Goal: Transaction & Acquisition: Subscribe to service/newsletter

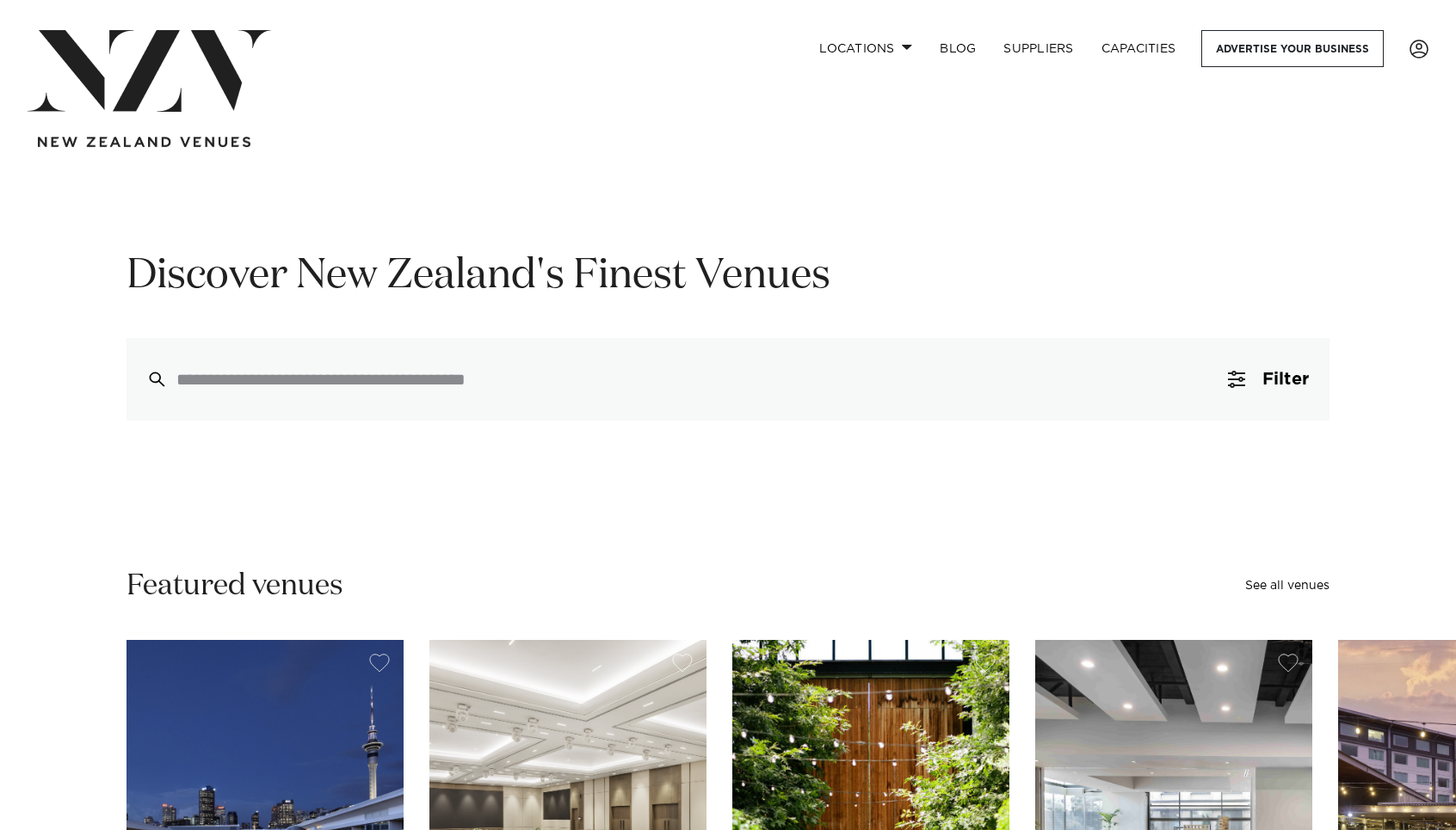
click at [189, 100] on img at bounding box center [150, 71] width 244 height 82
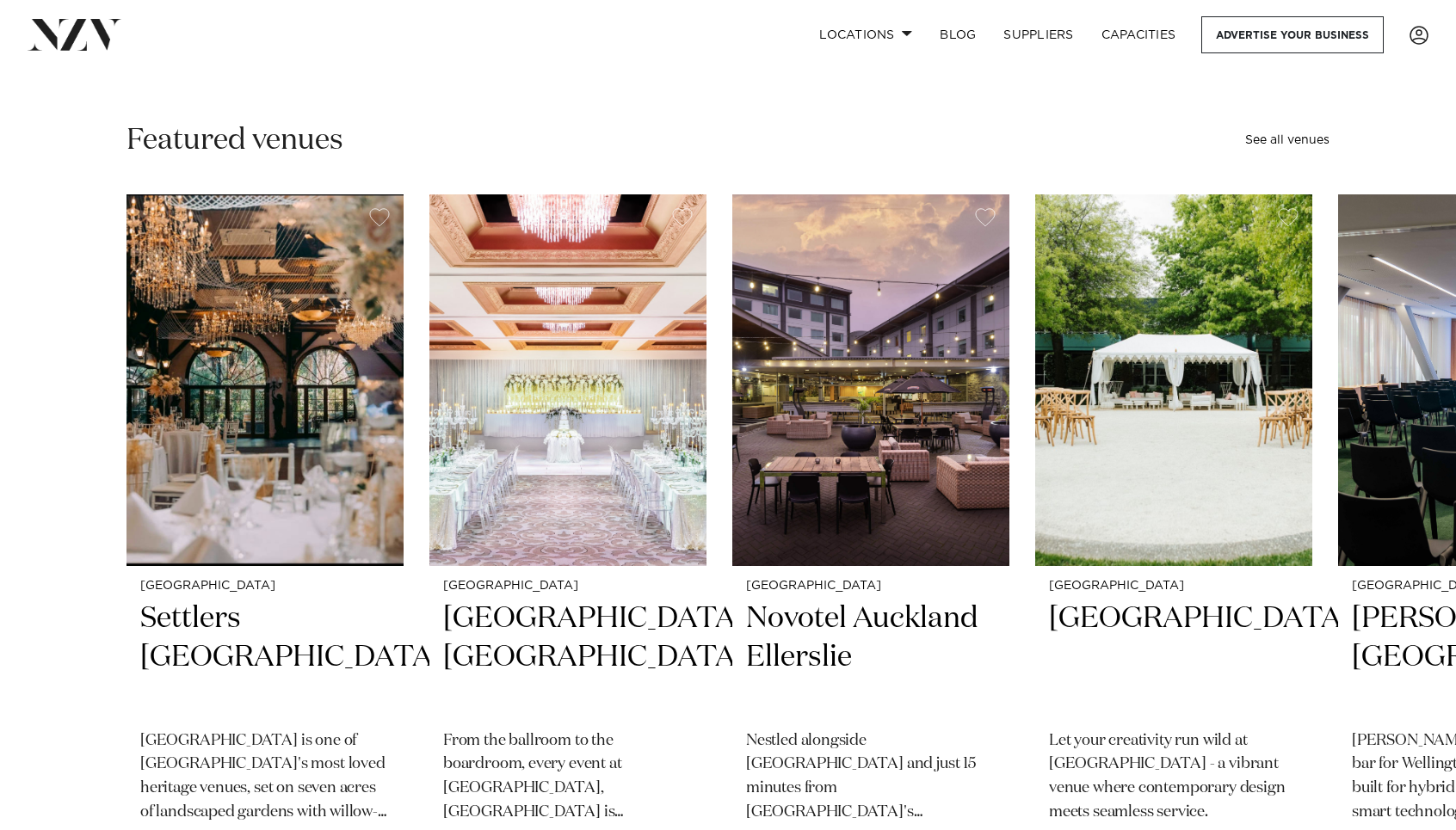
scroll to position [444, 0]
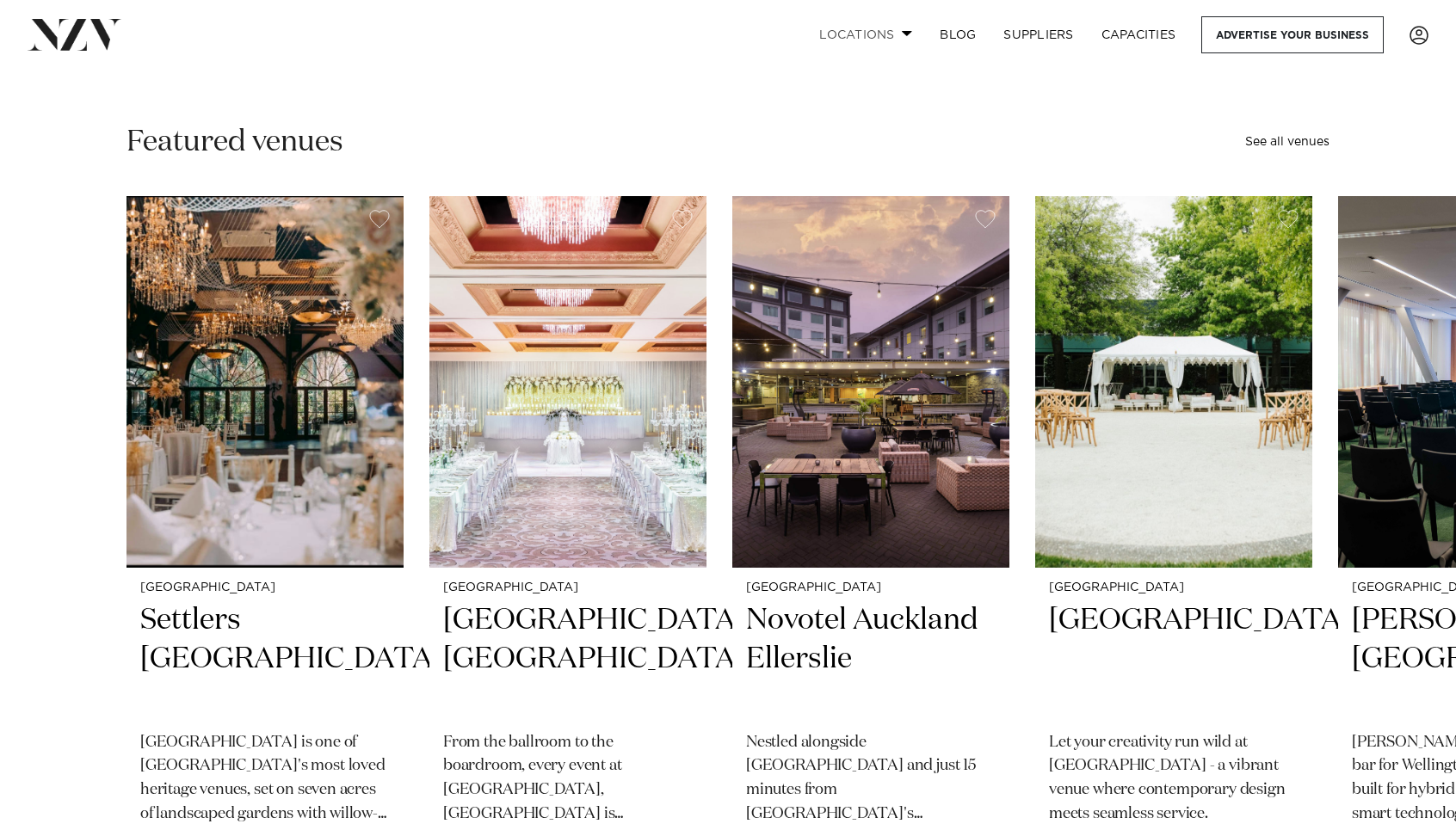
click at [896, 31] on link "Locations" at bounding box center [866, 35] width 120 height 37
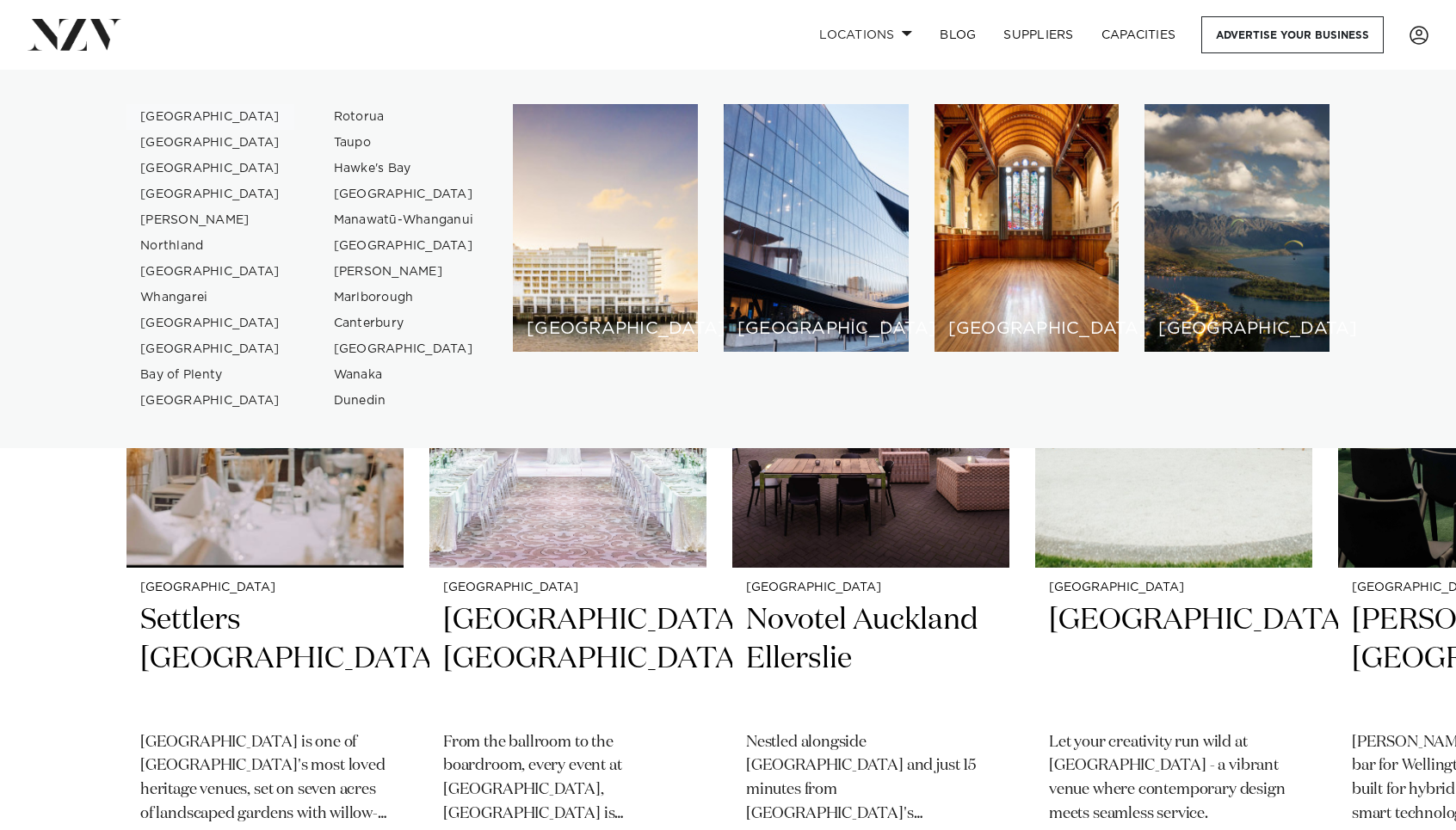
click at [158, 110] on link "[GEOGRAPHIC_DATA]" at bounding box center [210, 117] width 168 height 26
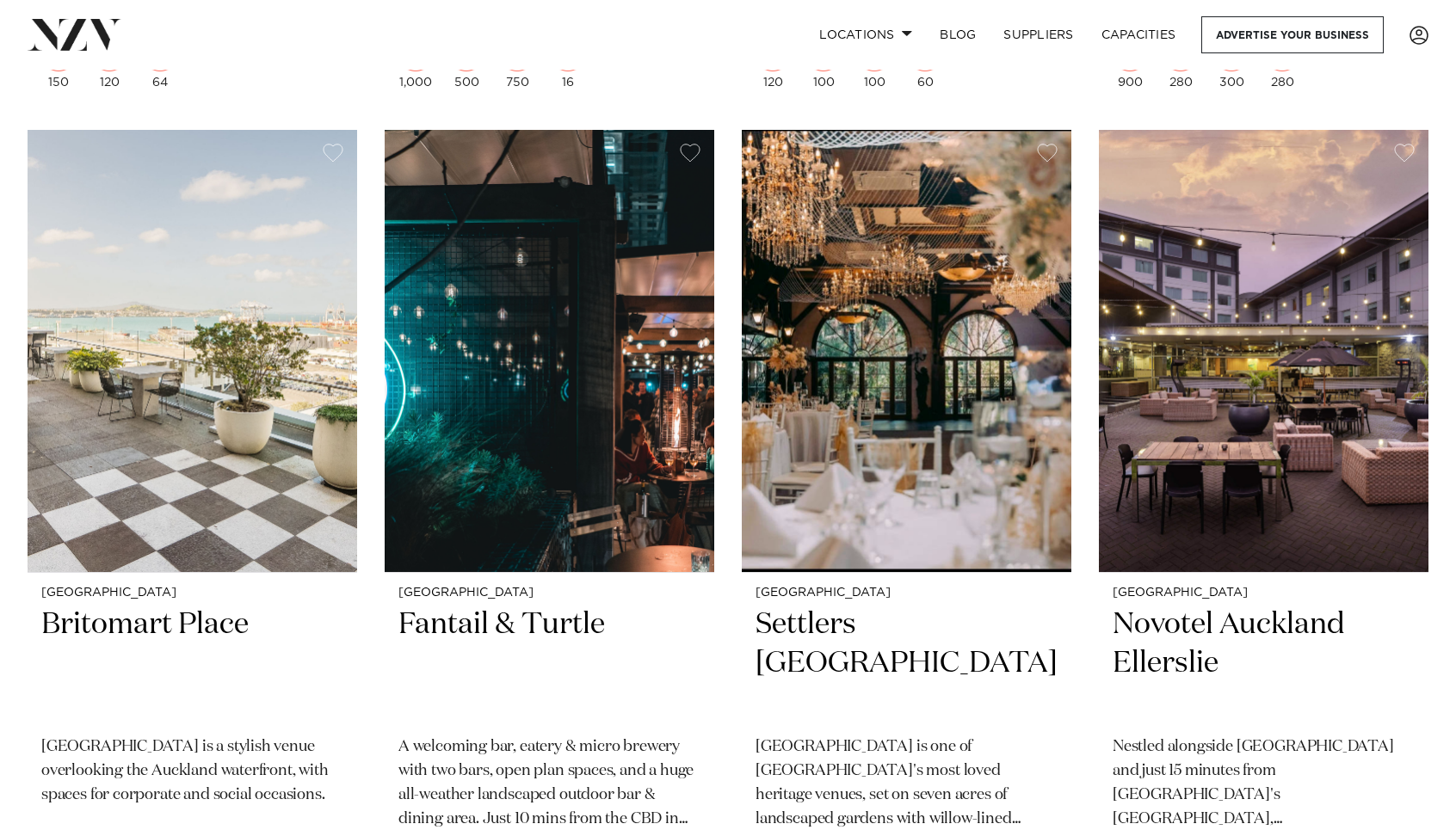
scroll to position [2285, 0]
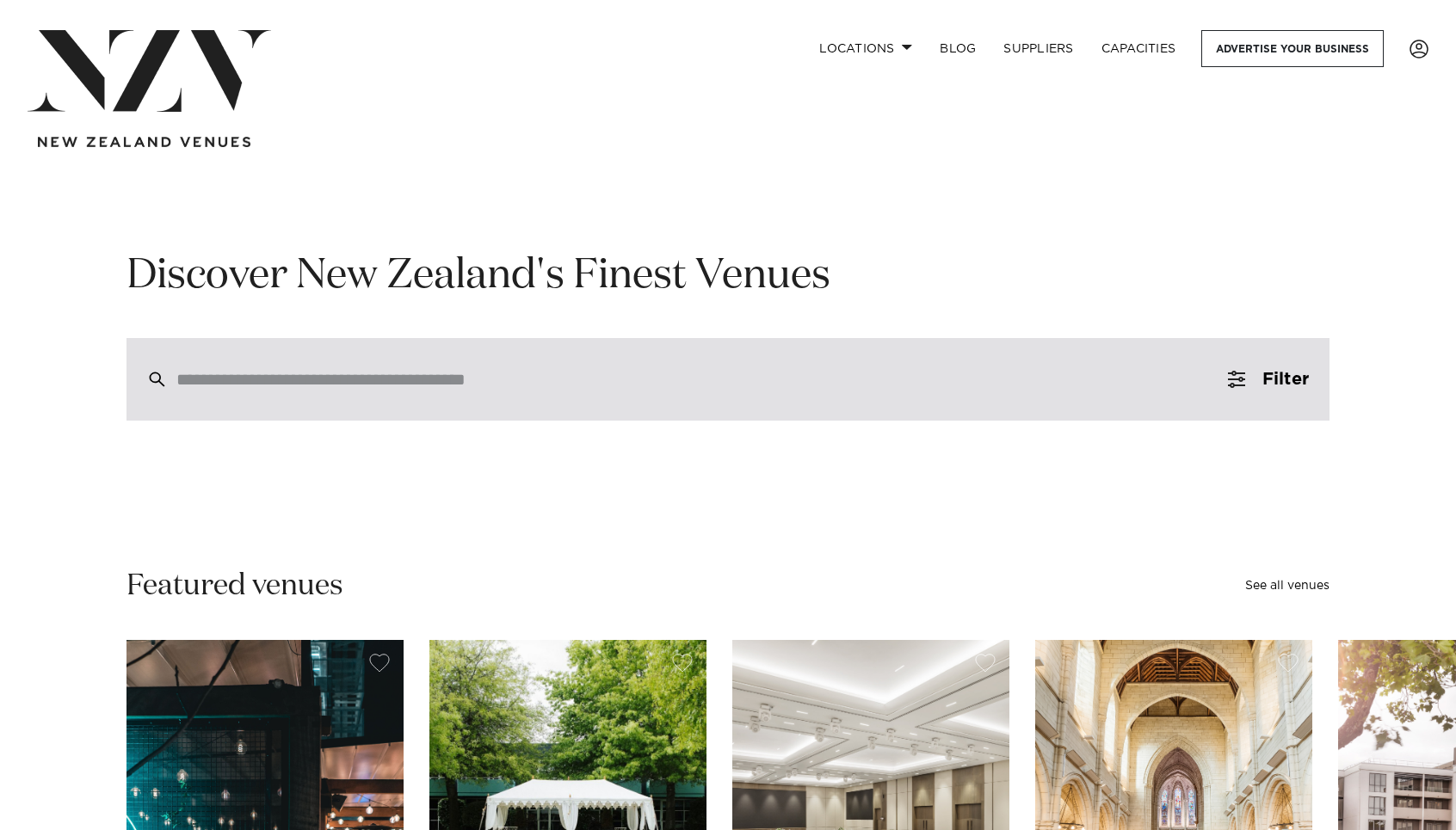
click at [220, 404] on div at bounding box center [728, 379] width 1204 height 83
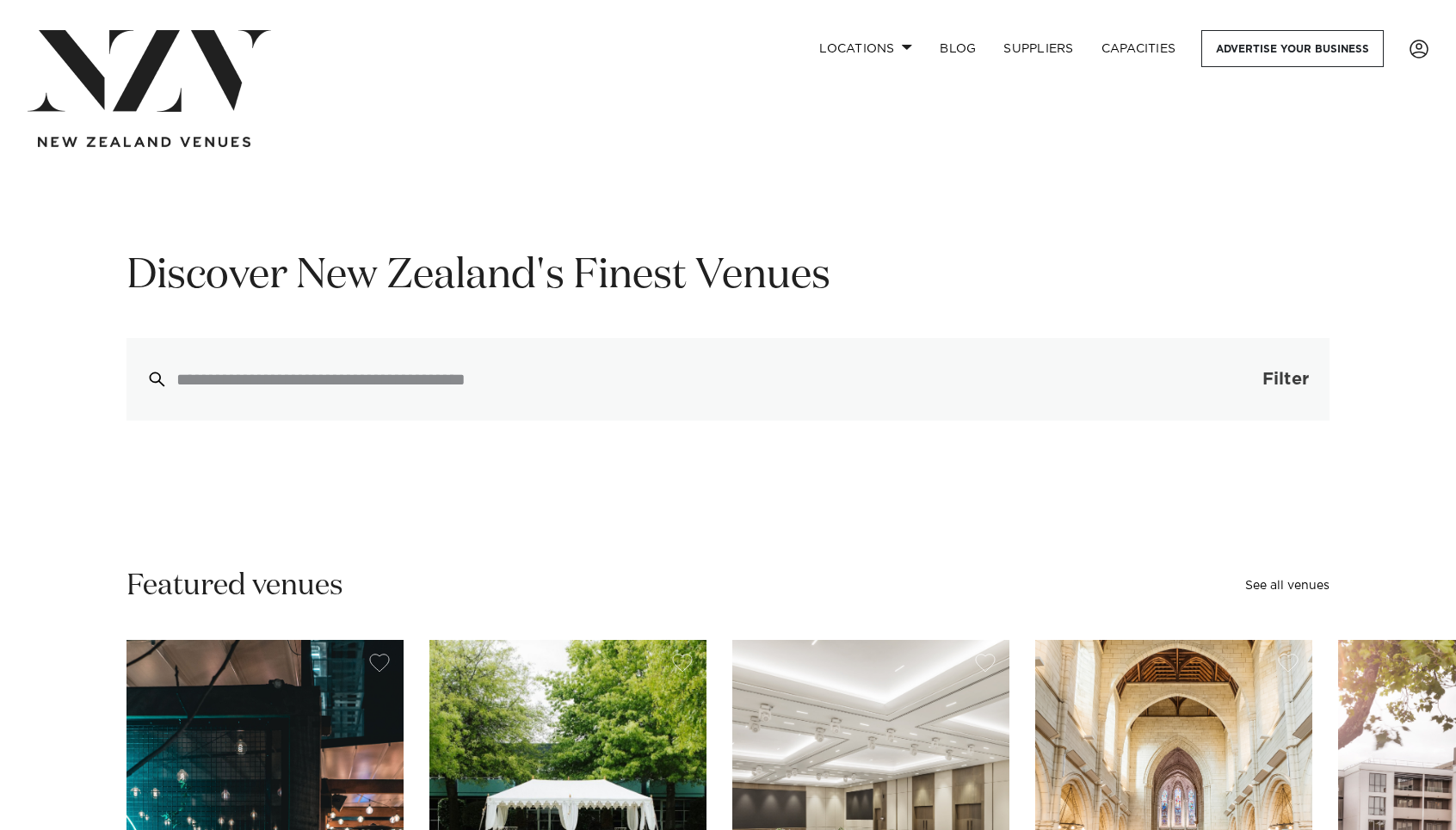
click at [1231, 382] on span "button" at bounding box center [1237, 379] width 17 height 17
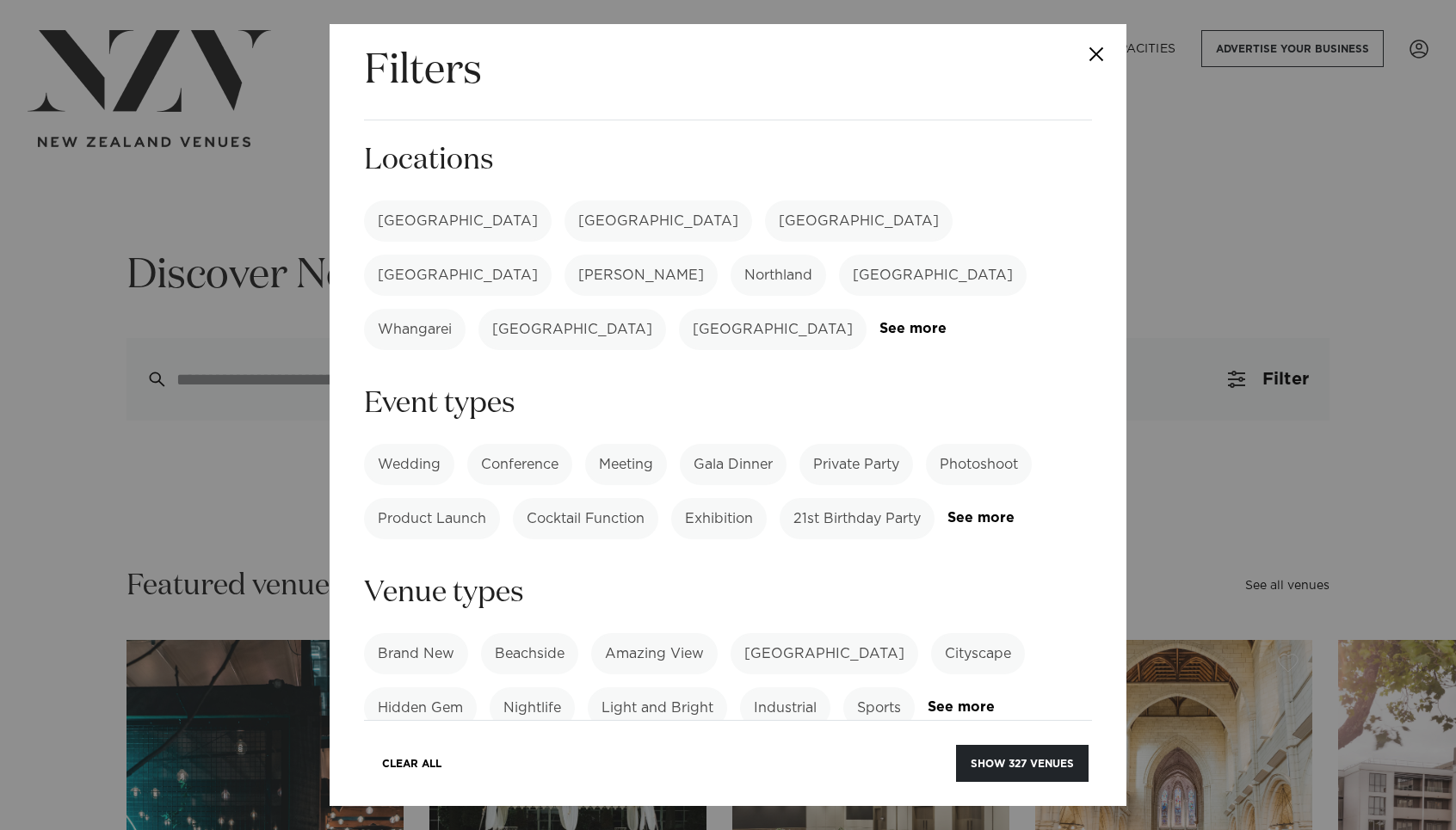
click at [431, 213] on label "[GEOGRAPHIC_DATA]" at bounding box center [458, 220] width 188 height 41
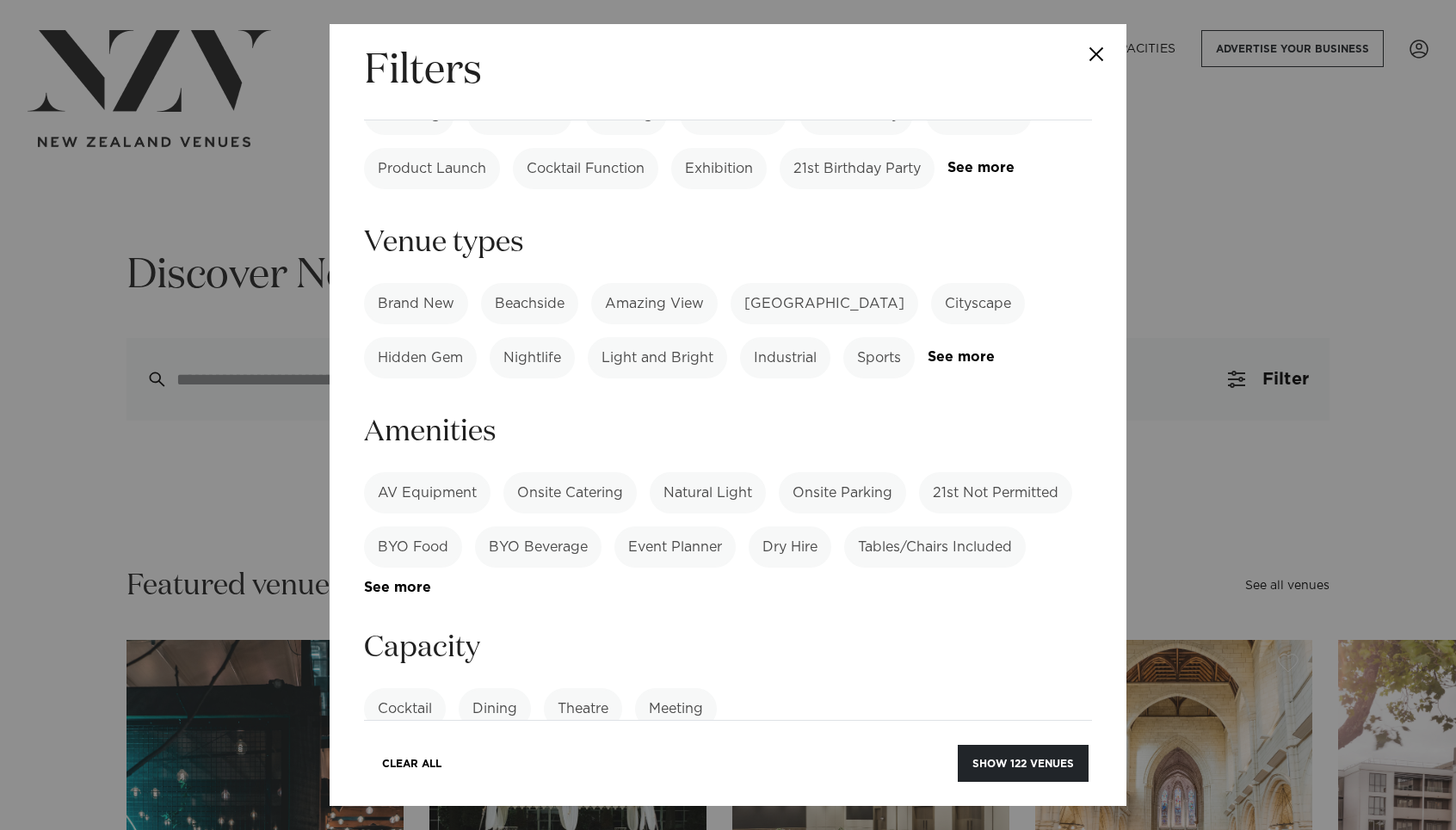
scroll to position [479, 0]
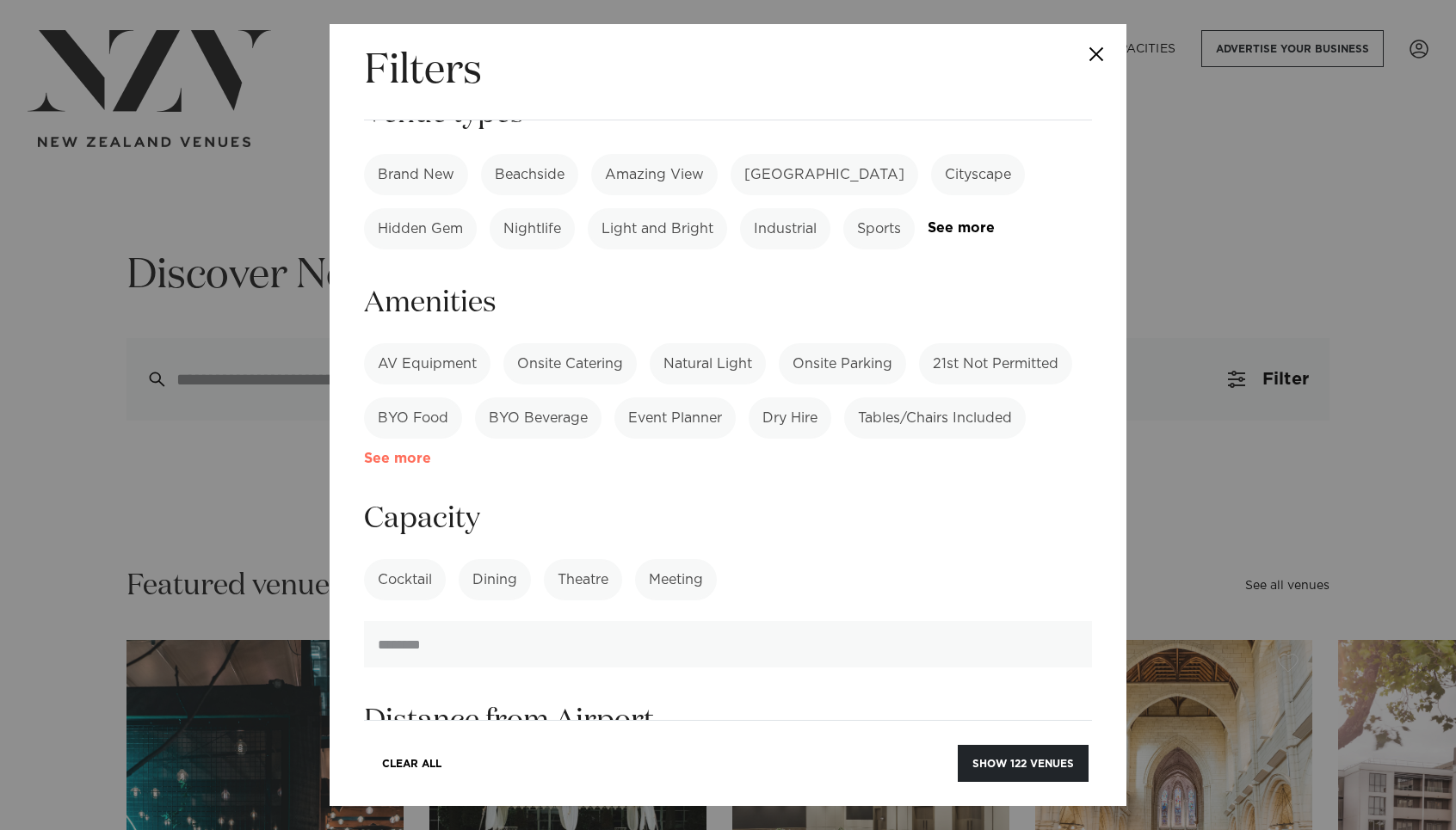
click at [399, 452] on link "See more" at bounding box center [431, 459] width 134 height 15
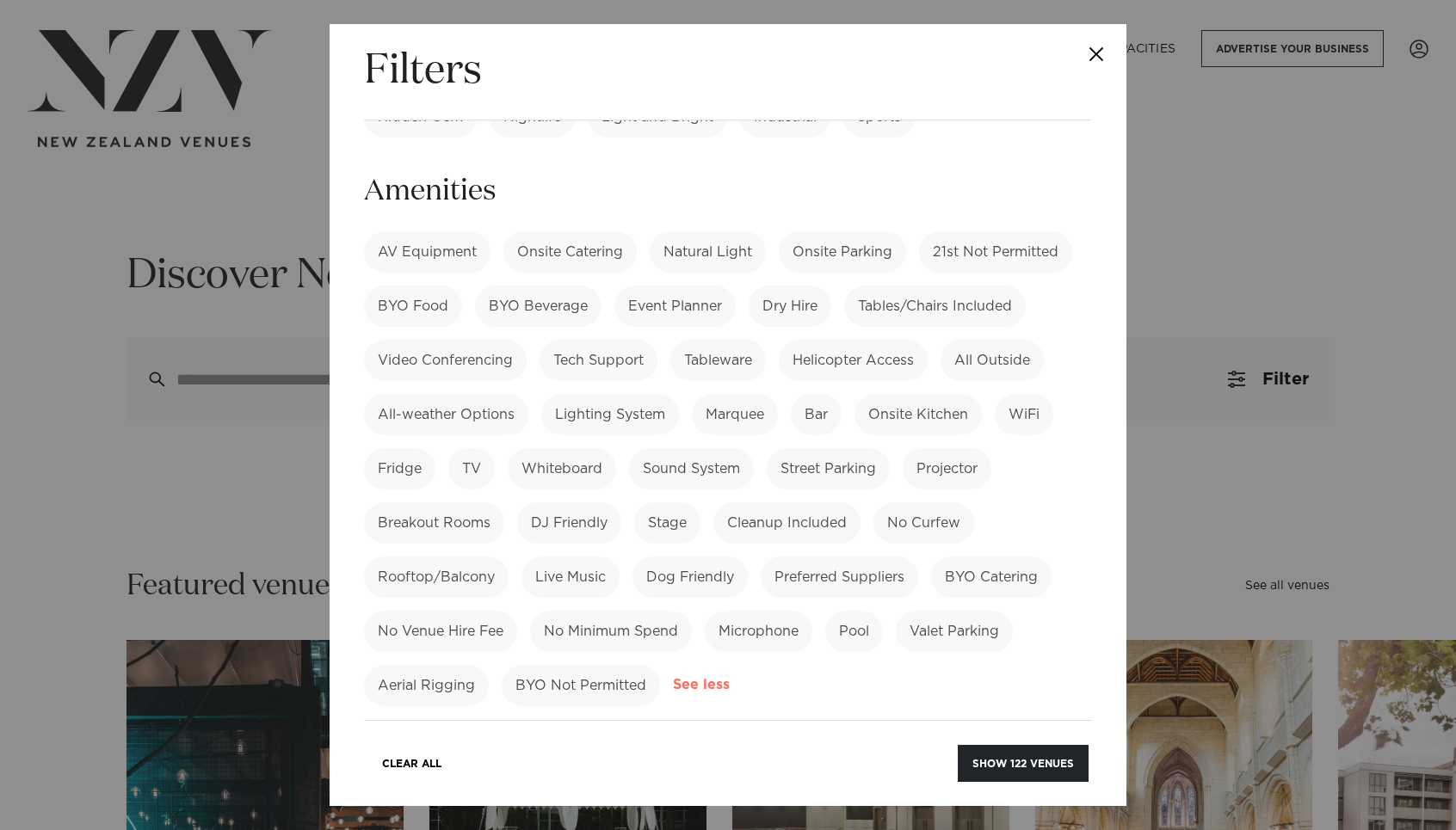
scroll to position [599, 0]
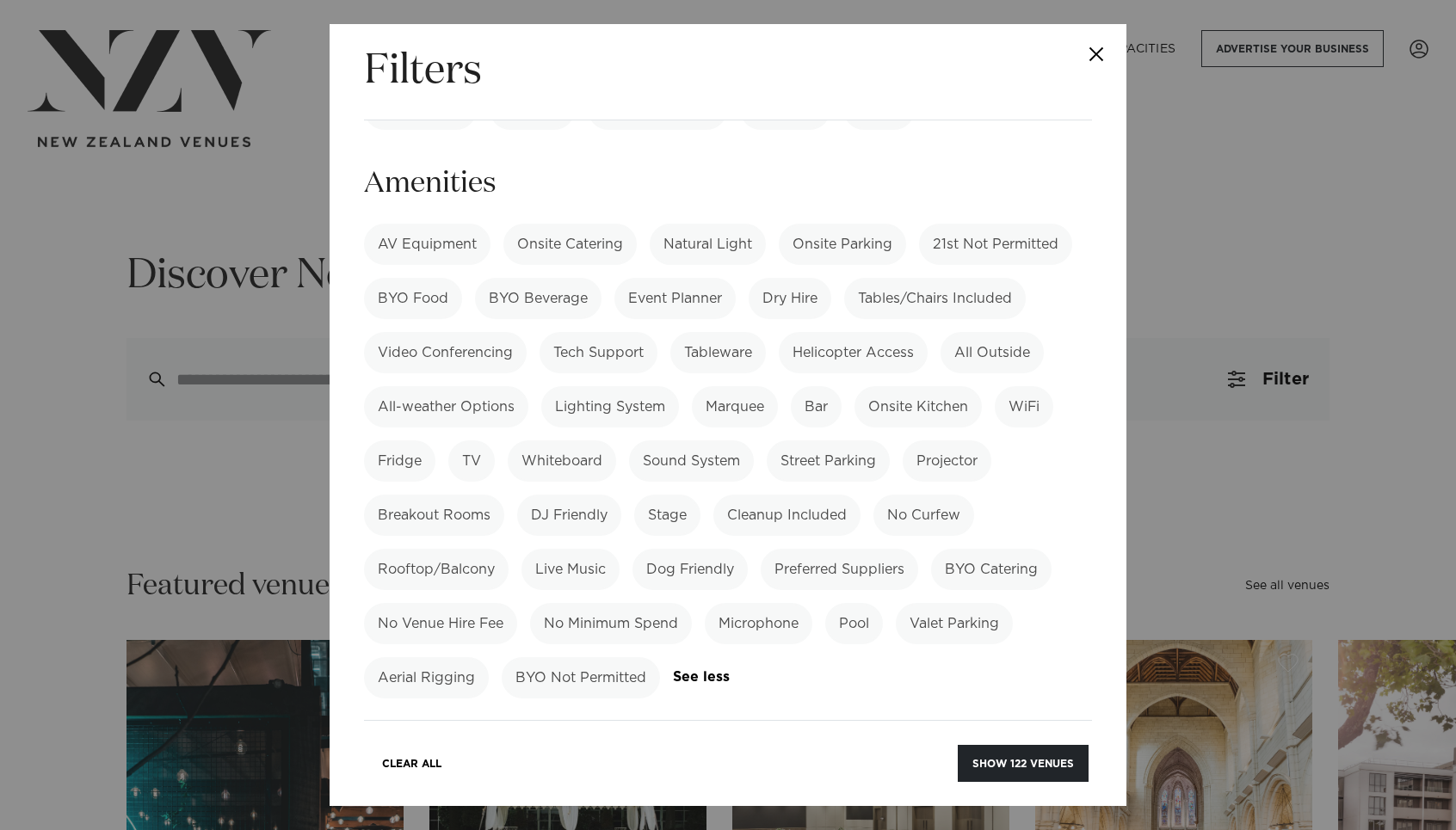
click at [871, 603] on label "Pool" at bounding box center [854, 623] width 57 height 41
click at [1019, 767] on button "Show 12 venues" at bounding box center [1026, 763] width 124 height 37
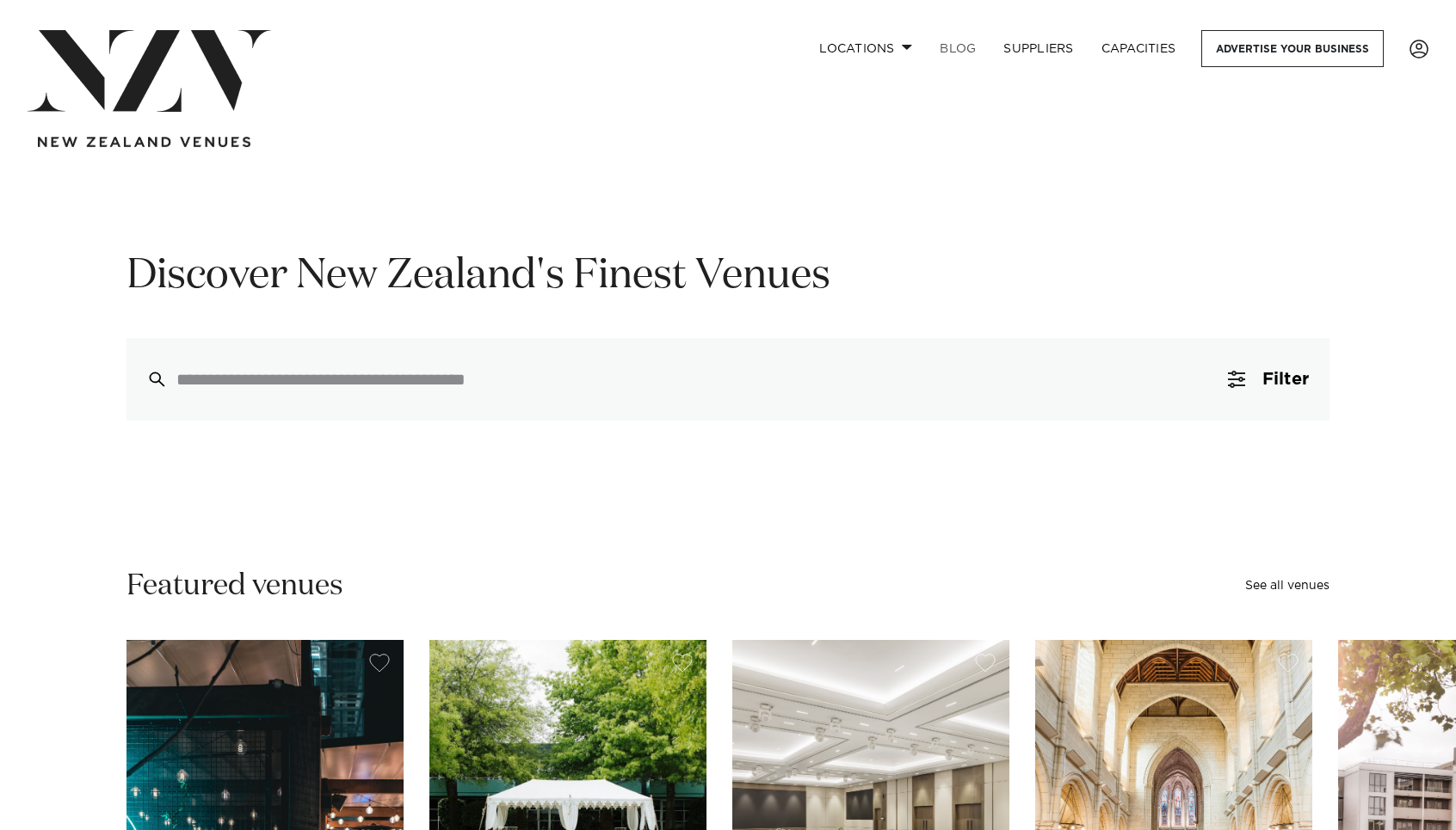
click at [961, 43] on link "BLOG" at bounding box center [957, 49] width 64 height 37
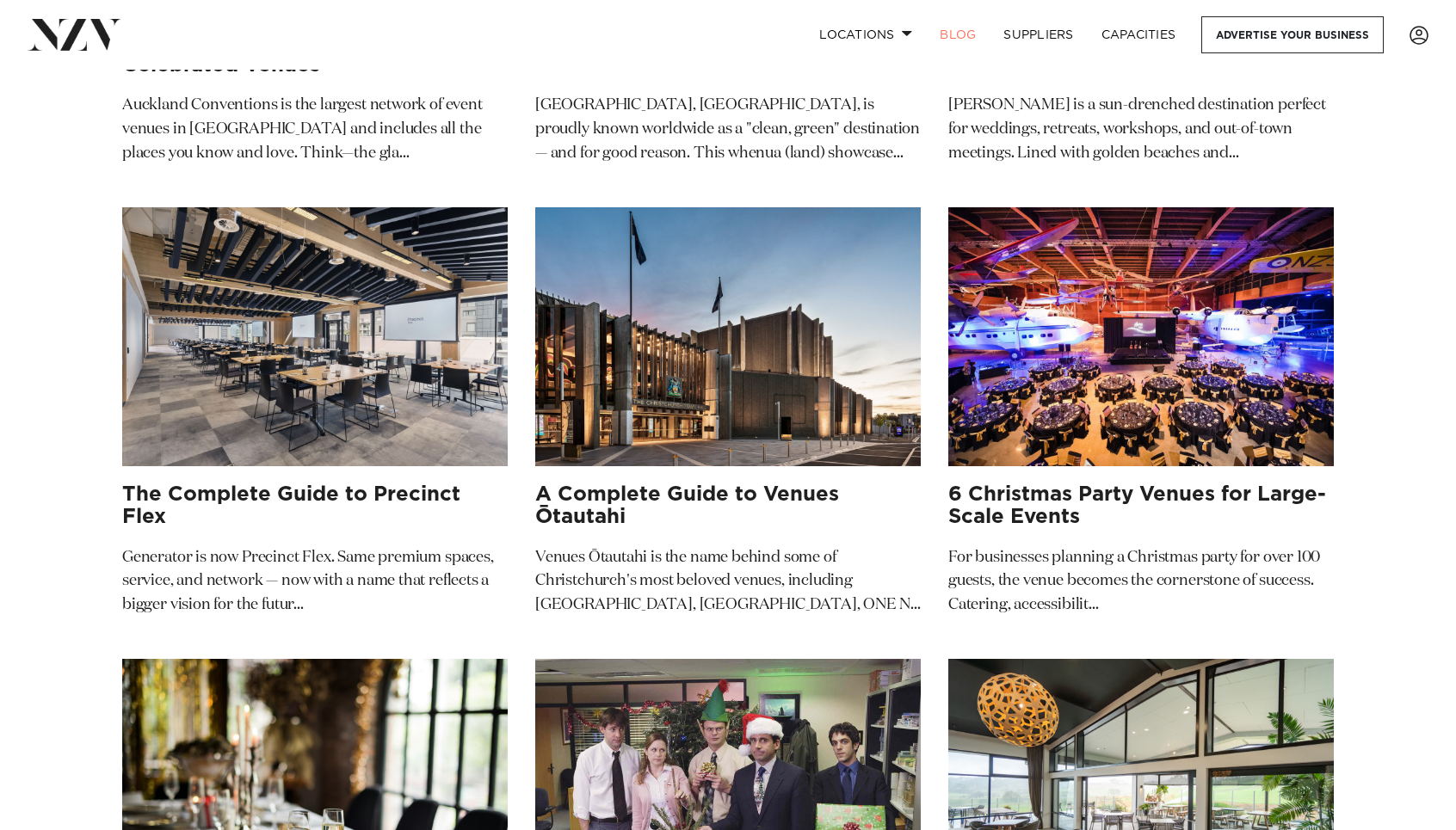
scroll to position [1819, 0]
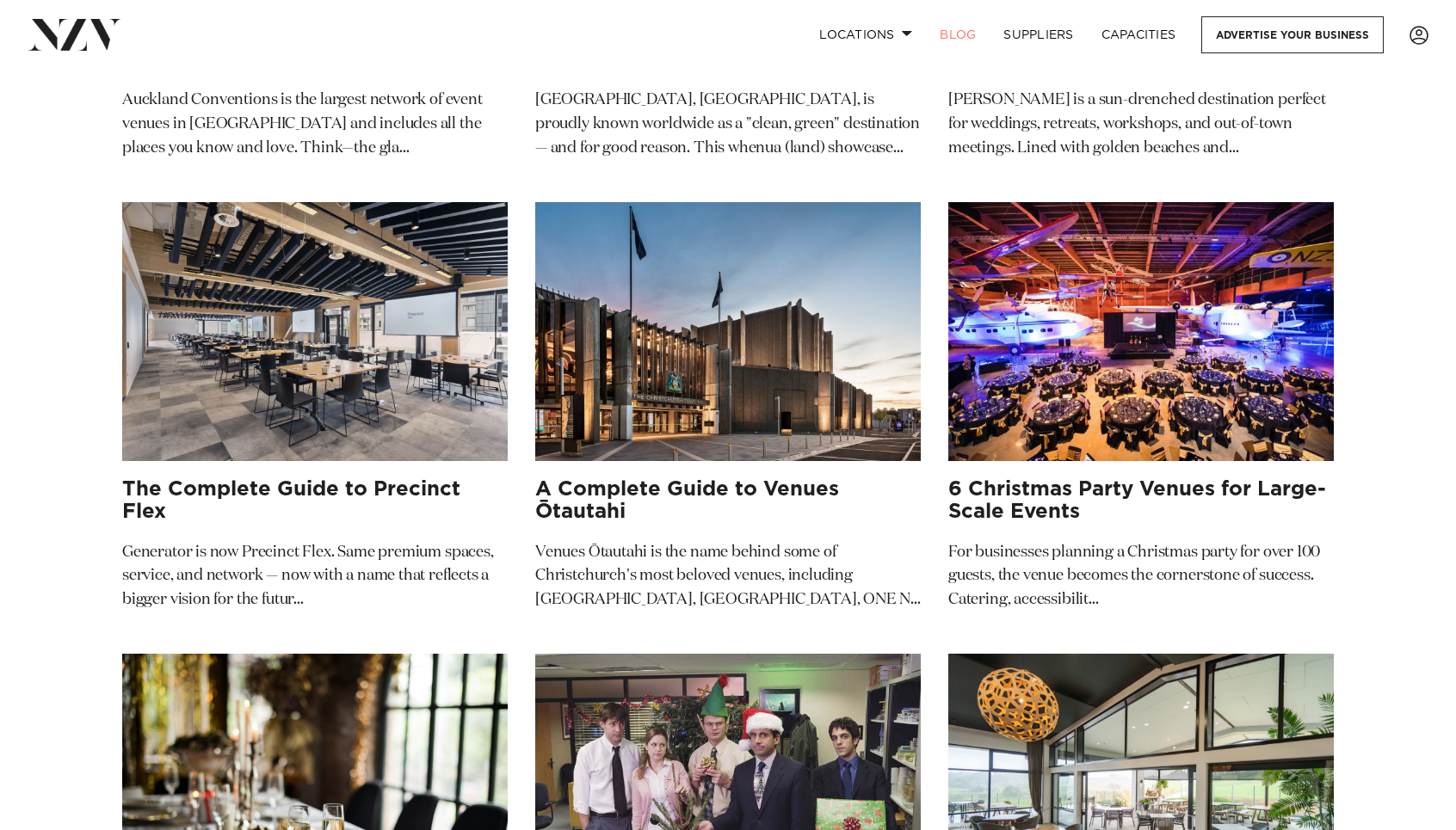
click at [667, 308] on img at bounding box center [728, 331] width 386 height 259
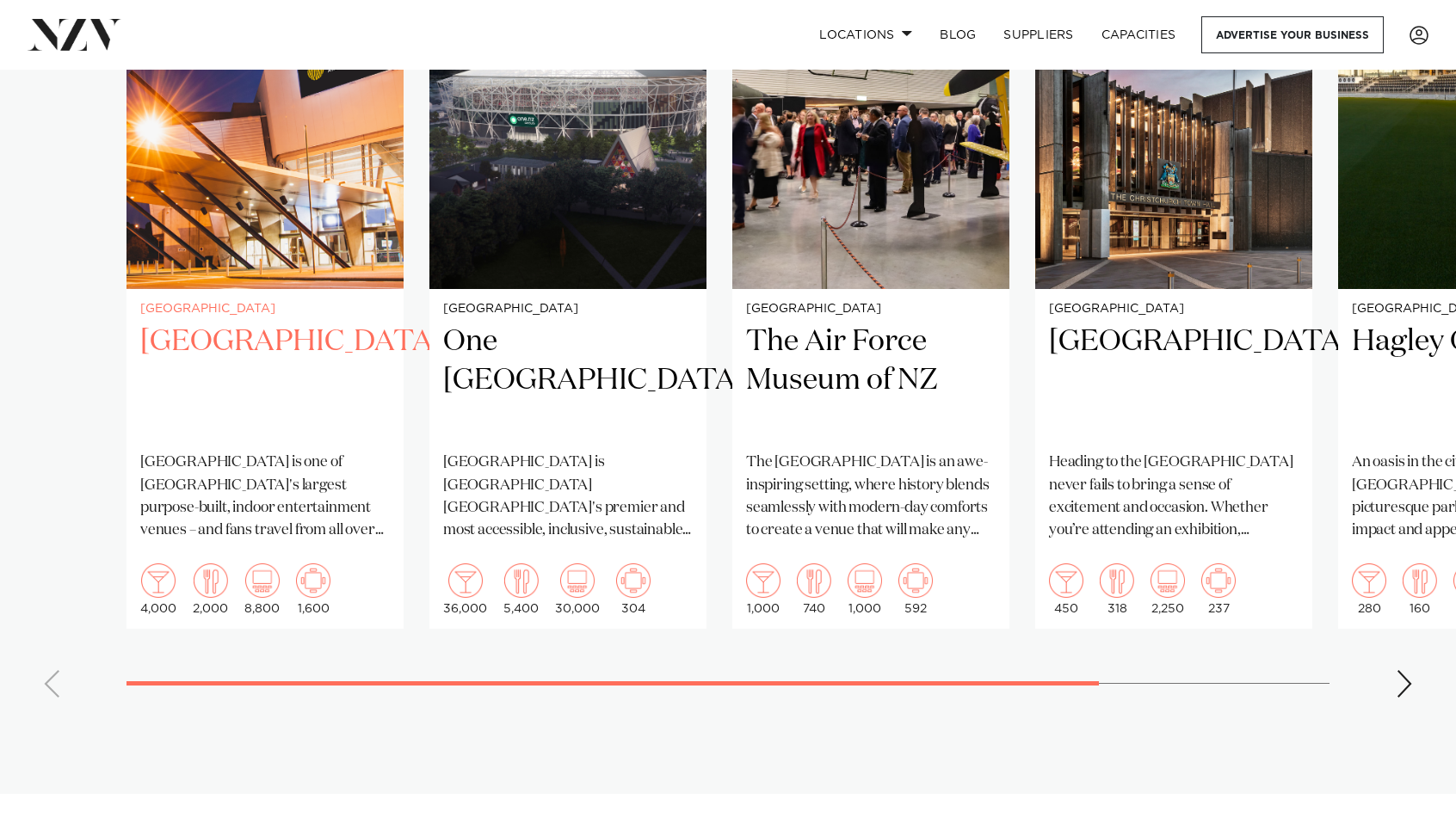
scroll to position [1456, 0]
click at [1404, 669] on div "Next slide" at bounding box center [1405, 683] width 17 height 28
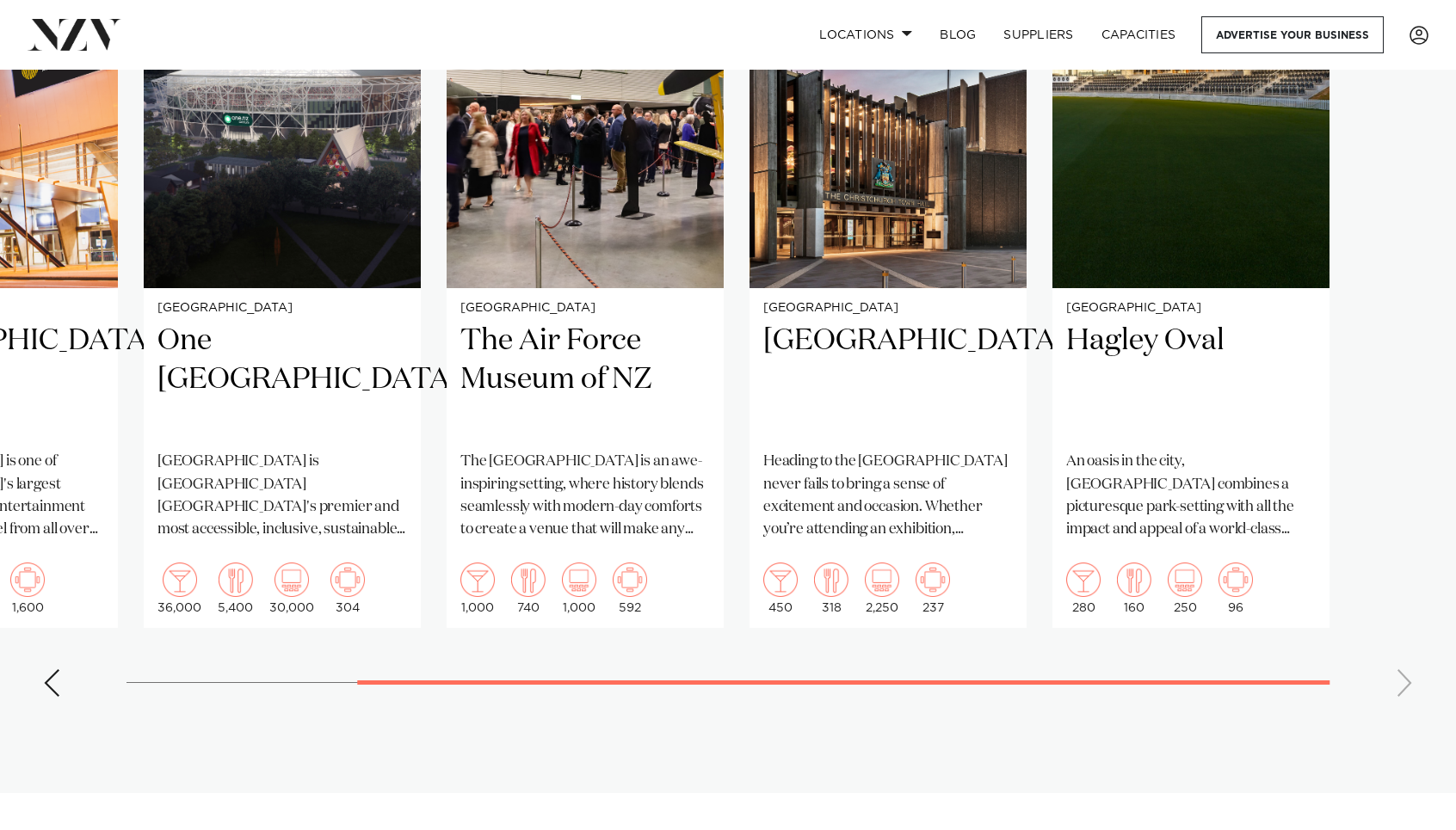
click at [1404, 659] on swiper-container "Christchurch Wolfbrook Arena Wolfbrook Arena is one of New Zealand's largest pu…" at bounding box center [728, 313] width 1456 height 794
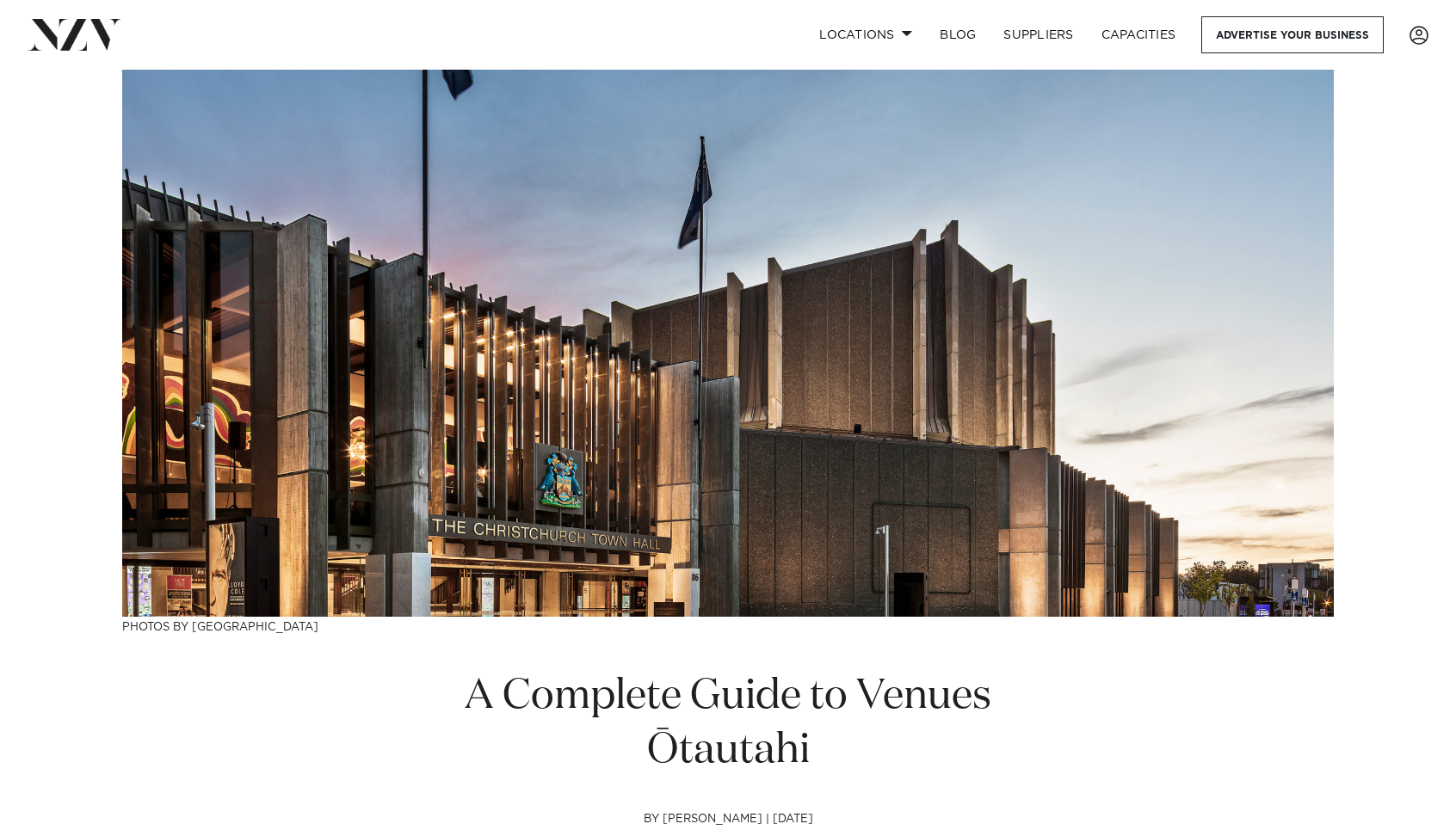
scroll to position [37, 0]
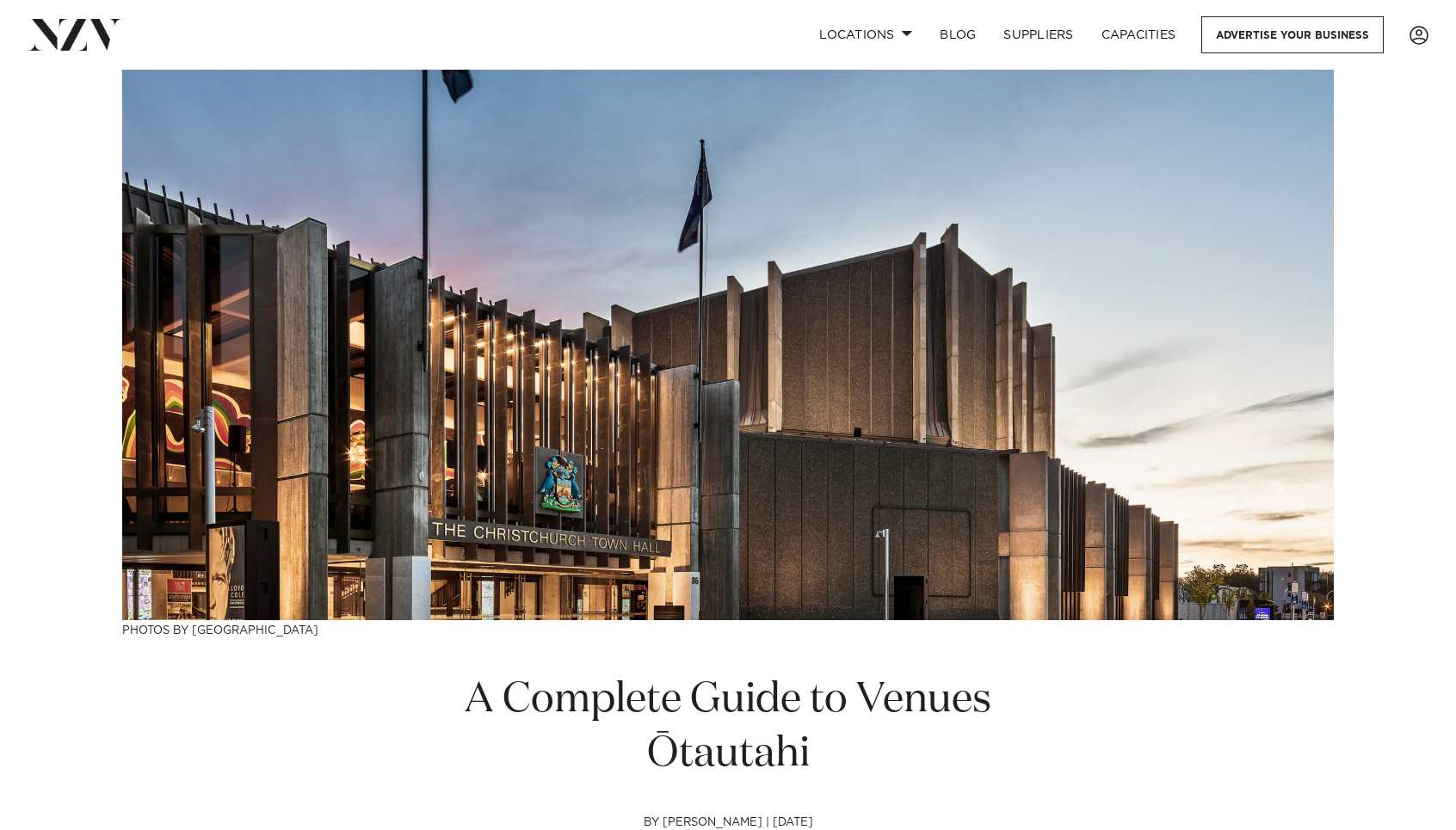
click at [45, 39] on img at bounding box center [75, 35] width 94 height 31
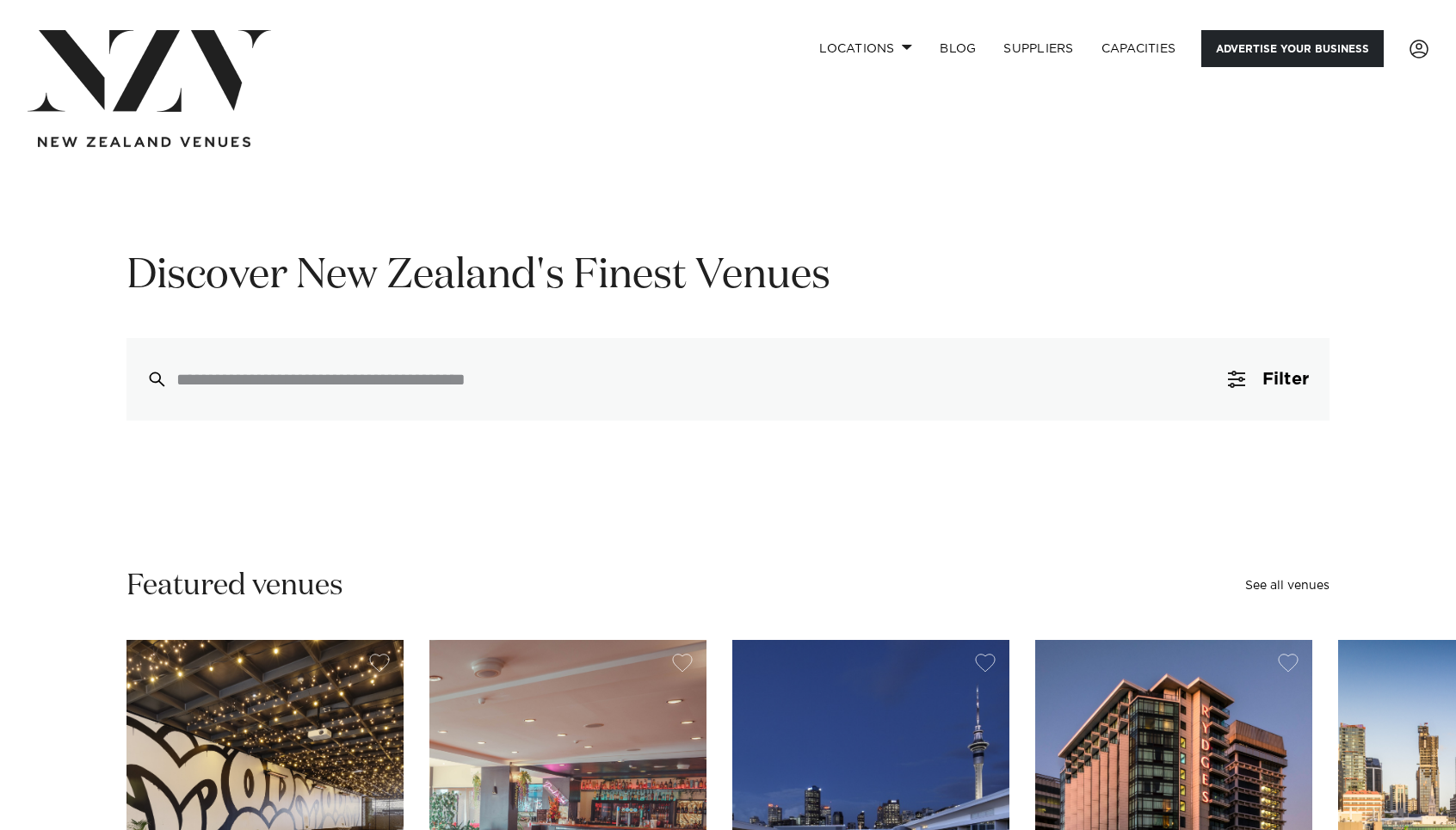
click at [1270, 42] on link "Advertise your business" at bounding box center [1293, 49] width 183 height 37
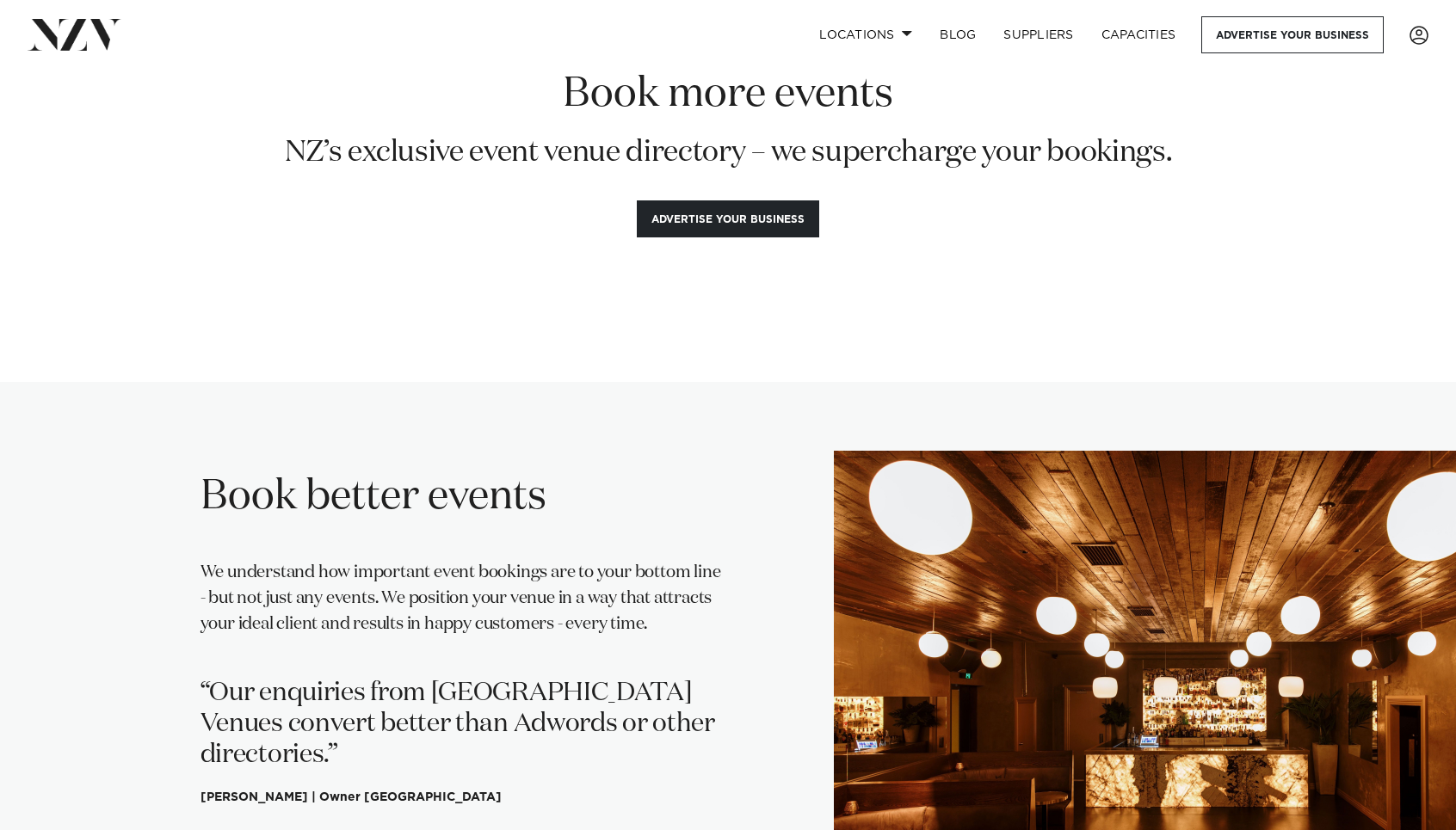
scroll to position [79, 0]
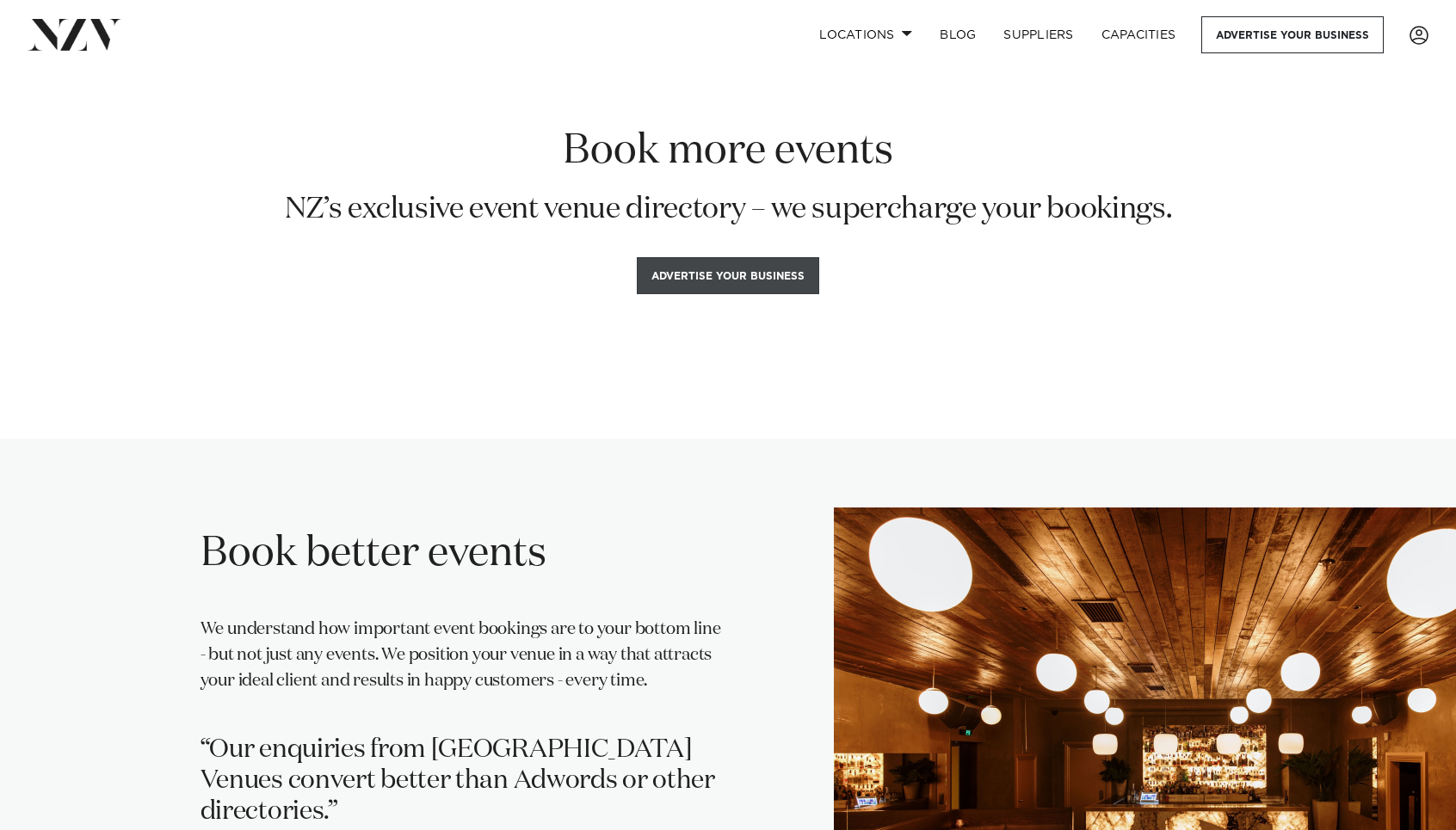
click at [730, 285] on button "Advertise your business" at bounding box center [728, 276] width 183 height 37
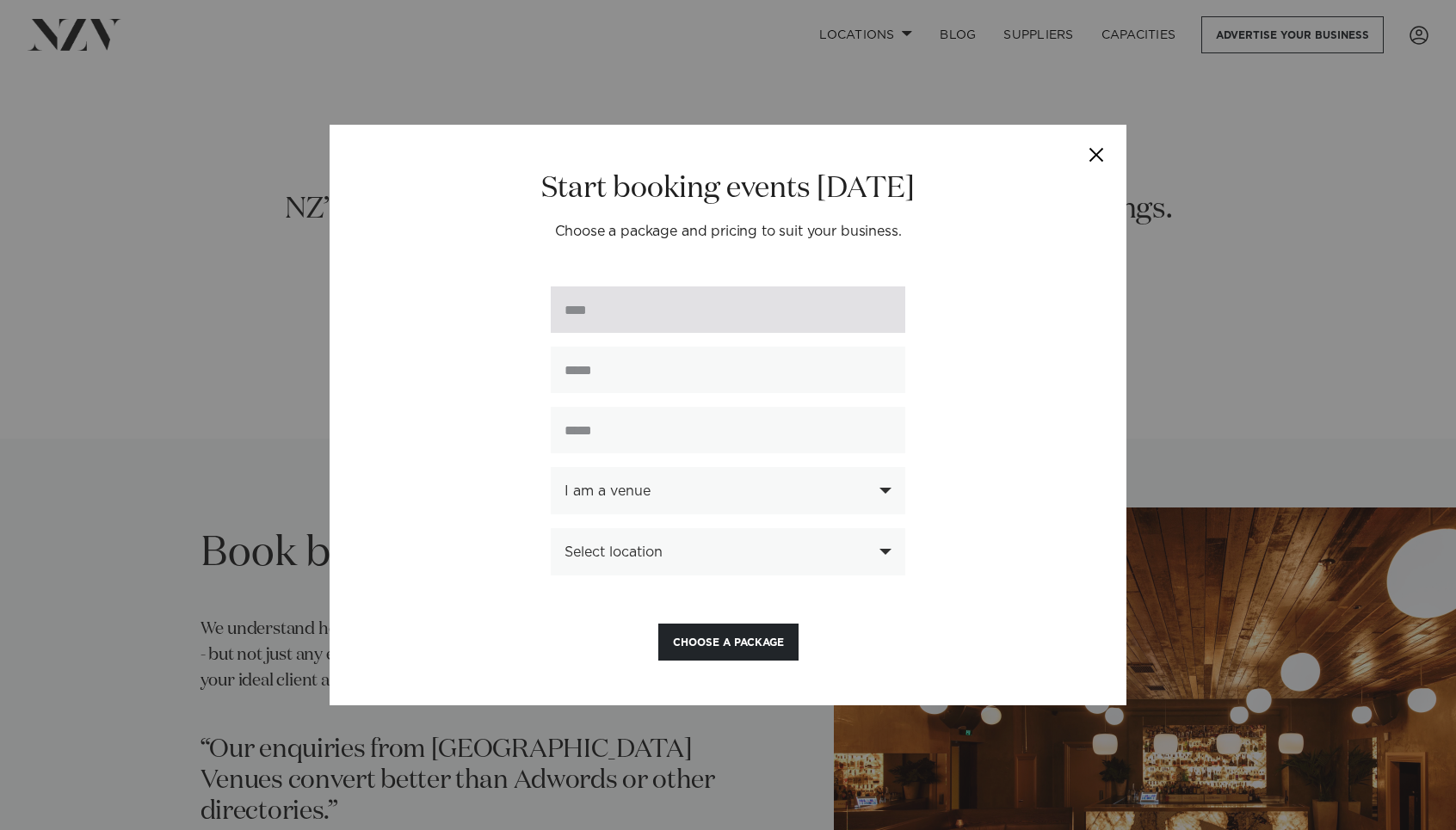
click at [693, 296] on input "text" at bounding box center [728, 309] width 354 height 46
type input "**********"
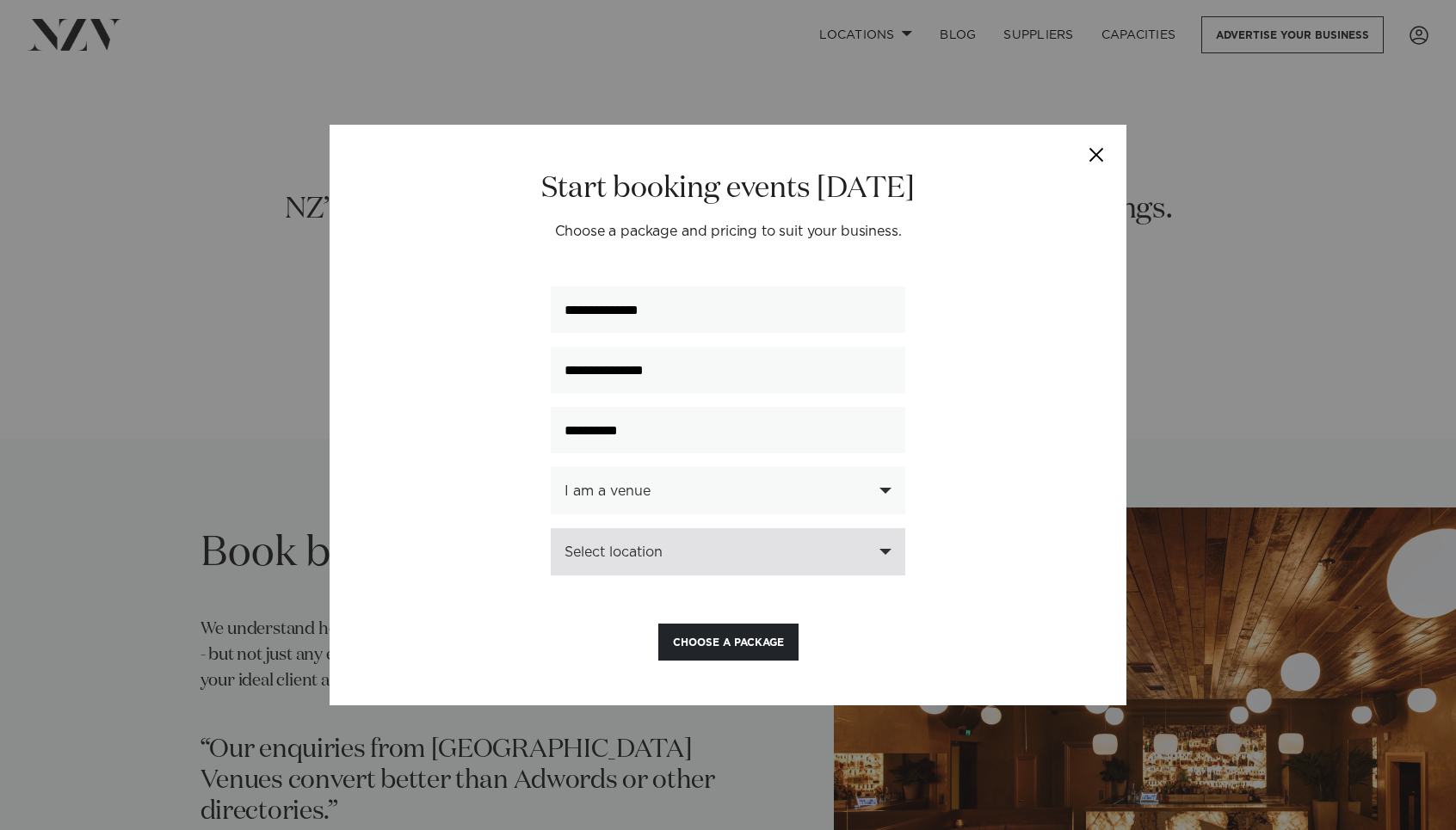
click at [673, 545] on div "Select location" at bounding box center [728, 552] width 354 height 47
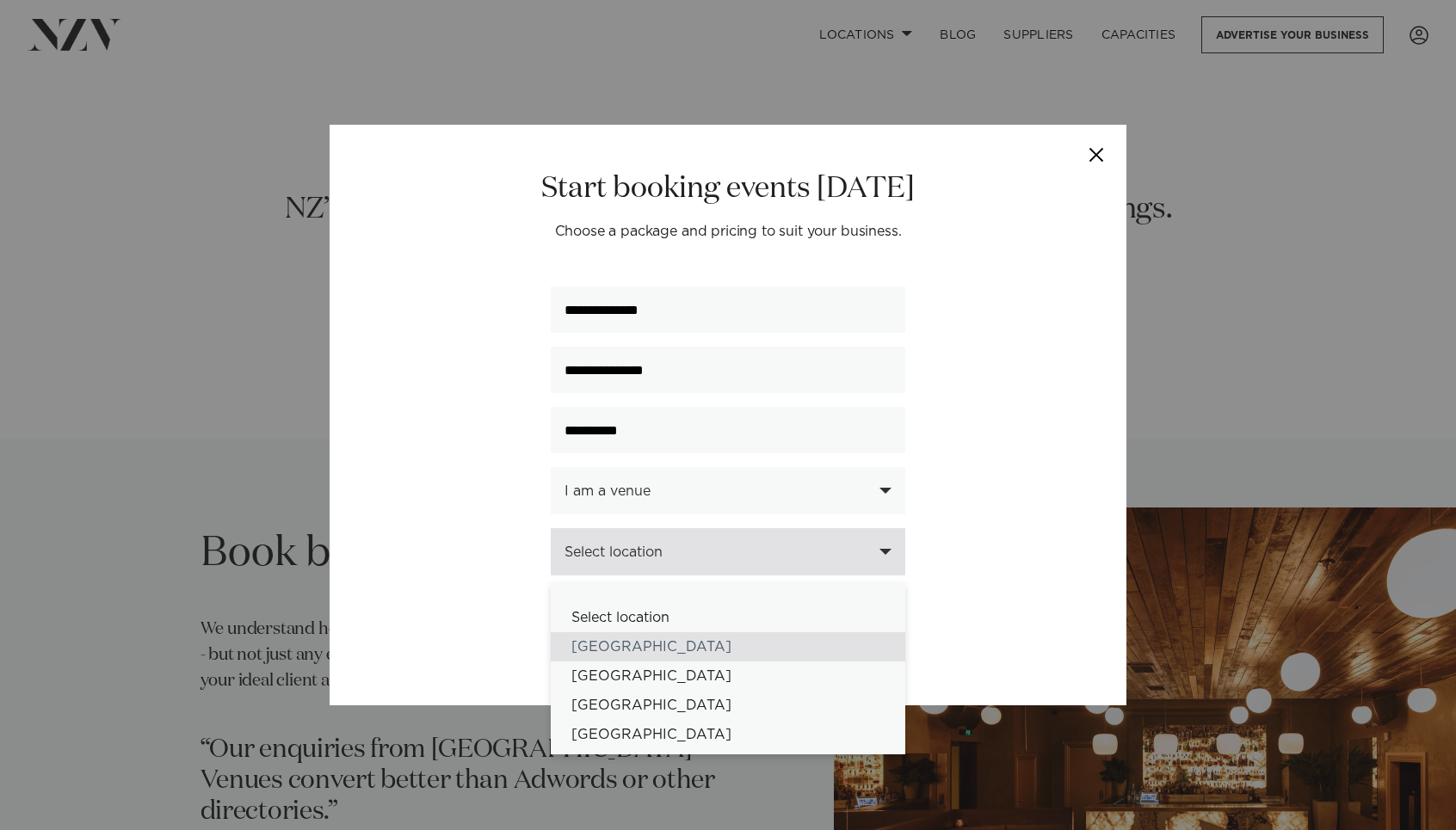
click at [624, 650] on div "[GEOGRAPHIC_DATA]" at bounding box center [728, 647] width 354 height 30
select select "*"
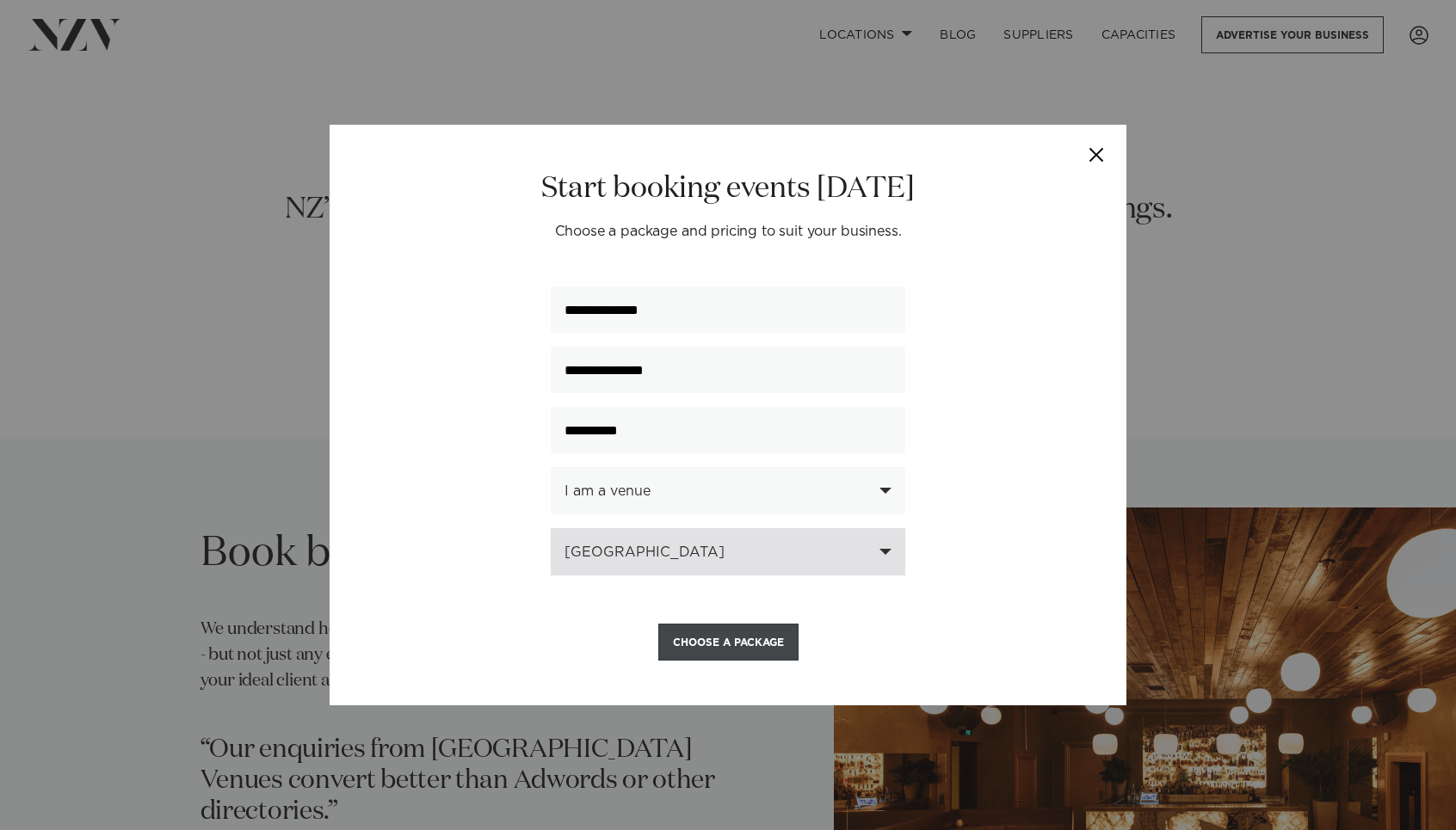
click at [694, 644] on button "Choose a Package" at bounding box center [728, 642] width 140 height 37
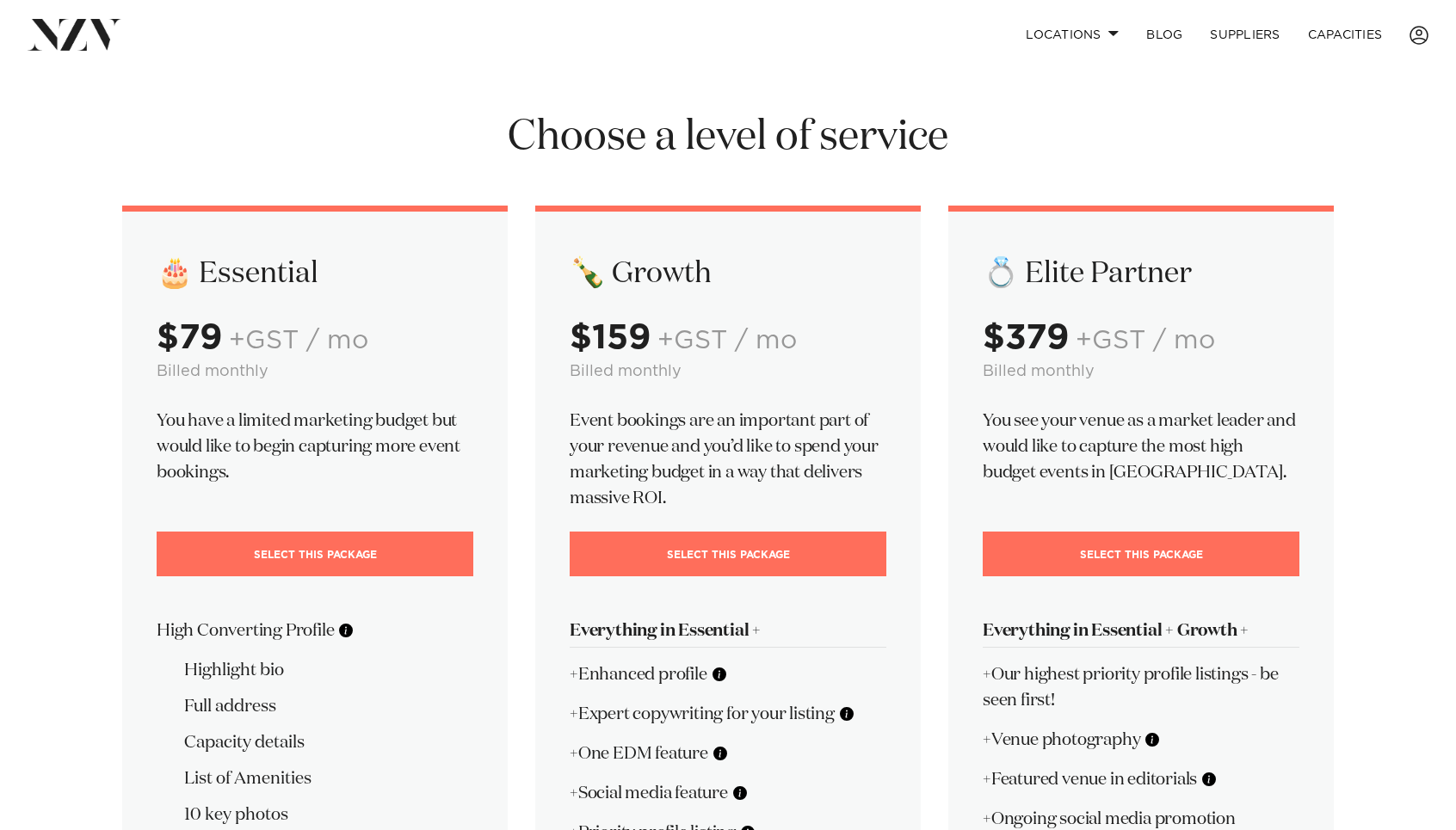
click at [55, 30] on img at bounding box center [75, 35] width 94 height 31
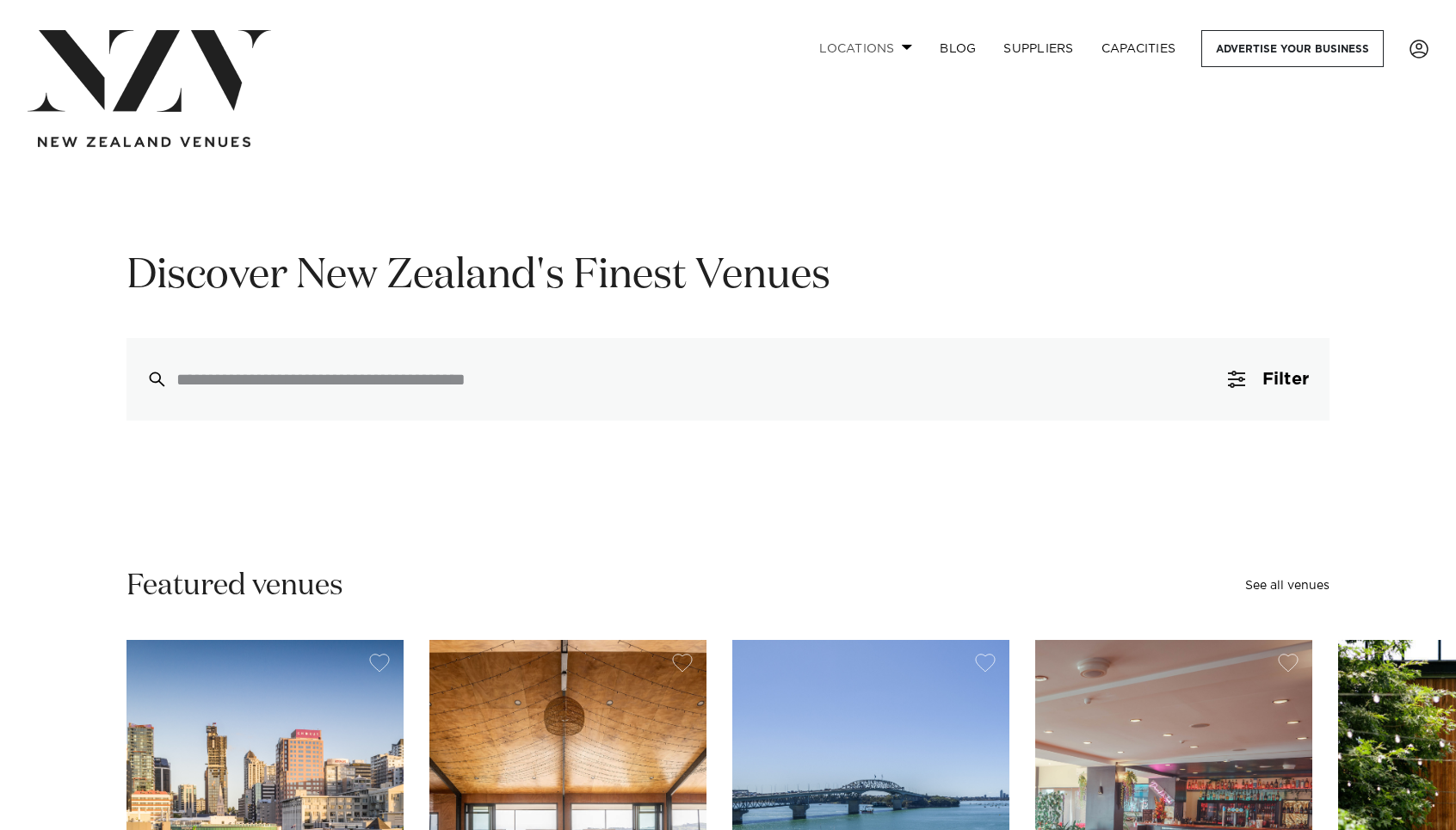
click at [913, 44] on link "Locations" at bounding box center [866, 49] width 120 height 37
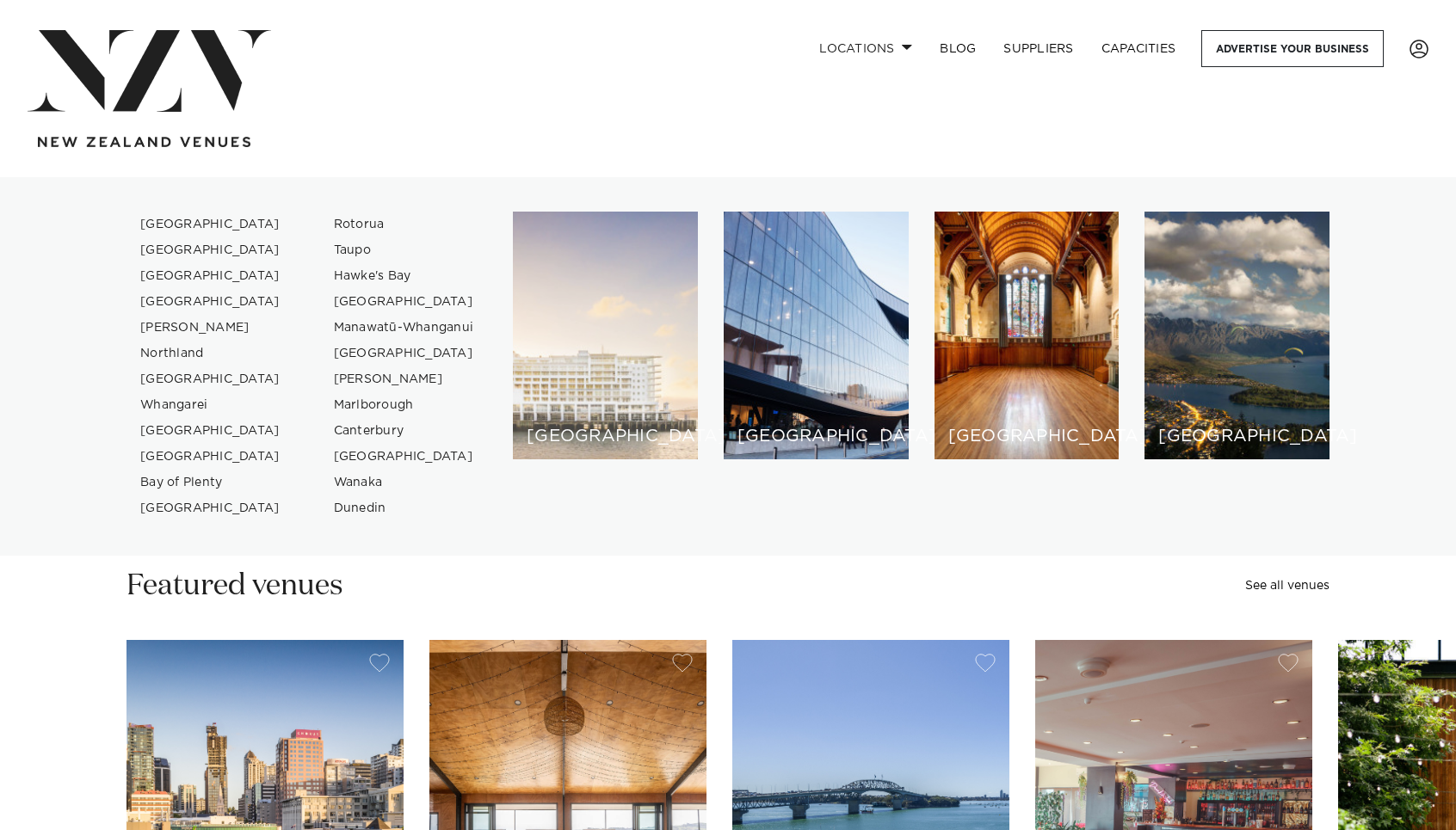
click at [594, 428] on div "[GEOGRAPHIC_DATA]" at bounding box center [605, 335] width 185 height 248
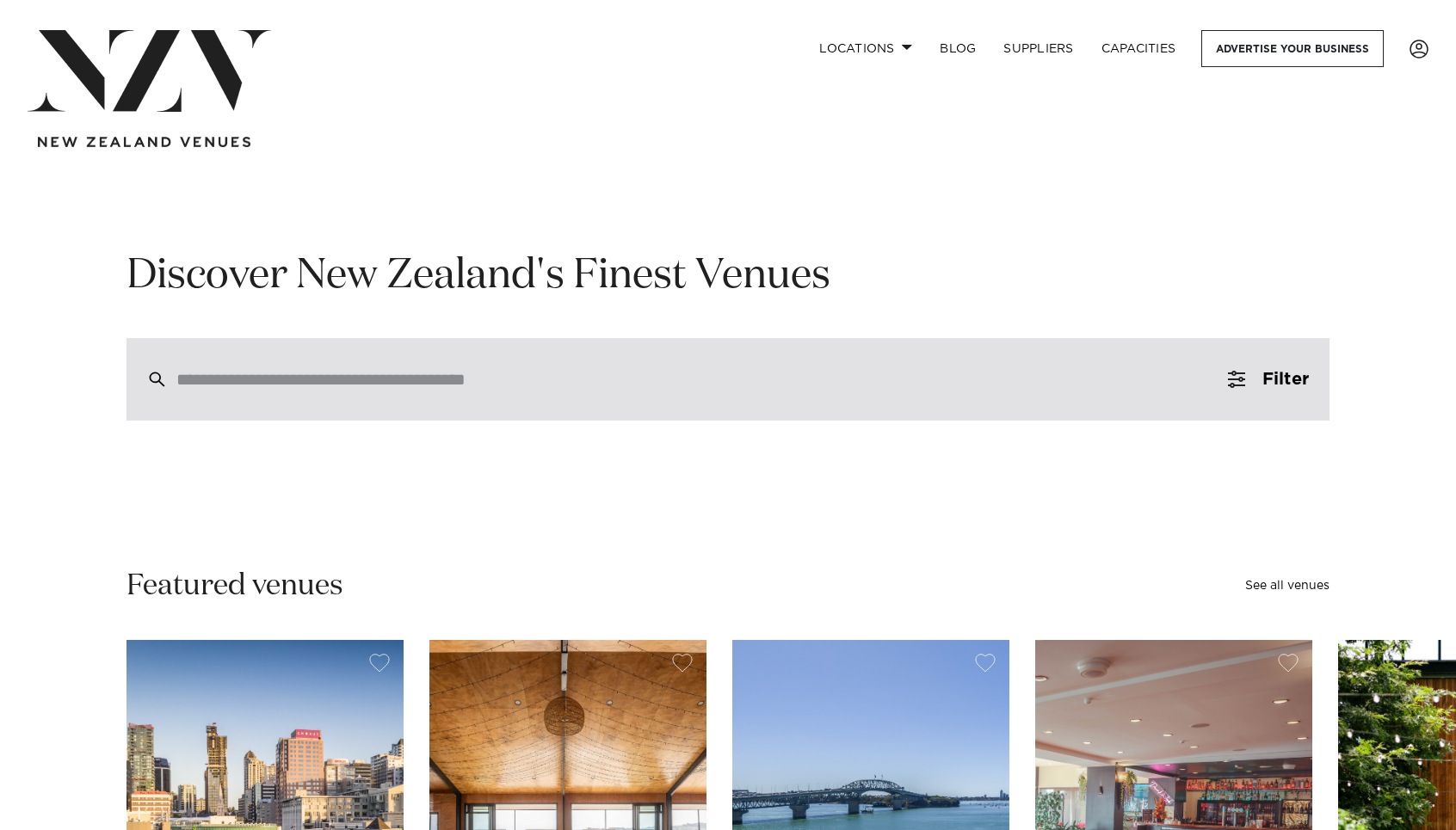
click at [176, 354] on div at bounding box center [728, 379] width 1204 height 83
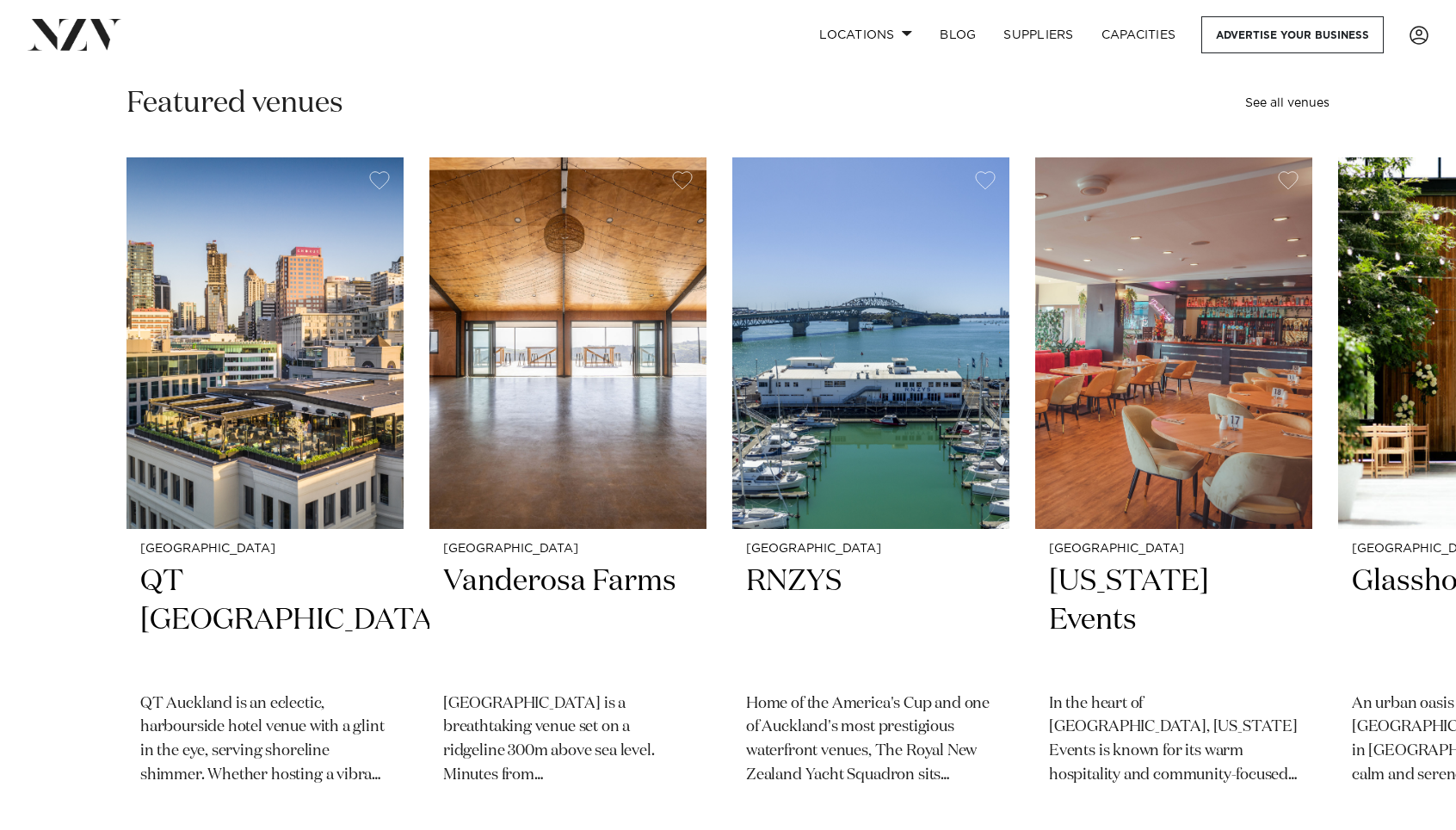
scroll to position [67, 0]
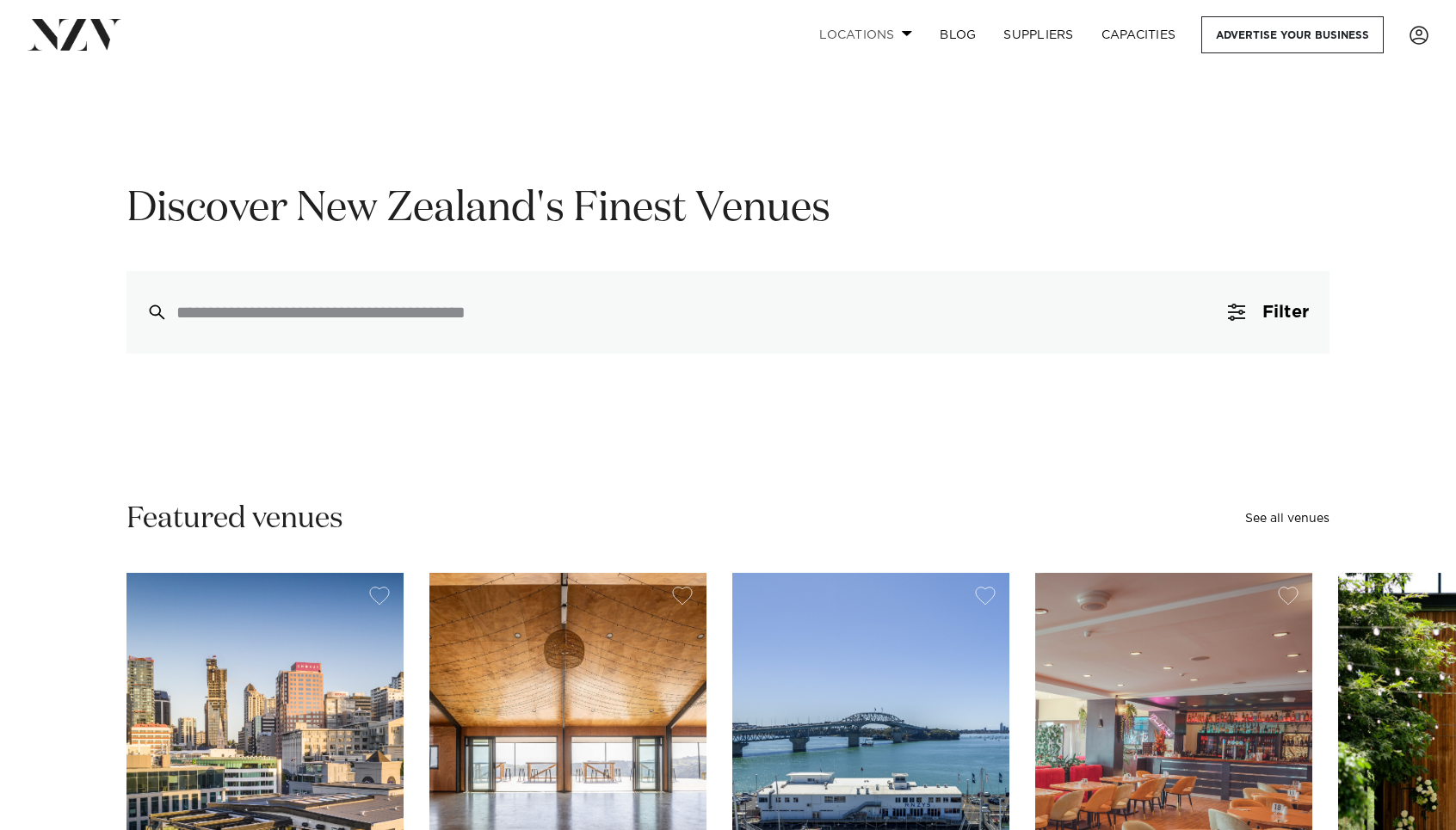
click at [846, 31] on link "Locations" at bounding box center [866, 35] width 120 height 37
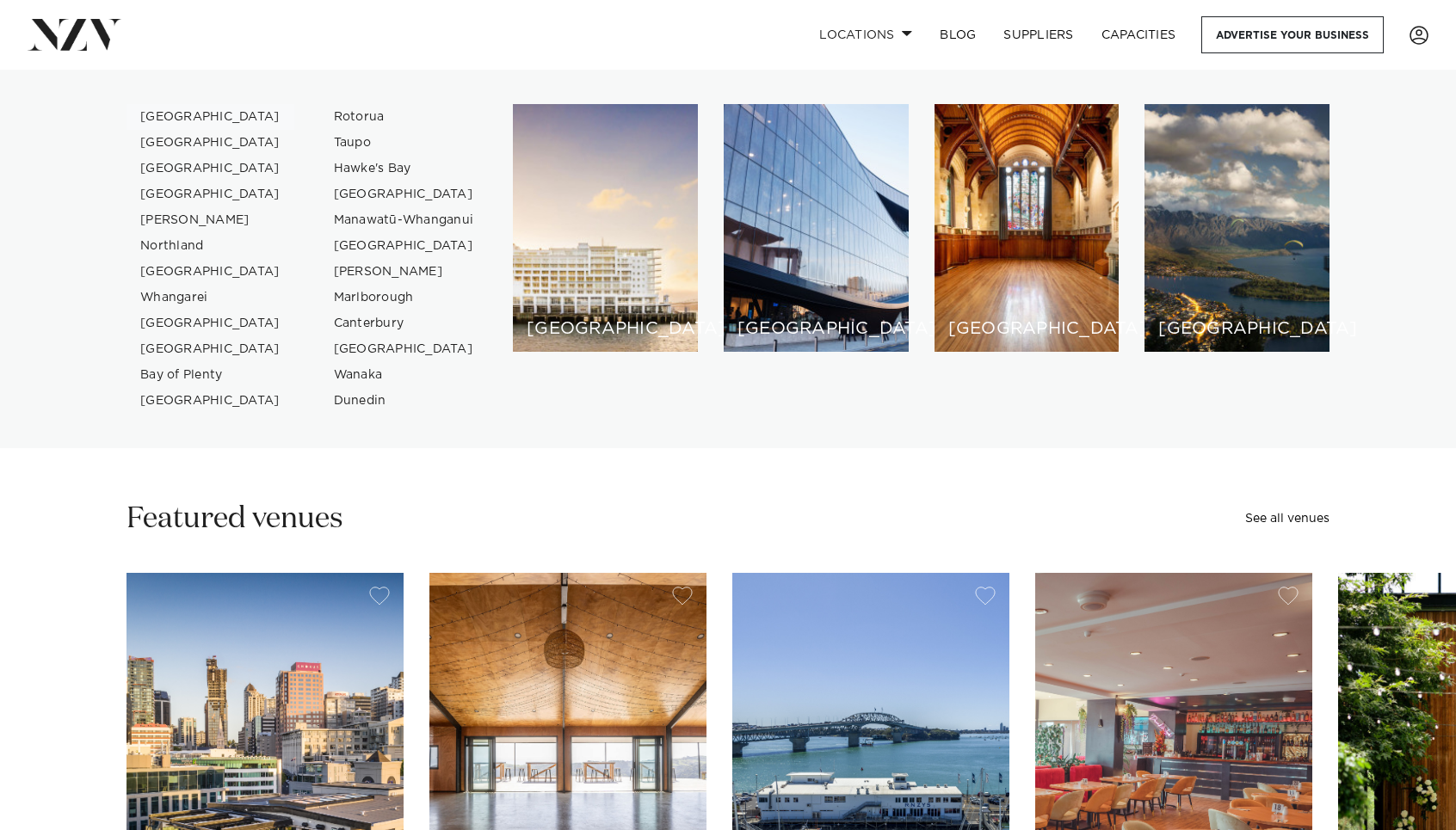
click at [162, 115] on link "[GEOGRAPHIC_DATA]" at bounding box center [210, 117] width 168 height 26
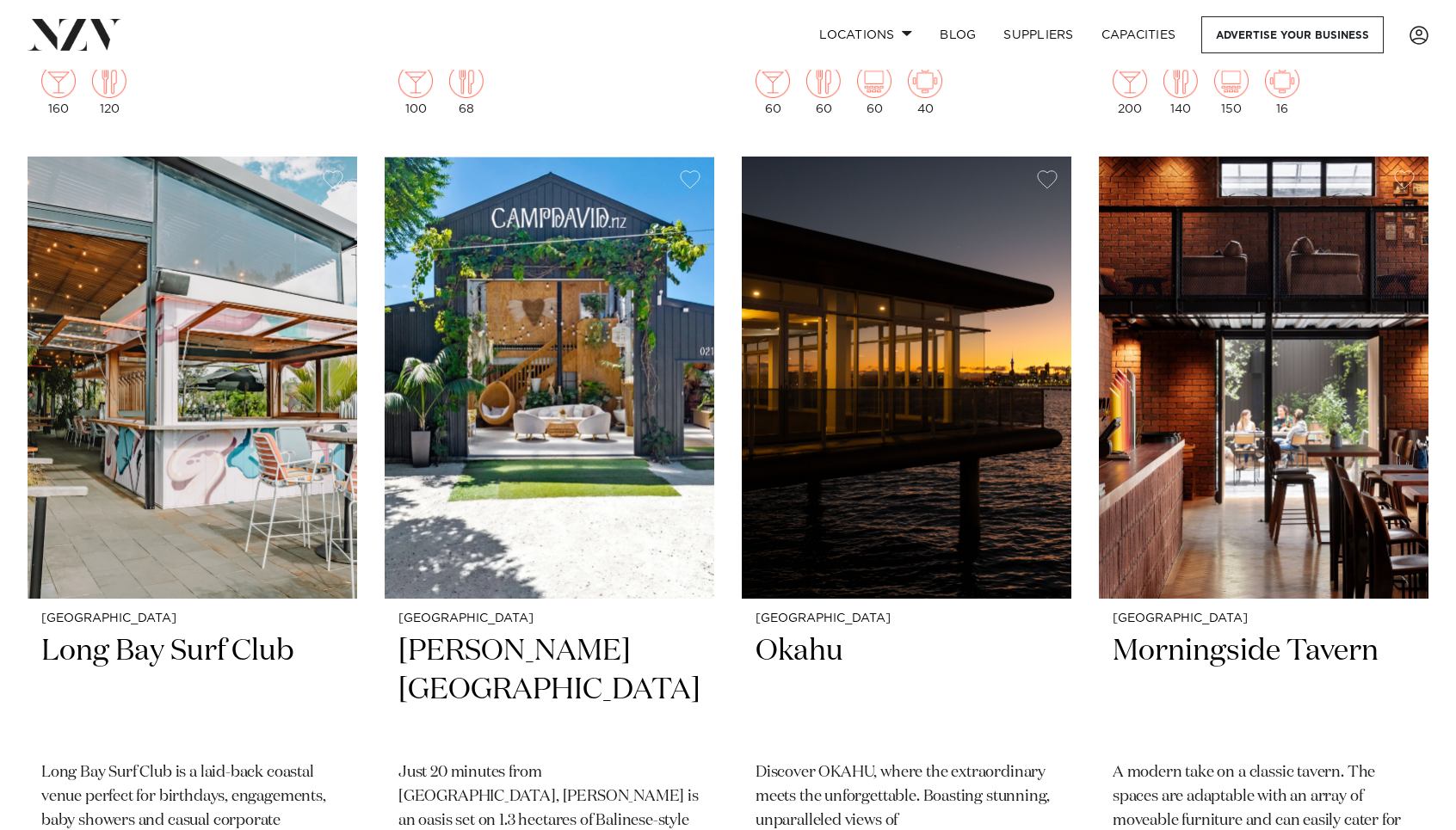
scroll to position [23350, 0]
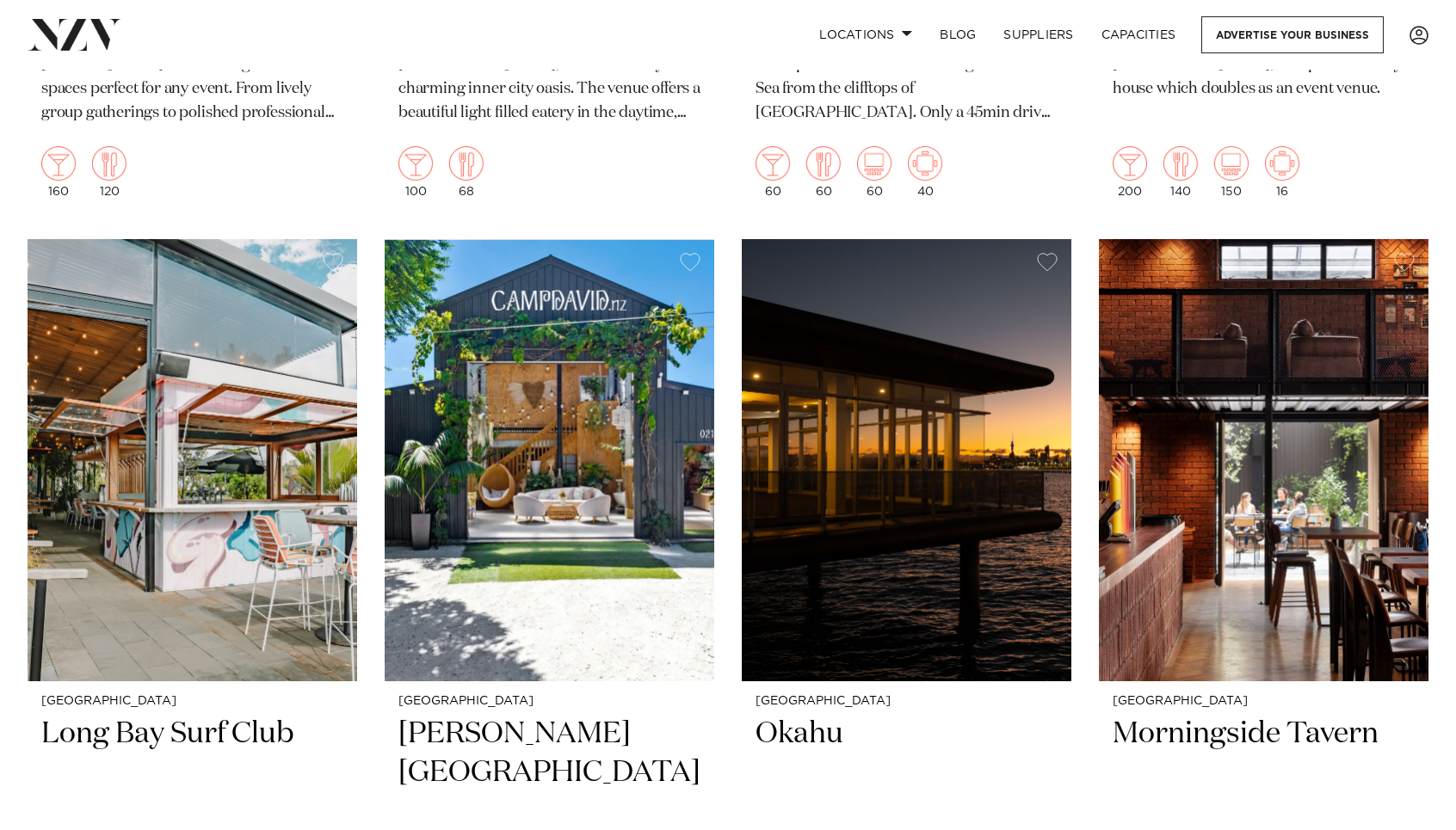
click at [528, 412] on img at bounding box center [549, 460] width 330 height 442
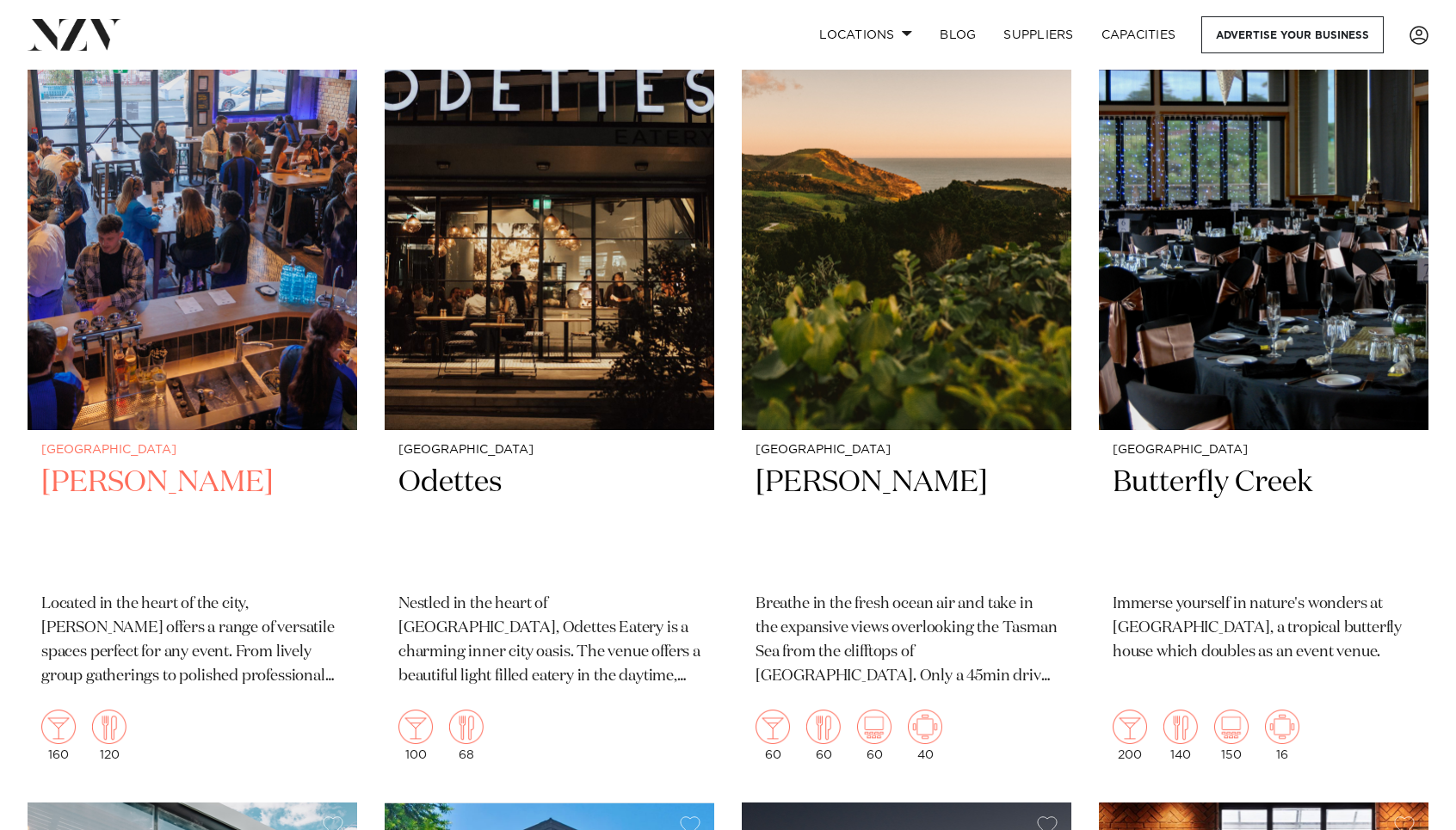
scroll to position [22835, 0]
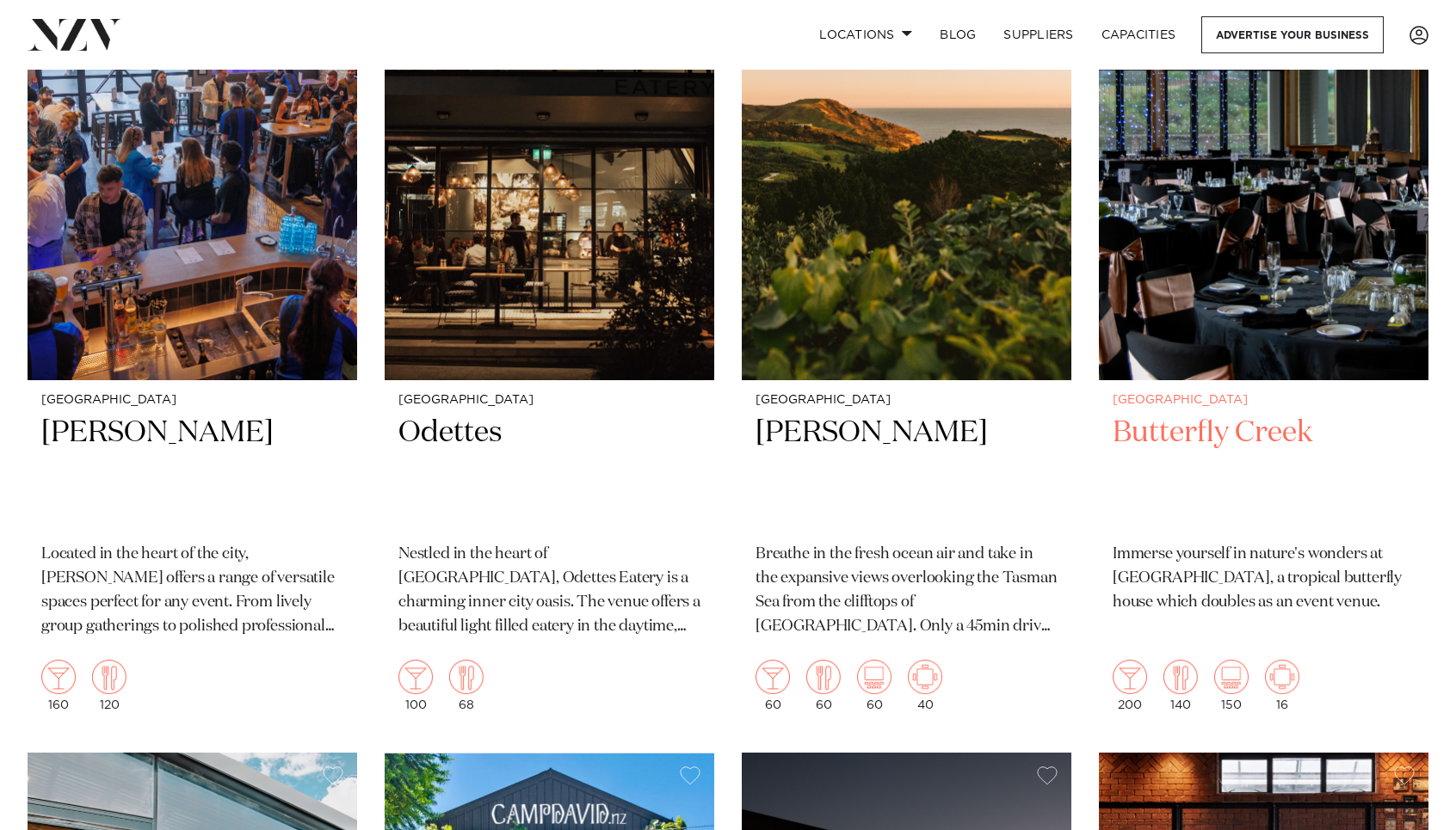
click at [1223, 192] on img at bounding box center [1264, 159] width 330 height 442
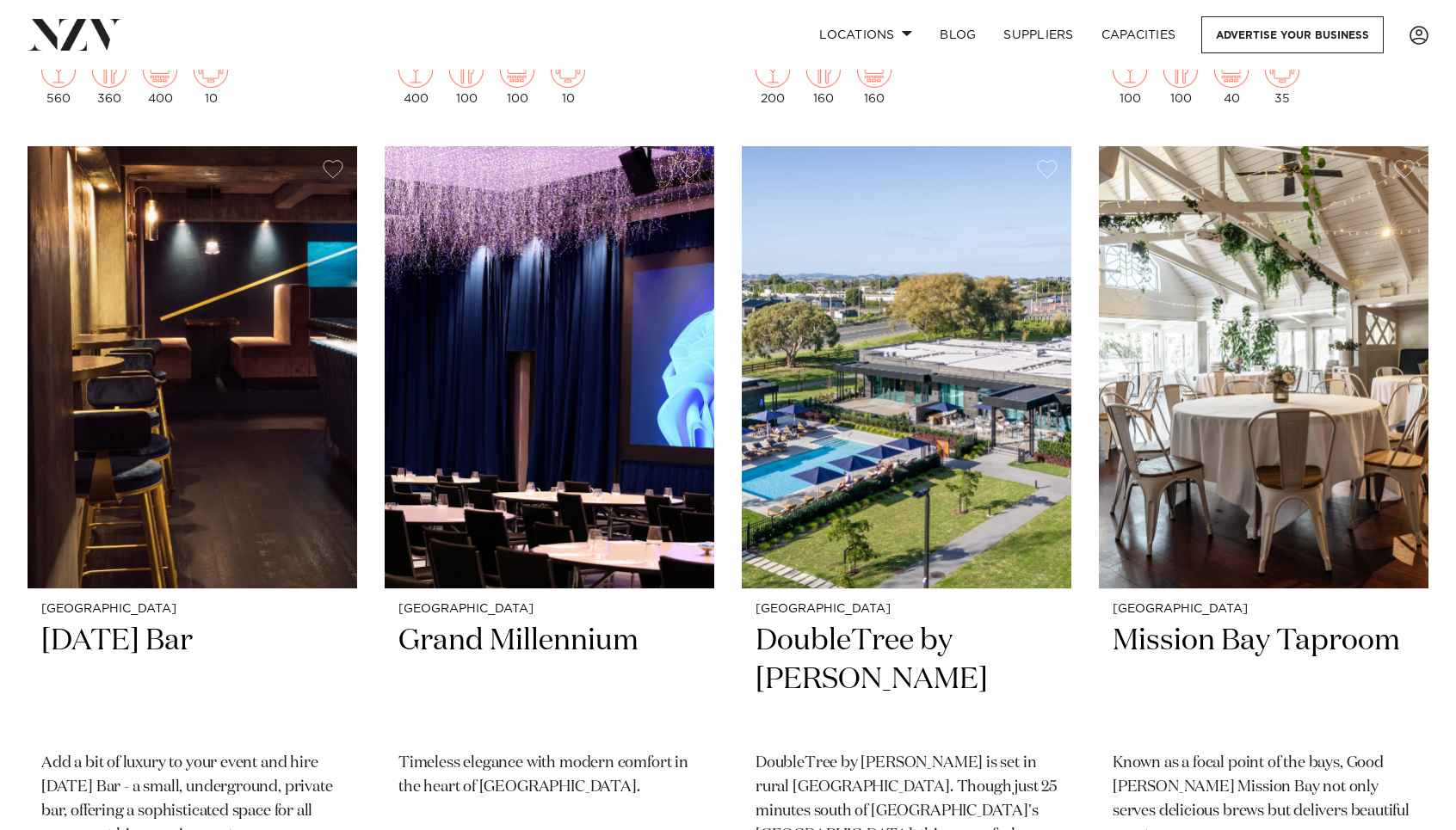
scroll to position [18544, 0]
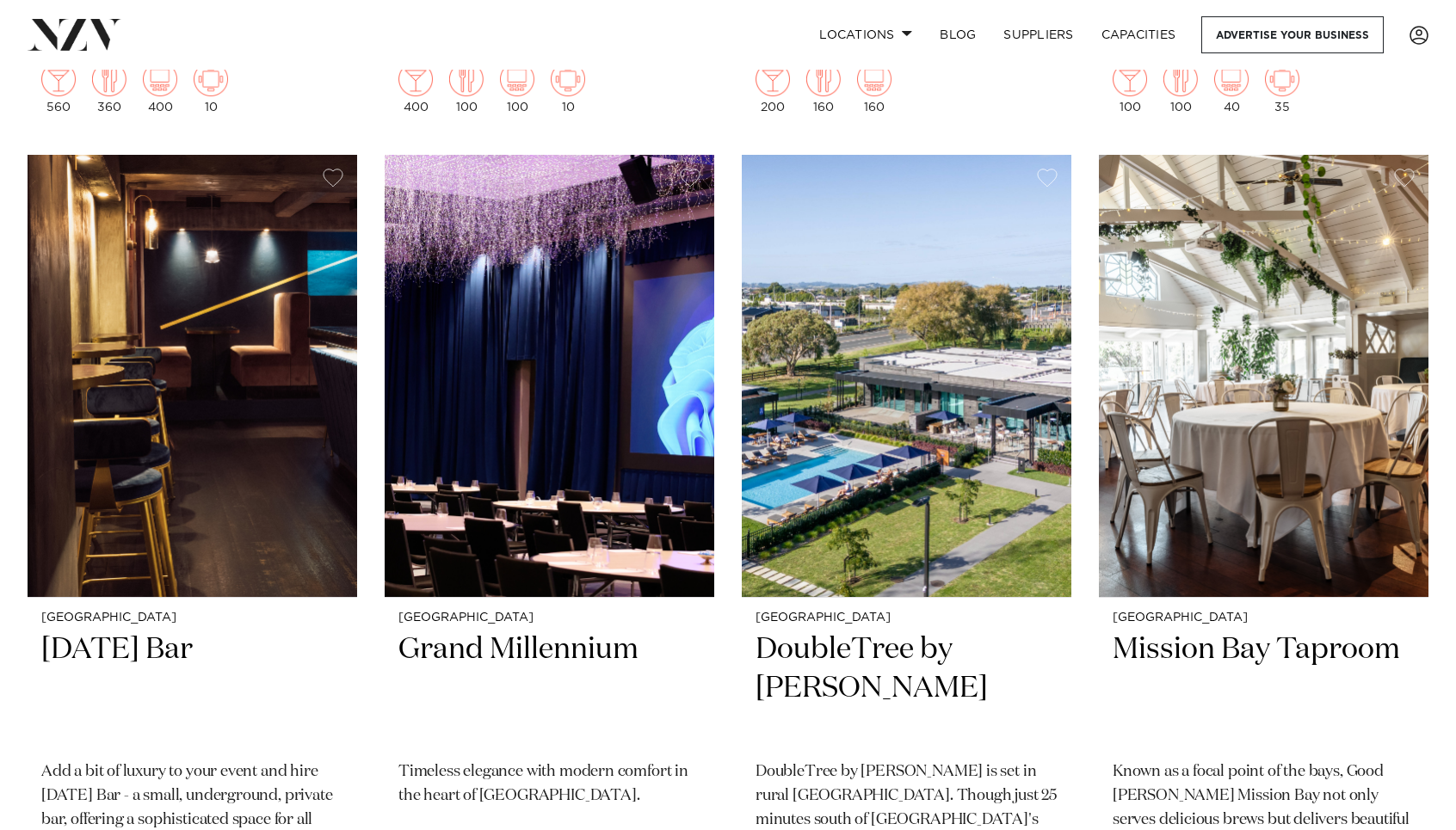
click at [888, 438] on img at bounding box center [907, 376] width 330 height 442
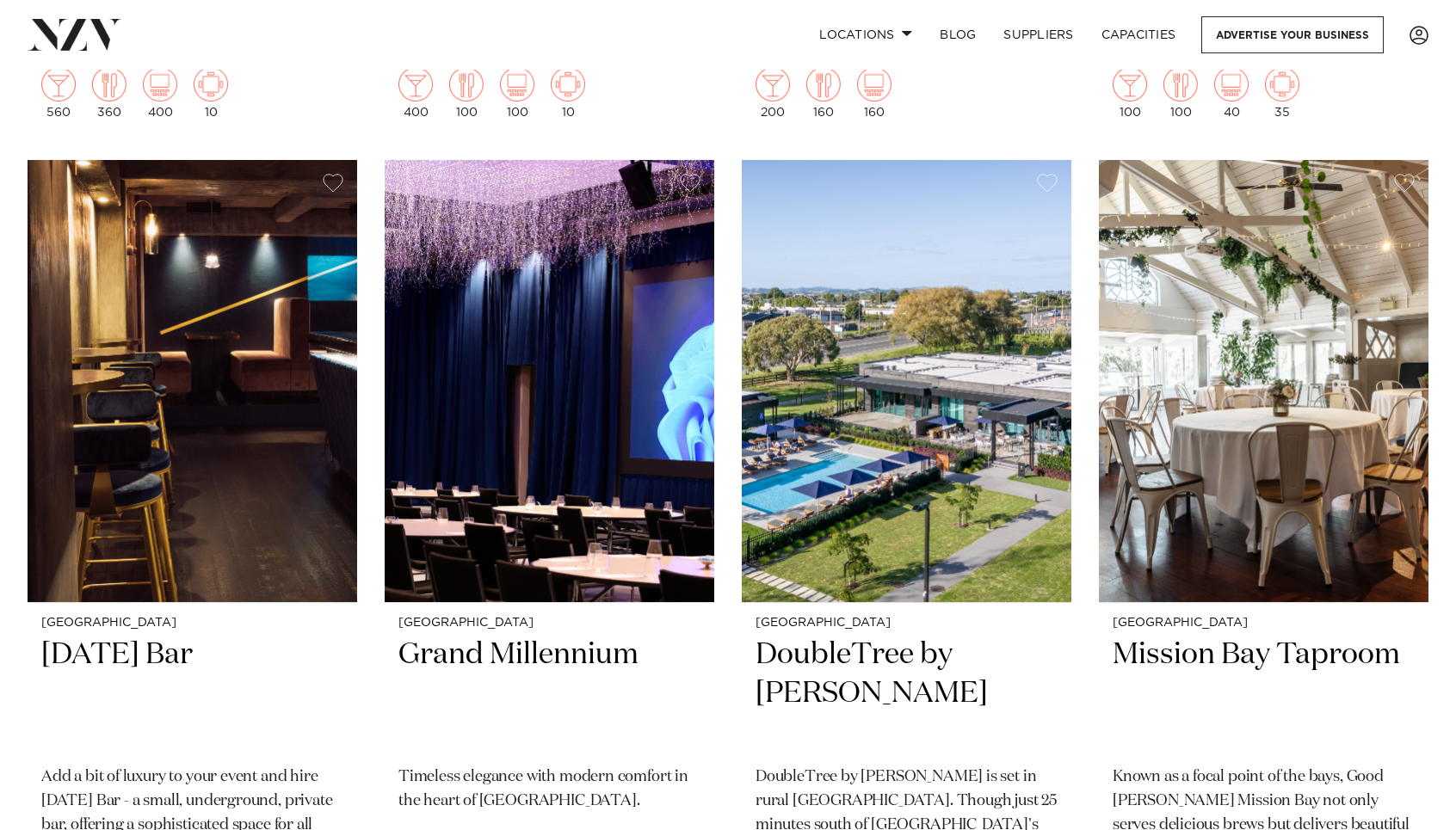
scroll to position [18537, 0]
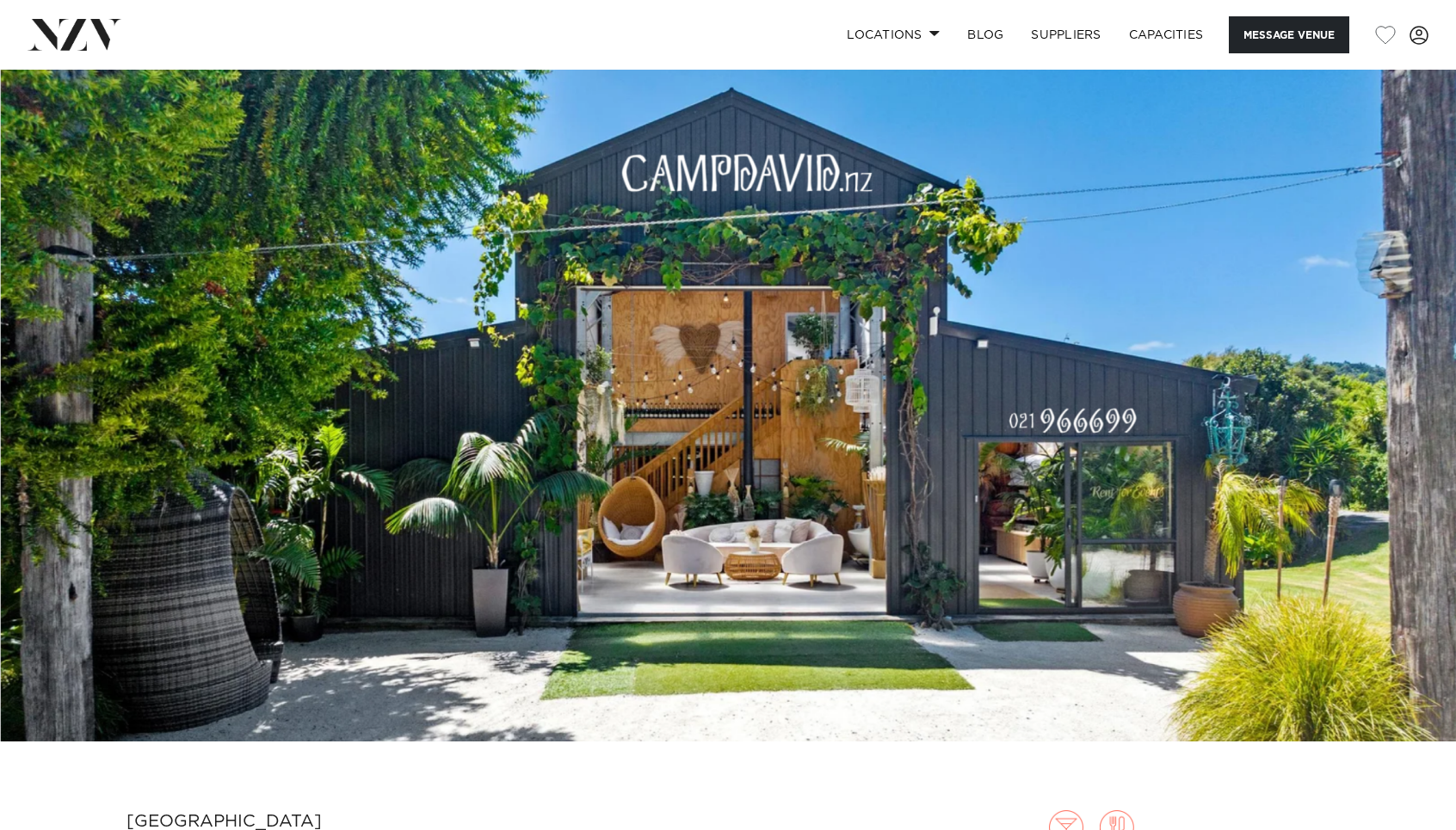
scroll to position [9, 0]
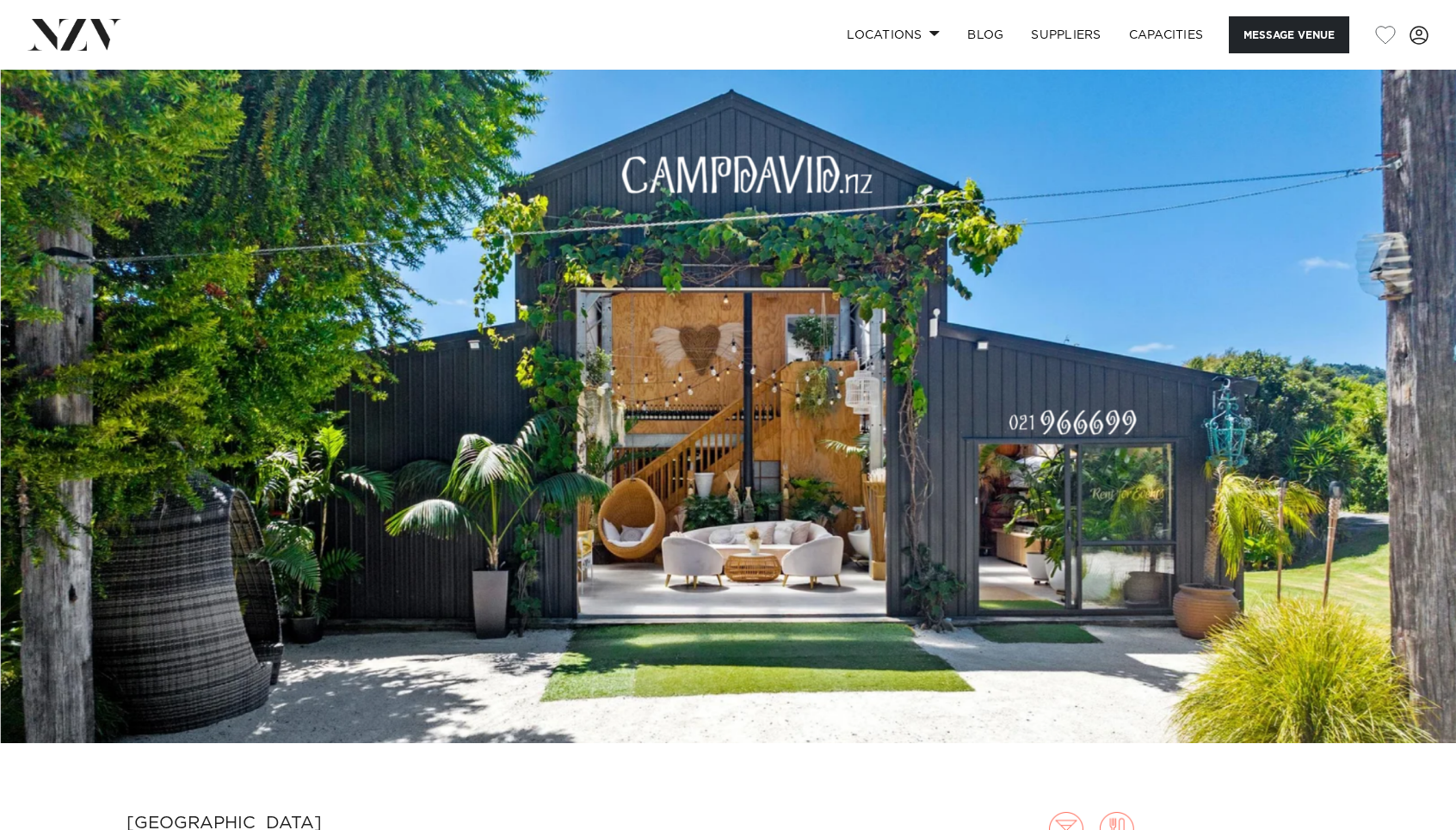
click at [528, 412] on img at bounding box center [728, 402] width 1456 height 682
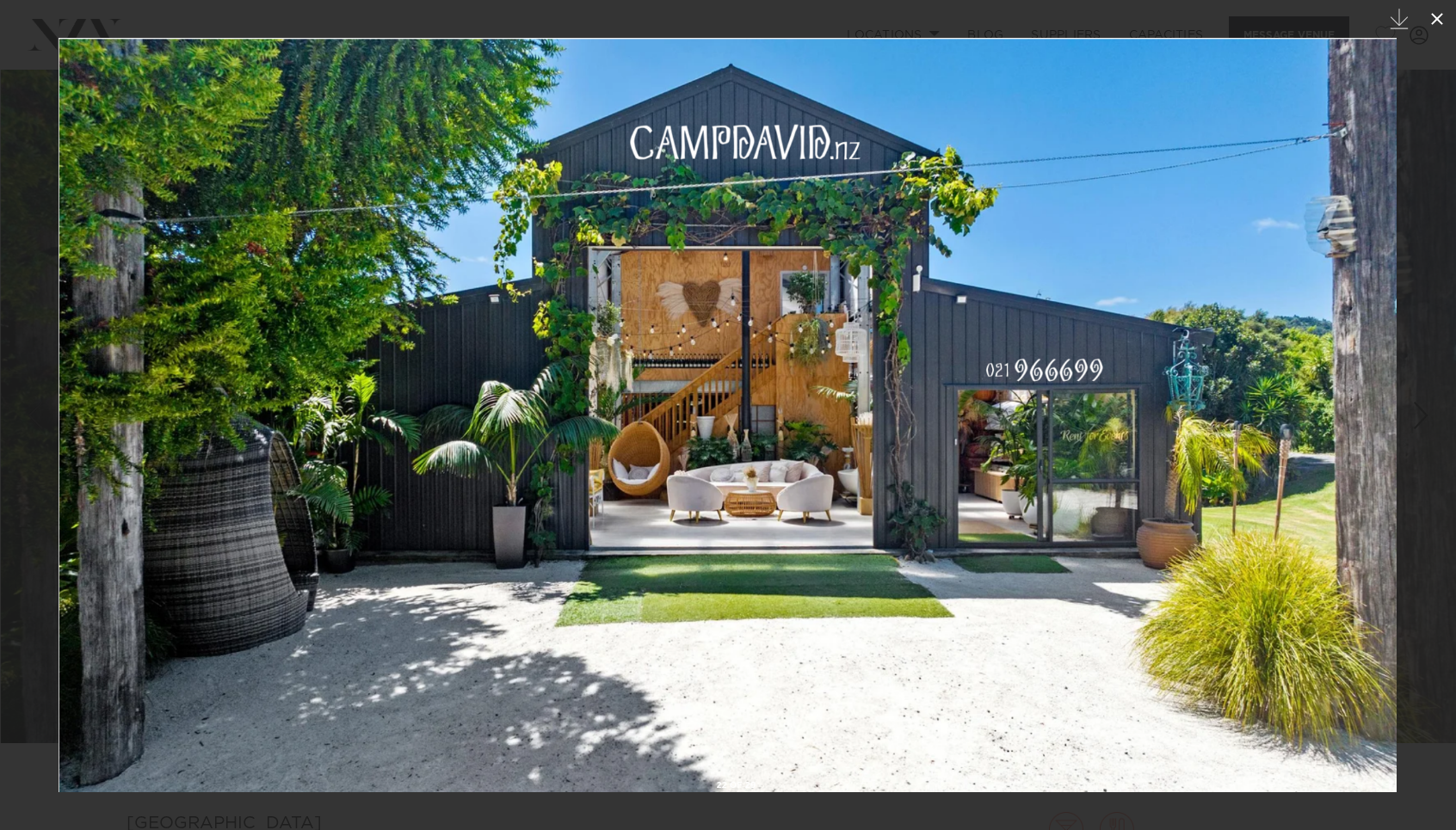
click at [1437, 21] on icon at bounding box center [1438, 19] width 21 height 21
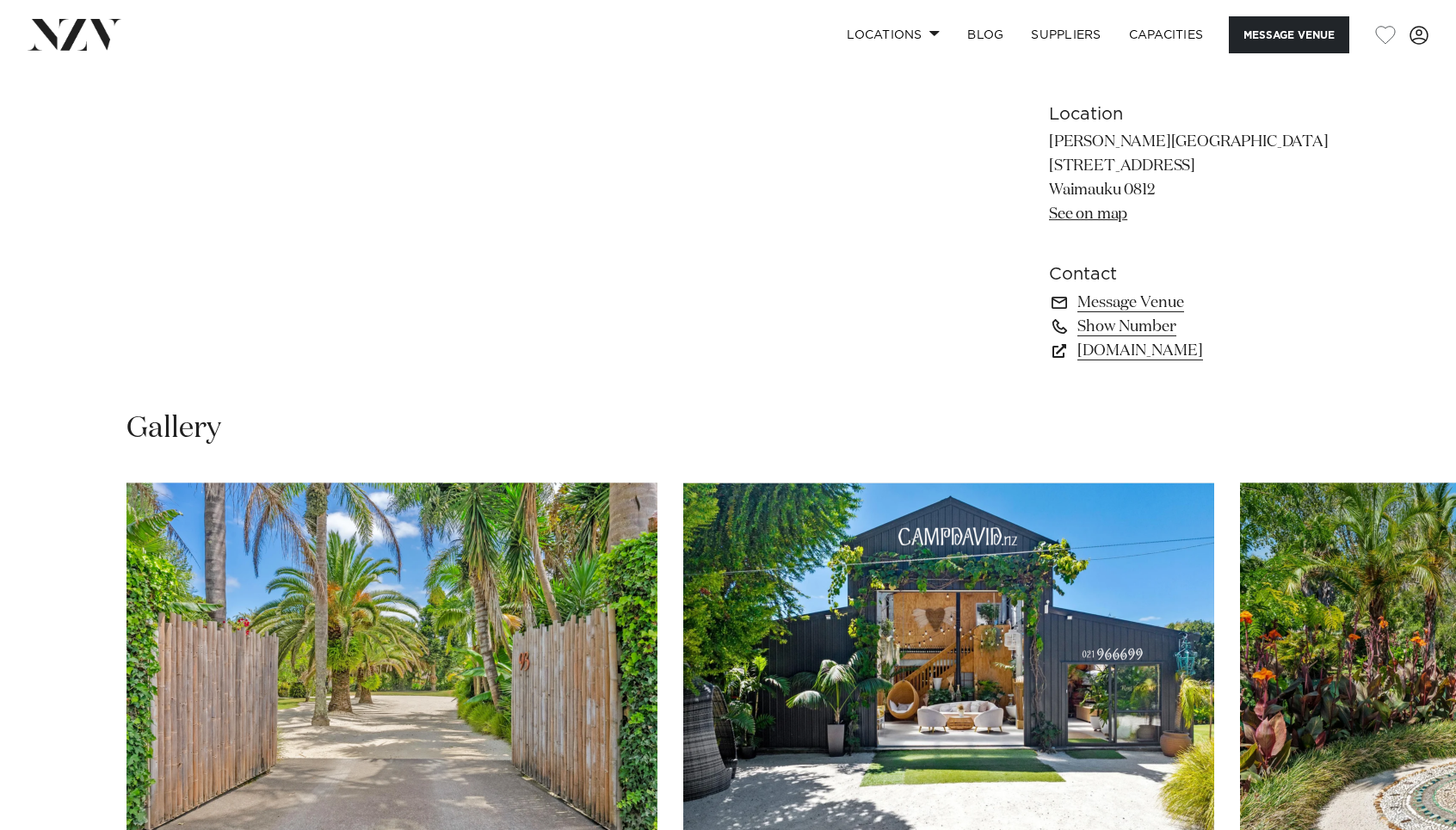
scroll to position [1220, 0]
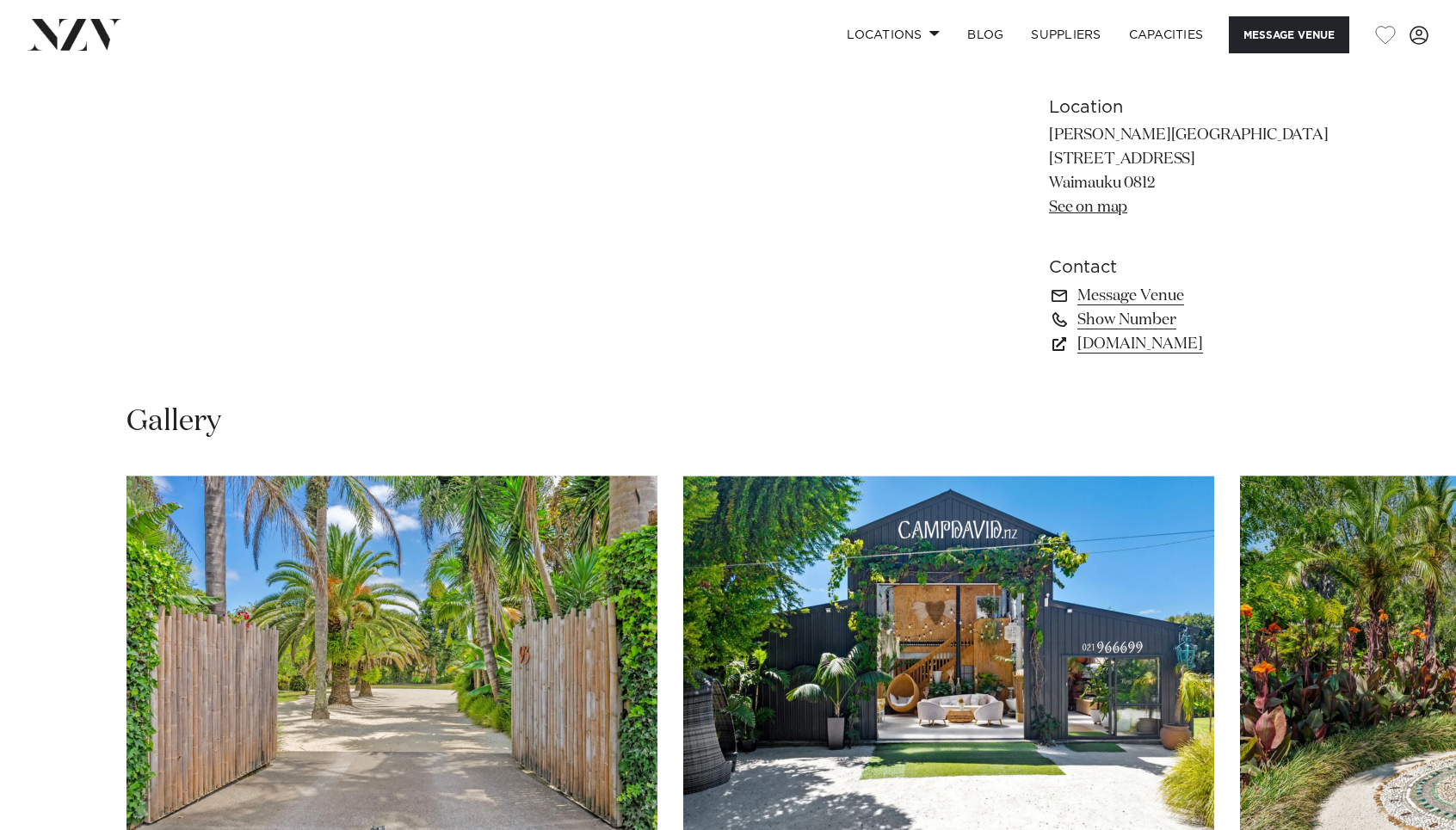
click at [484, 652] on img "1 / 10" at bounding box center [392, 671] width 531 height 390
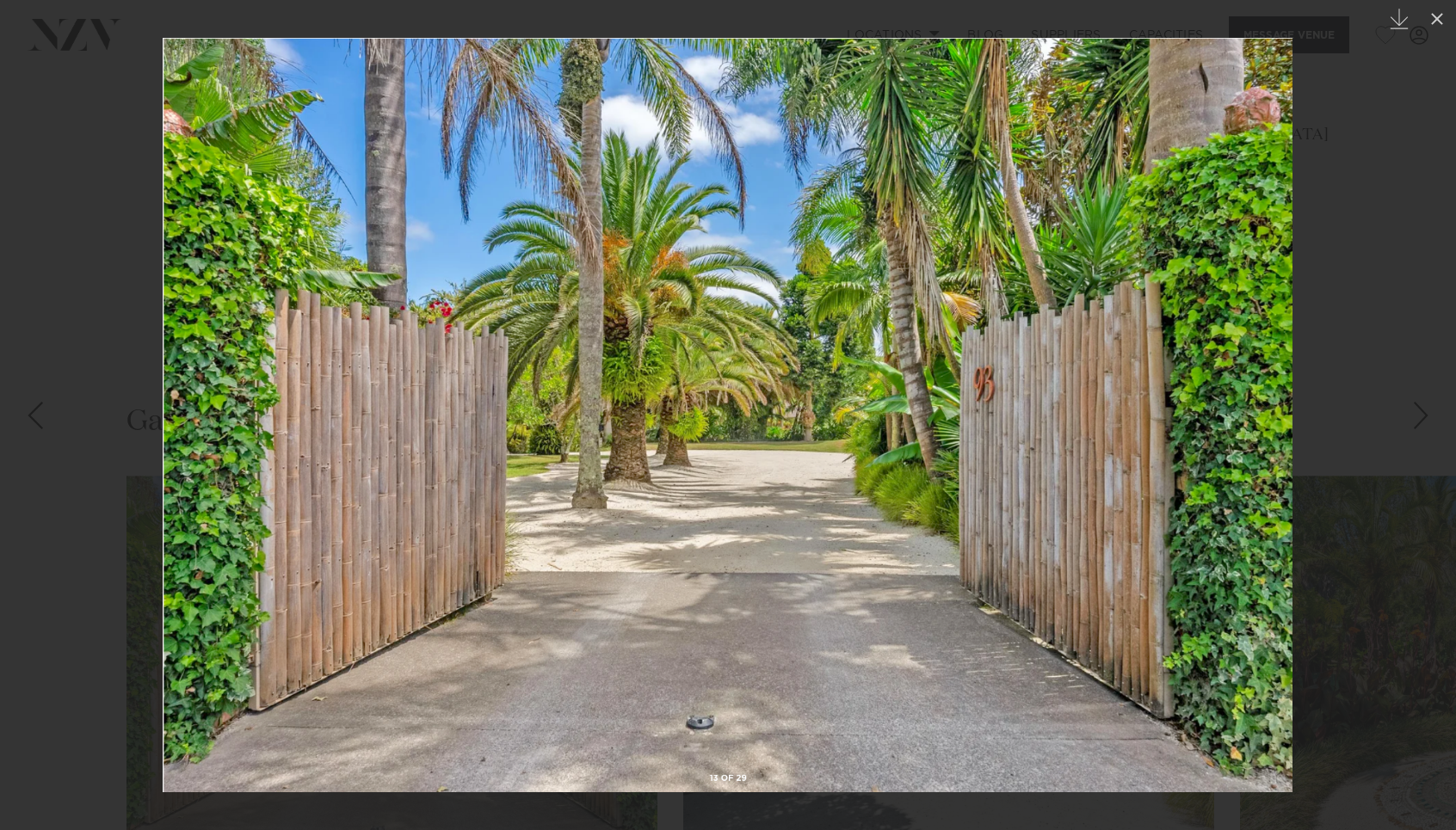
click at [1363, 382] on div at bounding box center [728, 415] width 1456 height 830
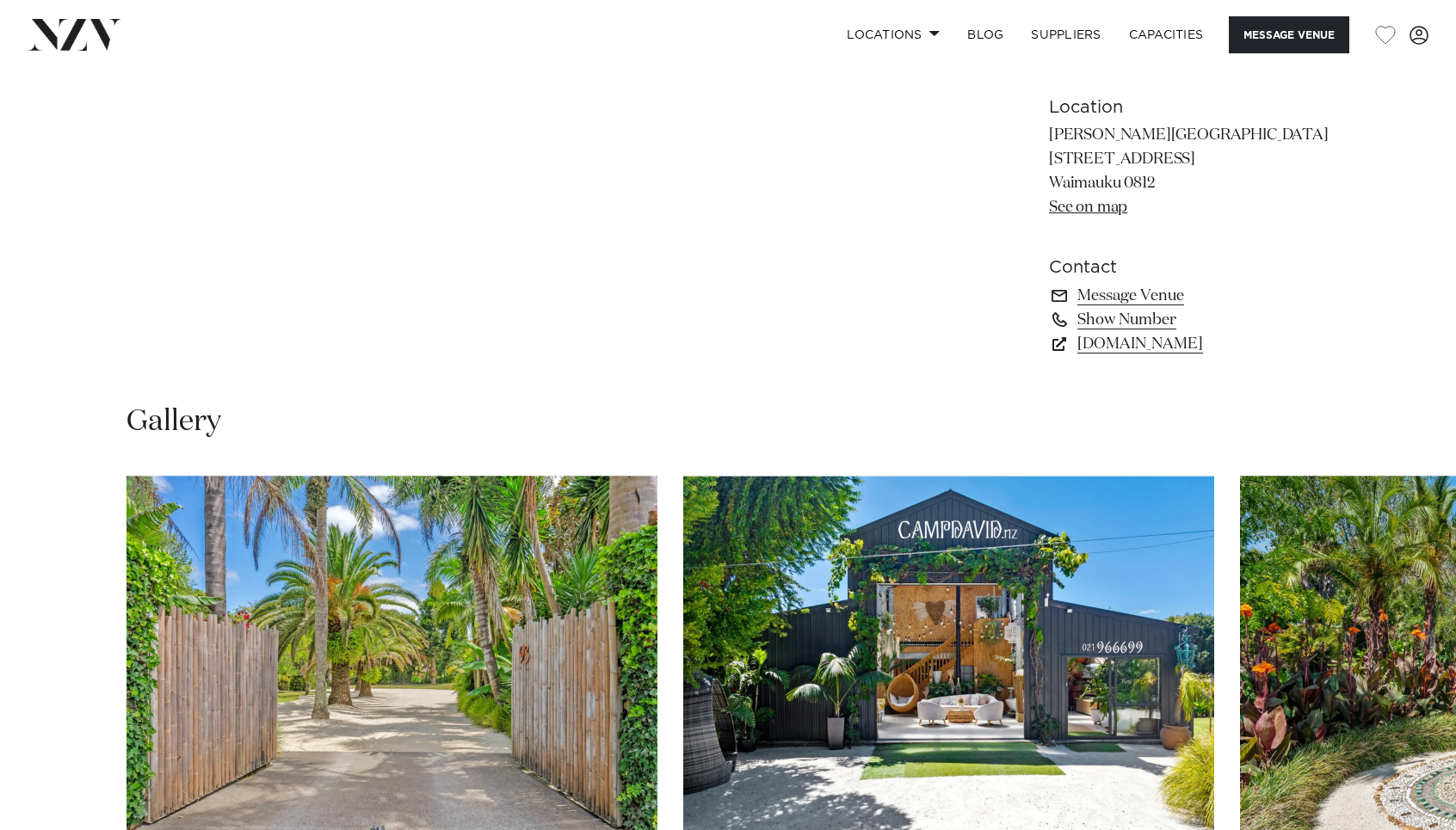
click at [996, 717] on img "2 / 10" at bounding box center [949, 671] width 531 height 390
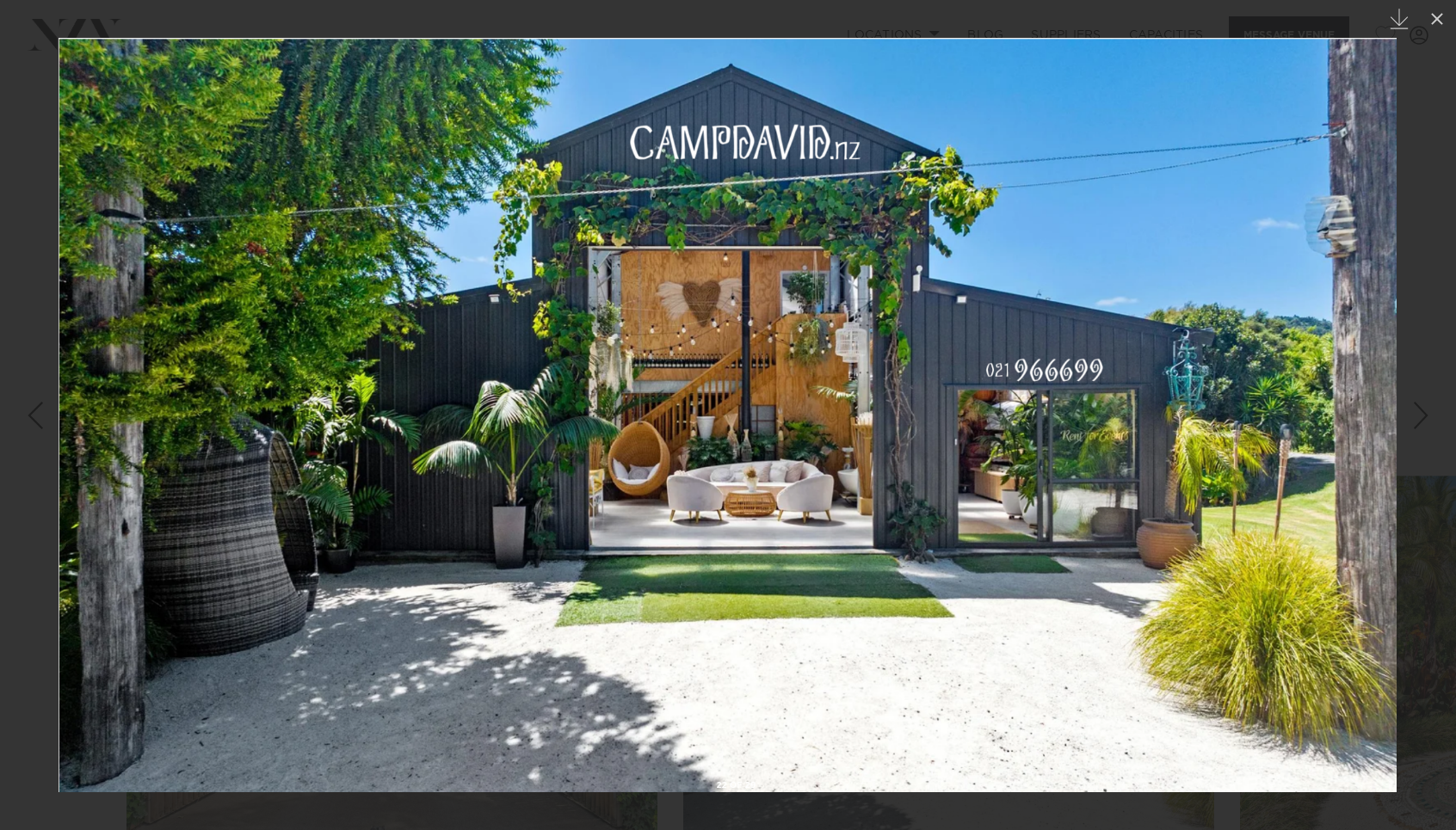
click at [1384, 398] on img at bounding box center [728, 415] width 1339 height 754
click at [1434, 30] on div at bounding box center [728, 415] width 1456 height 830
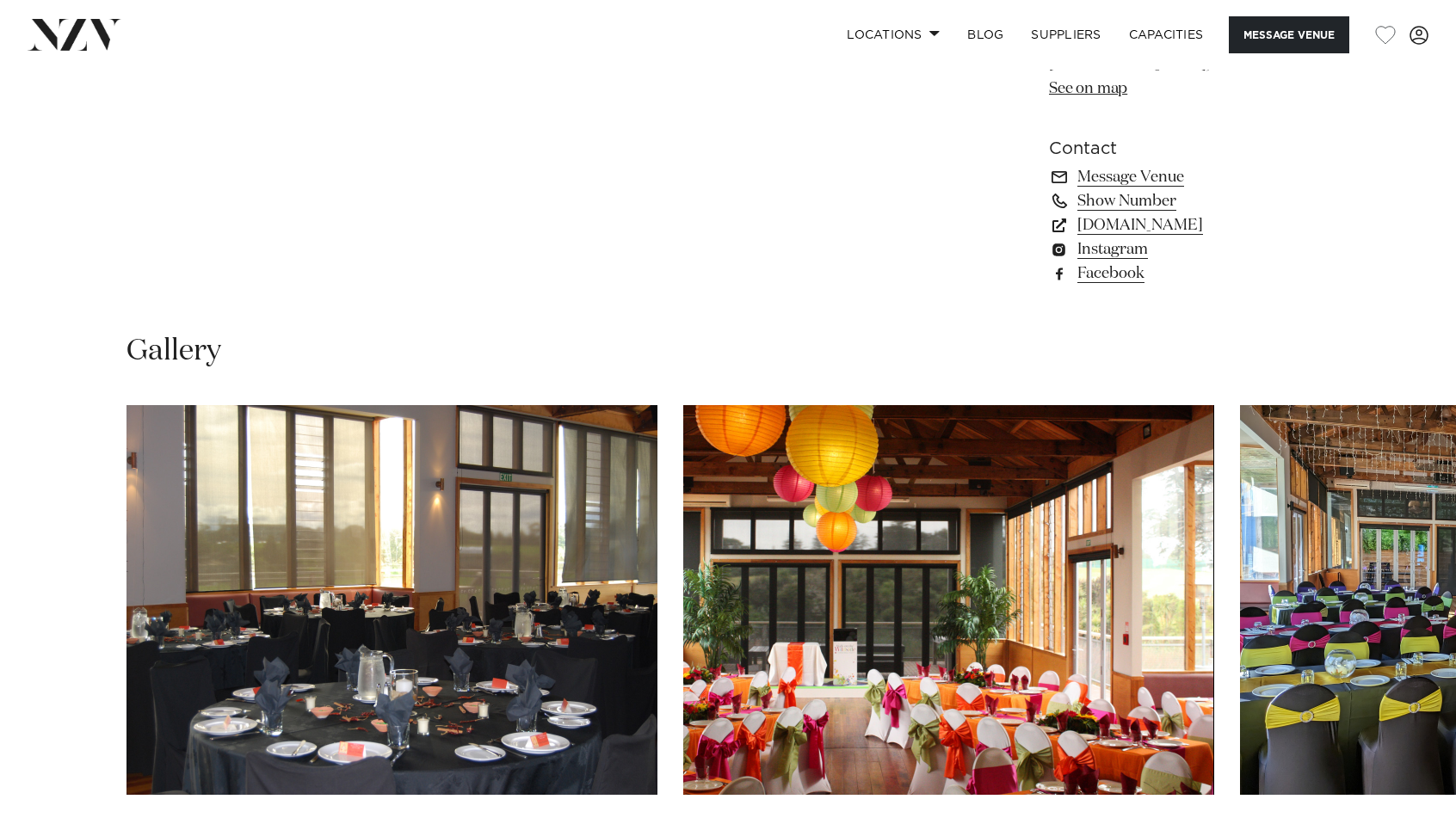
scroll to position [1332, 0]
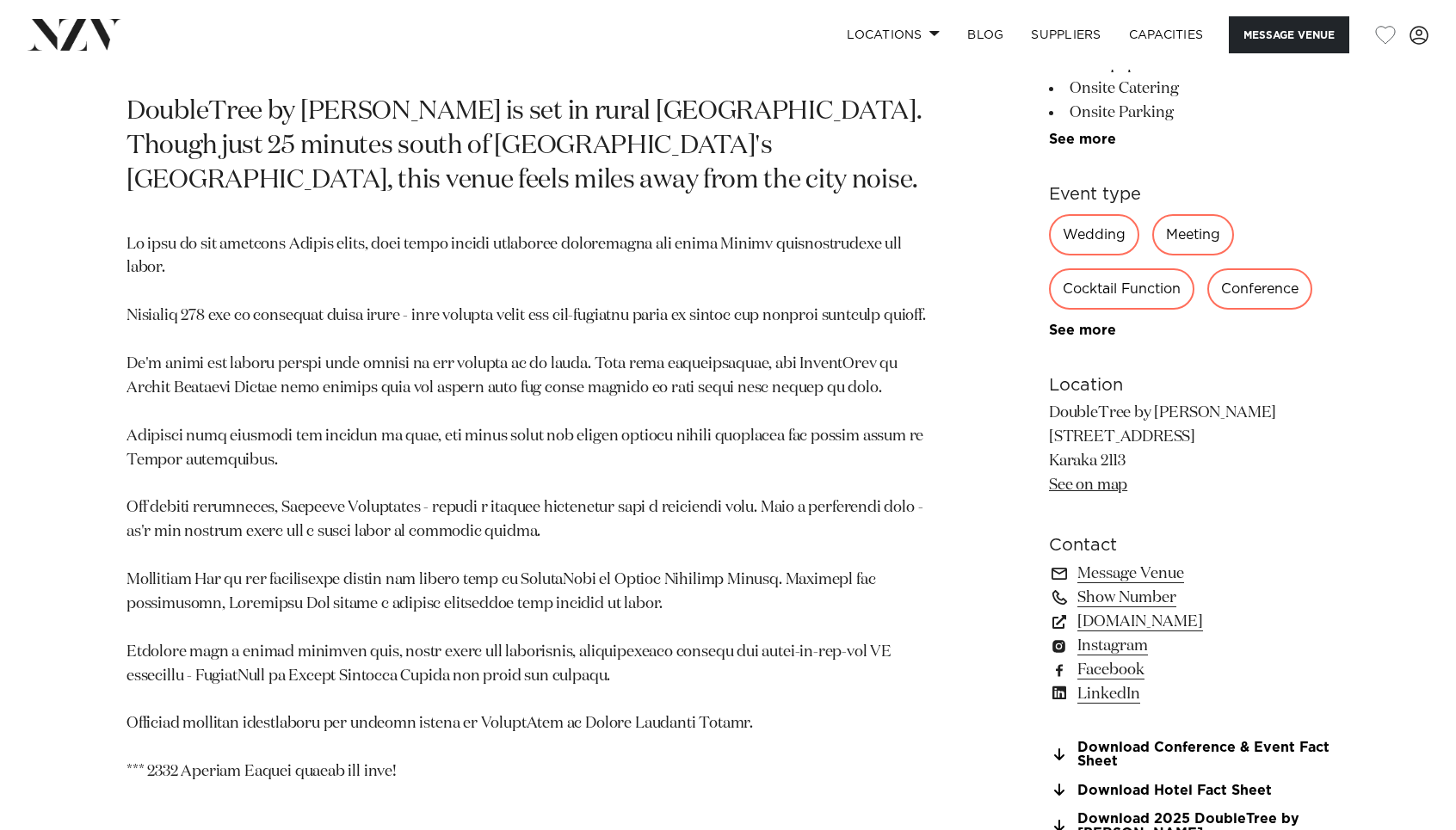
scroll to position [1005, 0]
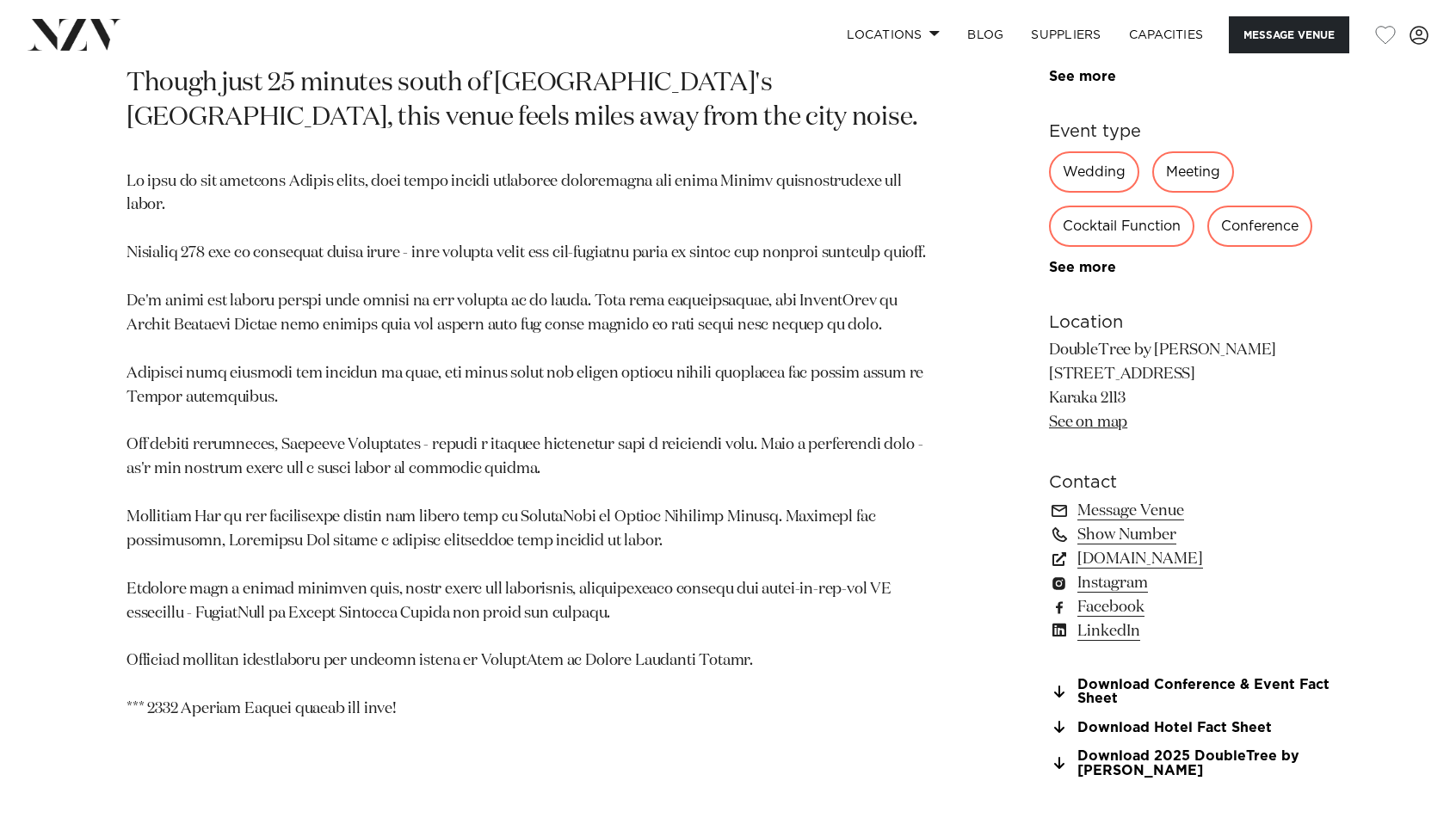
click at [448, 824] on div "Auckland DoubleTree by Hilton Auckland Karaka Message Venue Auckland DoubleTree…" at bounding box center [728, 827] width 1456 height 3526
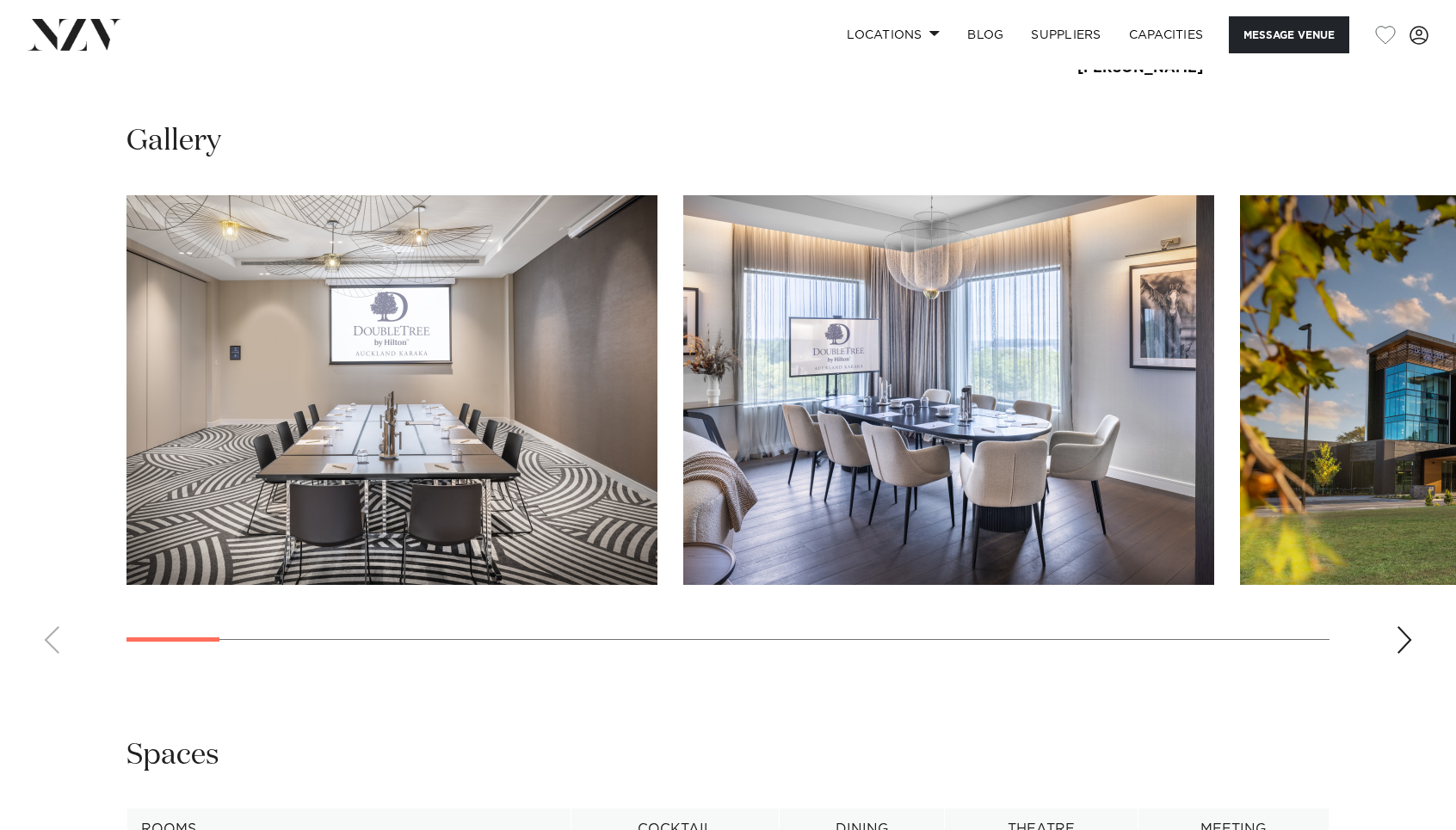
scroll to position [1710, 0]
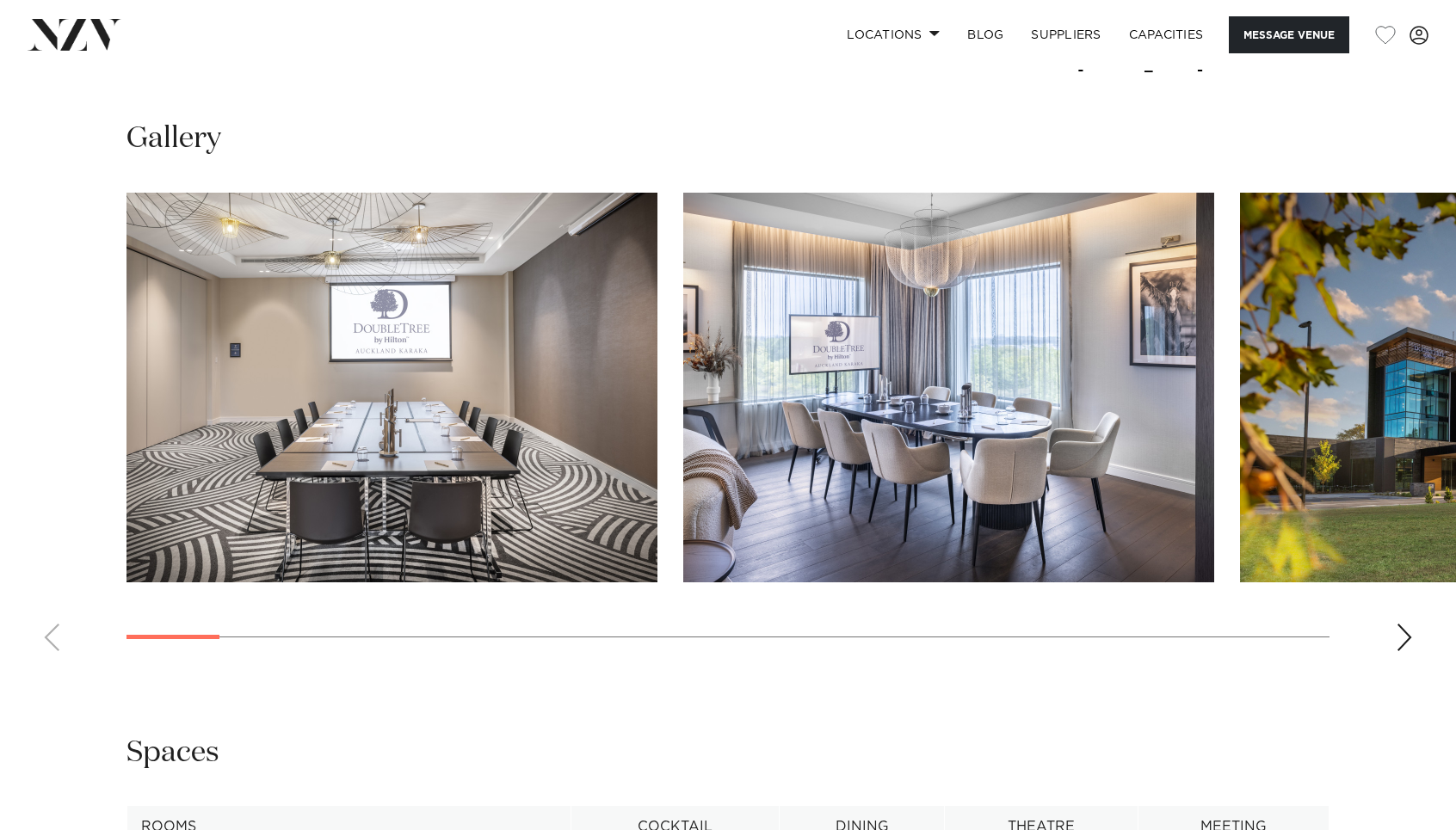
click at [1406, 638] on div "Next slide" at bounding box center [1405, 638] width 17 height 28
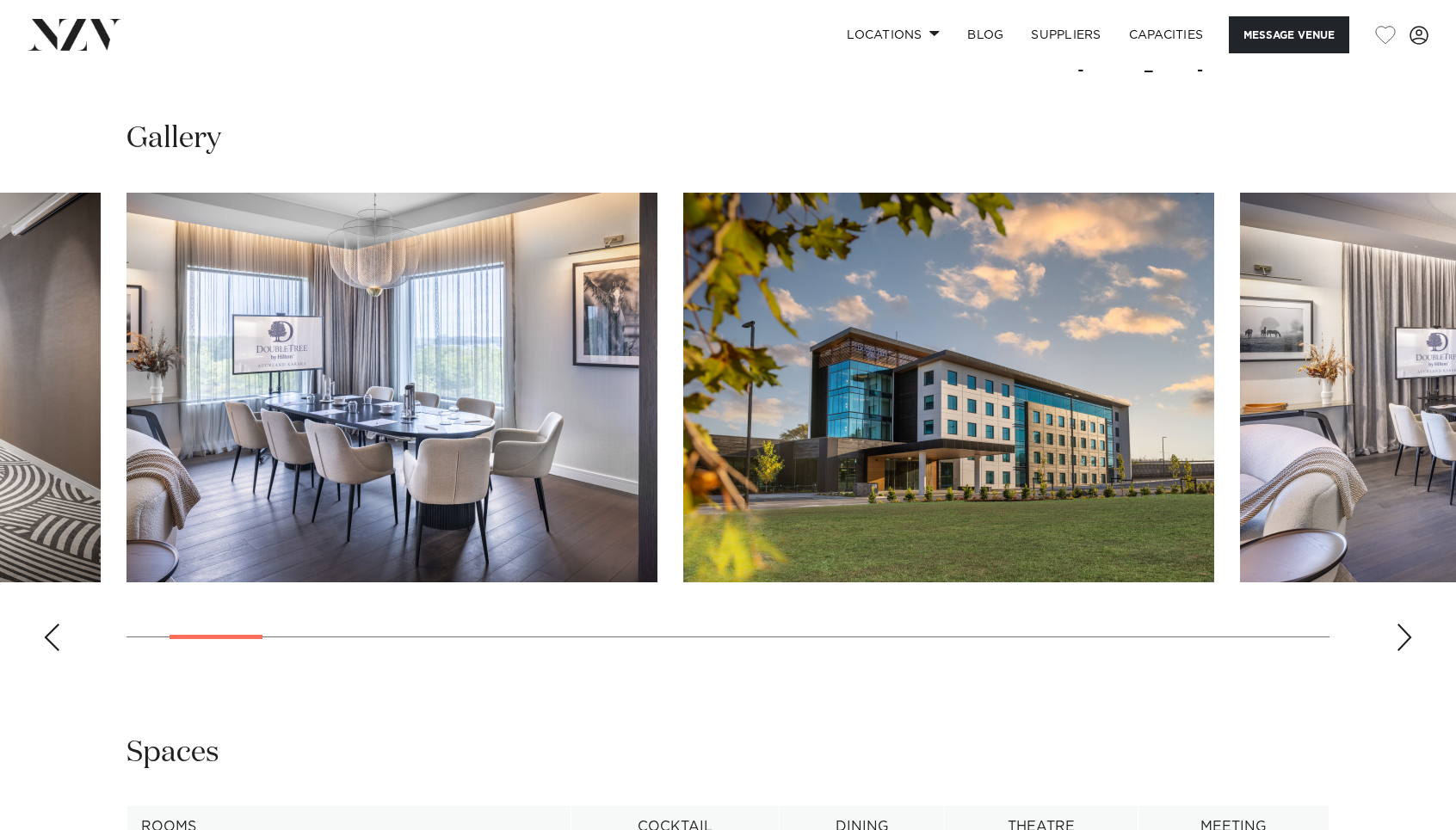
click at [1406, 638] on div "Next slide" at bounding box center [1405, 638] width 17 height 28
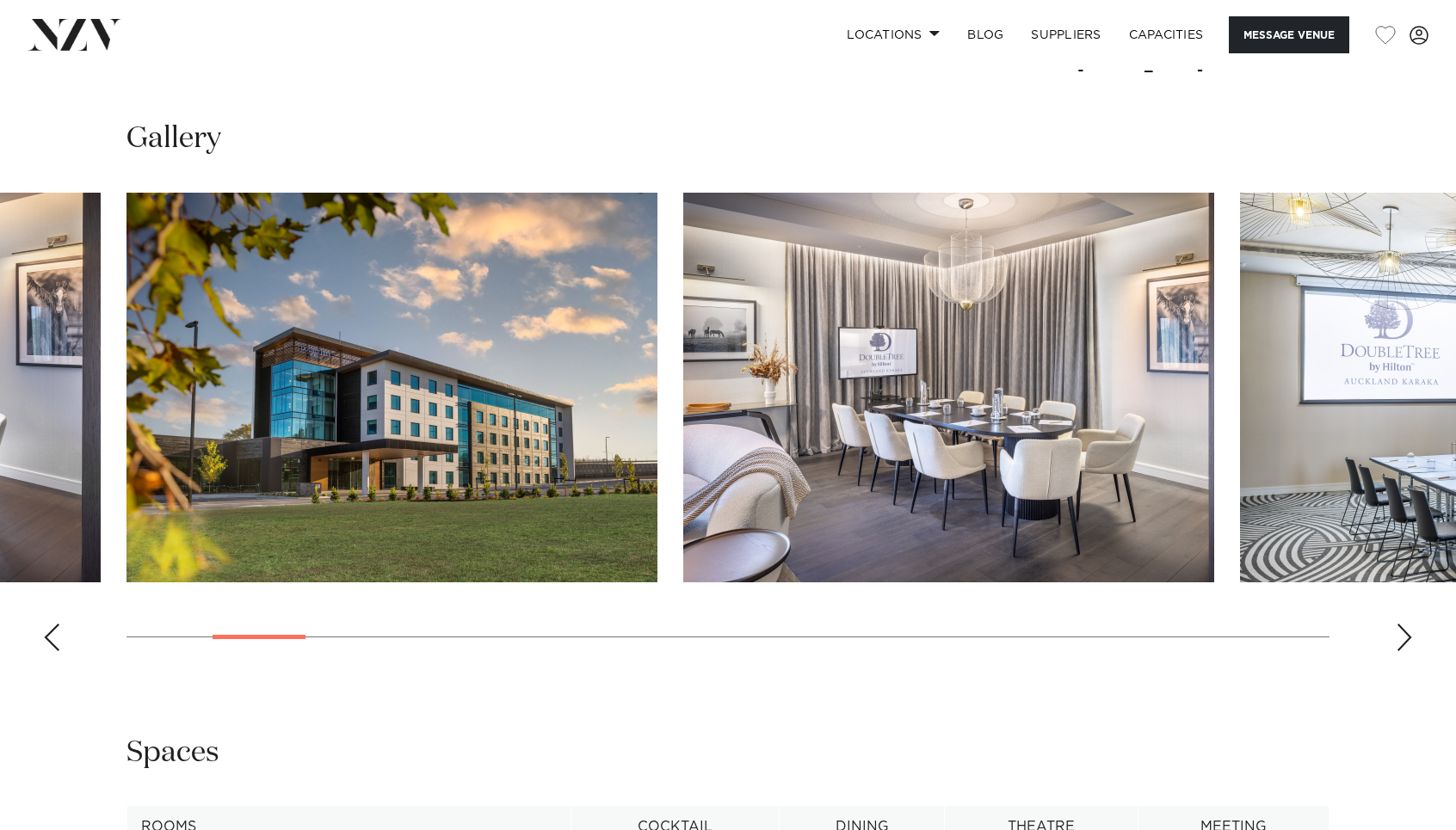
click at [1406, 638] on div "Next slide" at bounding box center [1405, 638] width 17 height 28
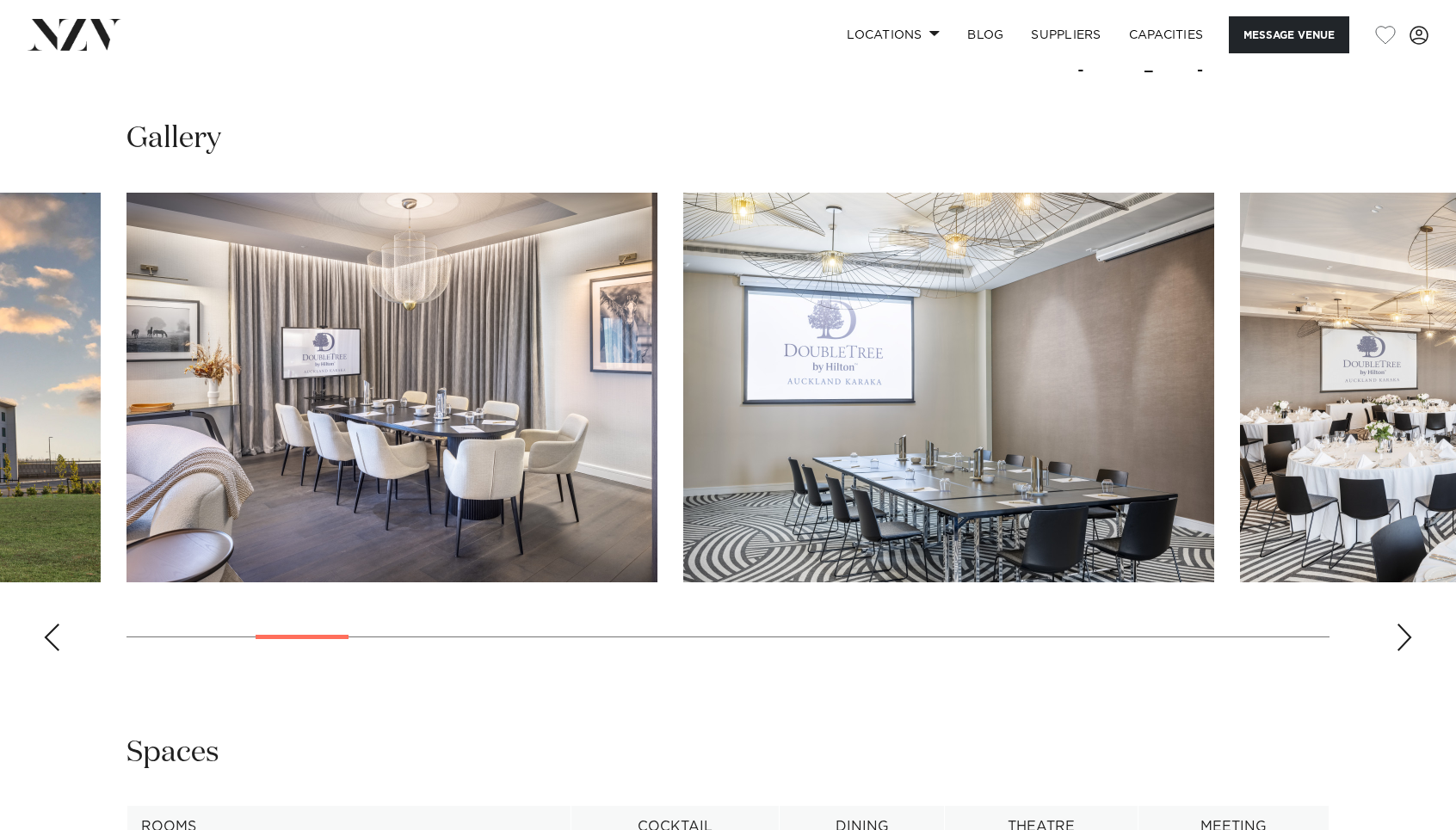
click at [1406, 638] on div "Next slide" at bounding box center [1405, 638] width 17 height 28
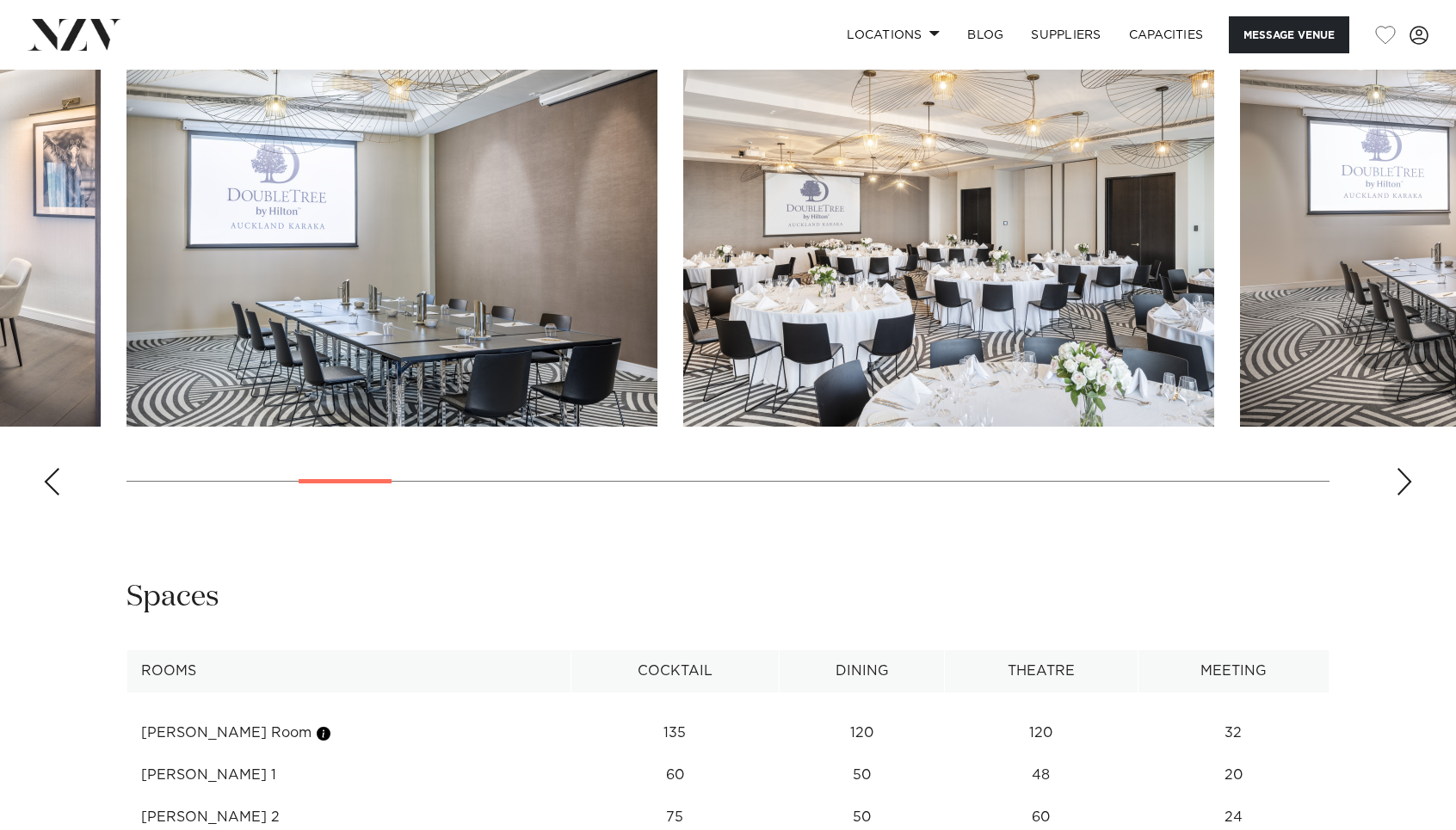
scroll to position [1750, 0]
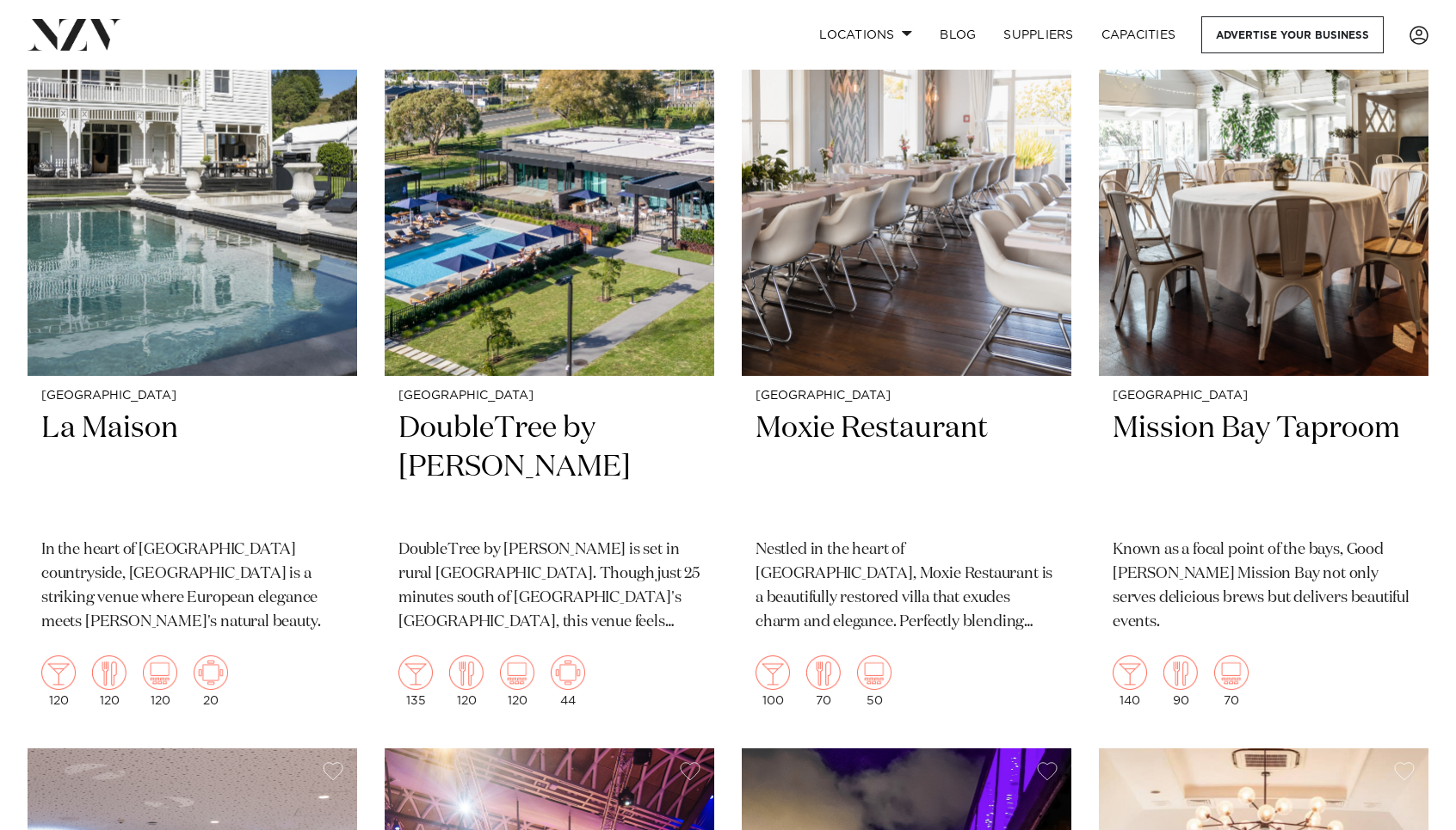
scroll to position [13872, 0]
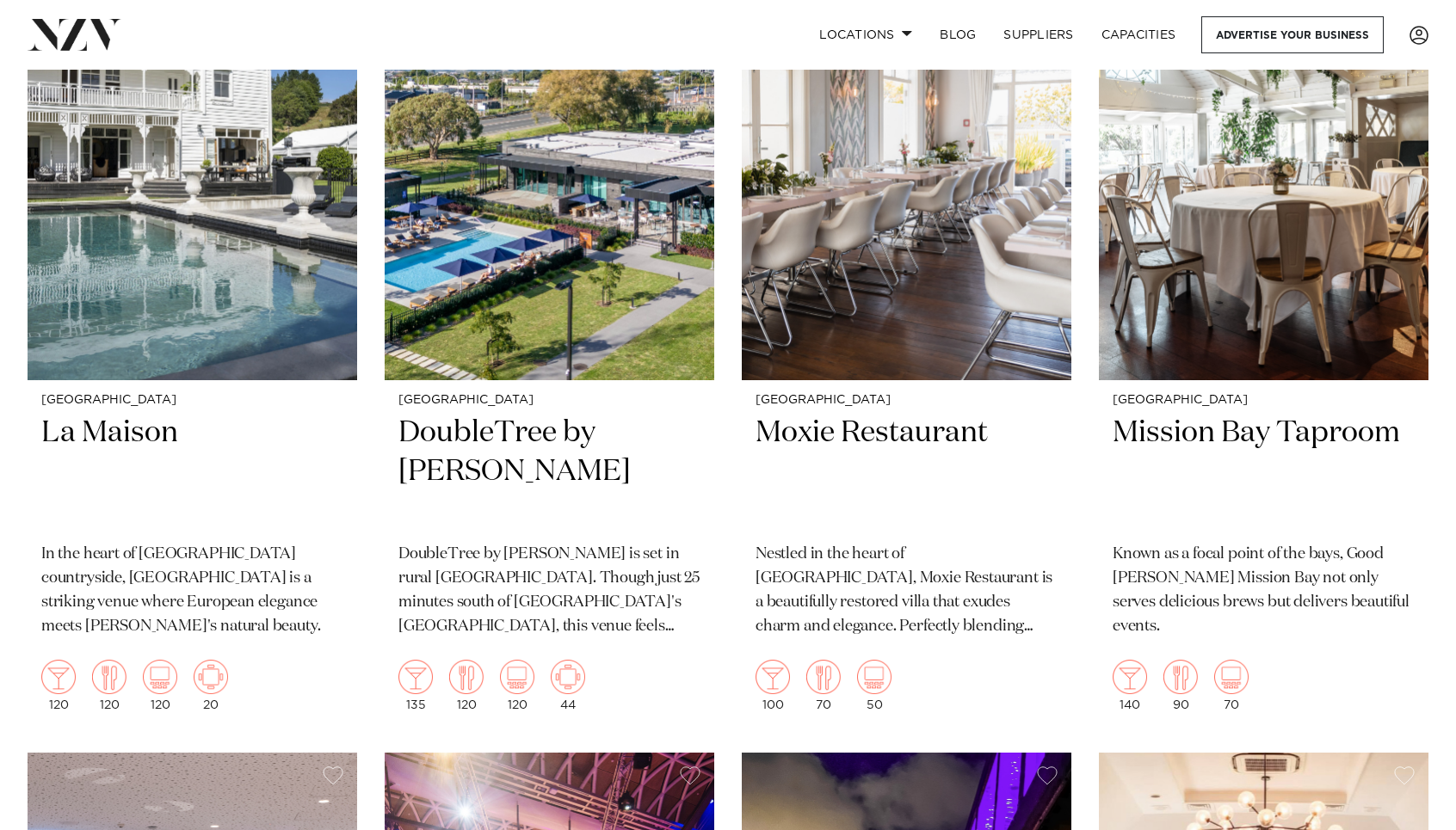
click at [540, 313] on img at bounding box center [549, 159] width 330 height 442
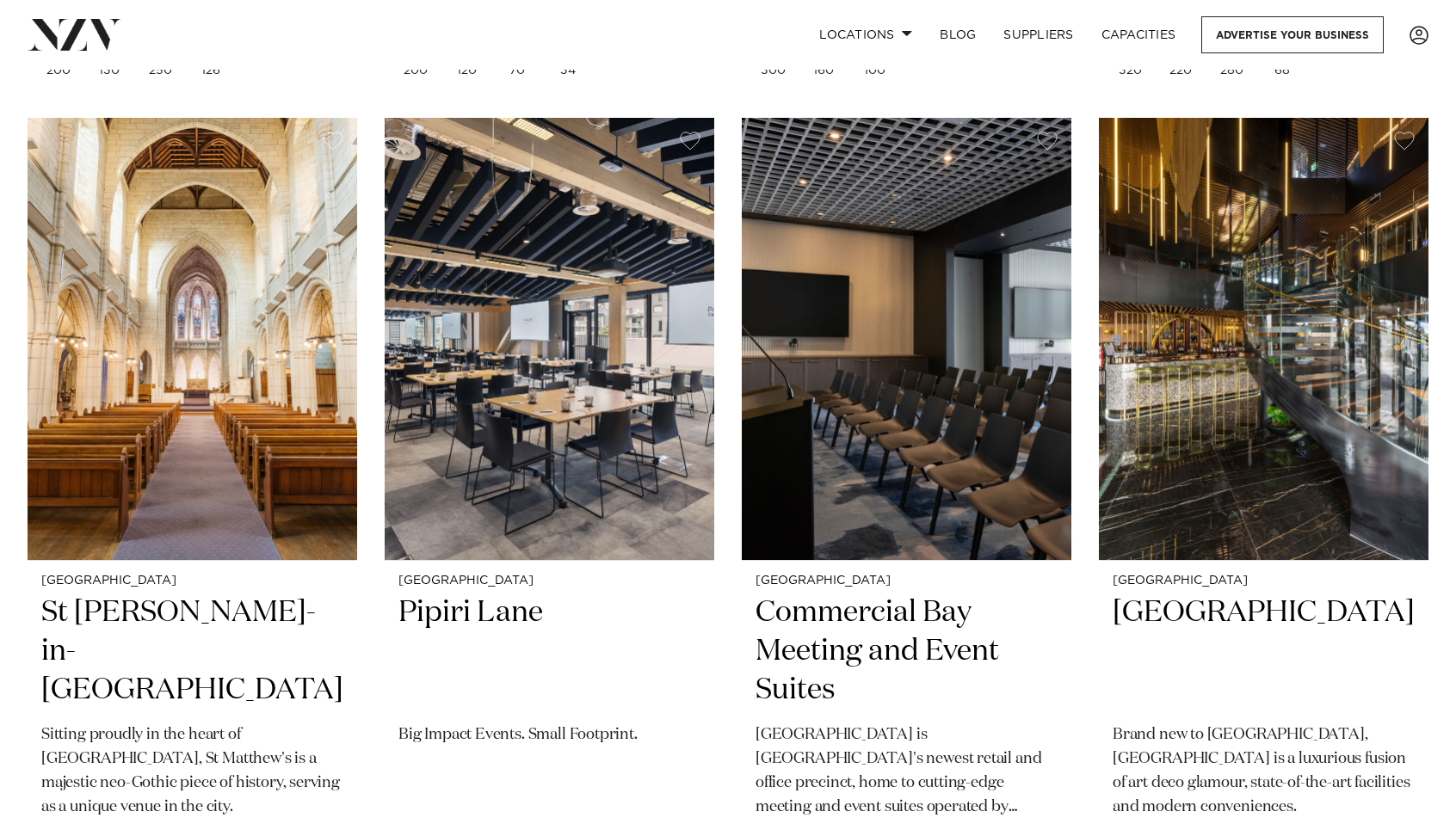
scroll to position [1254, 0]
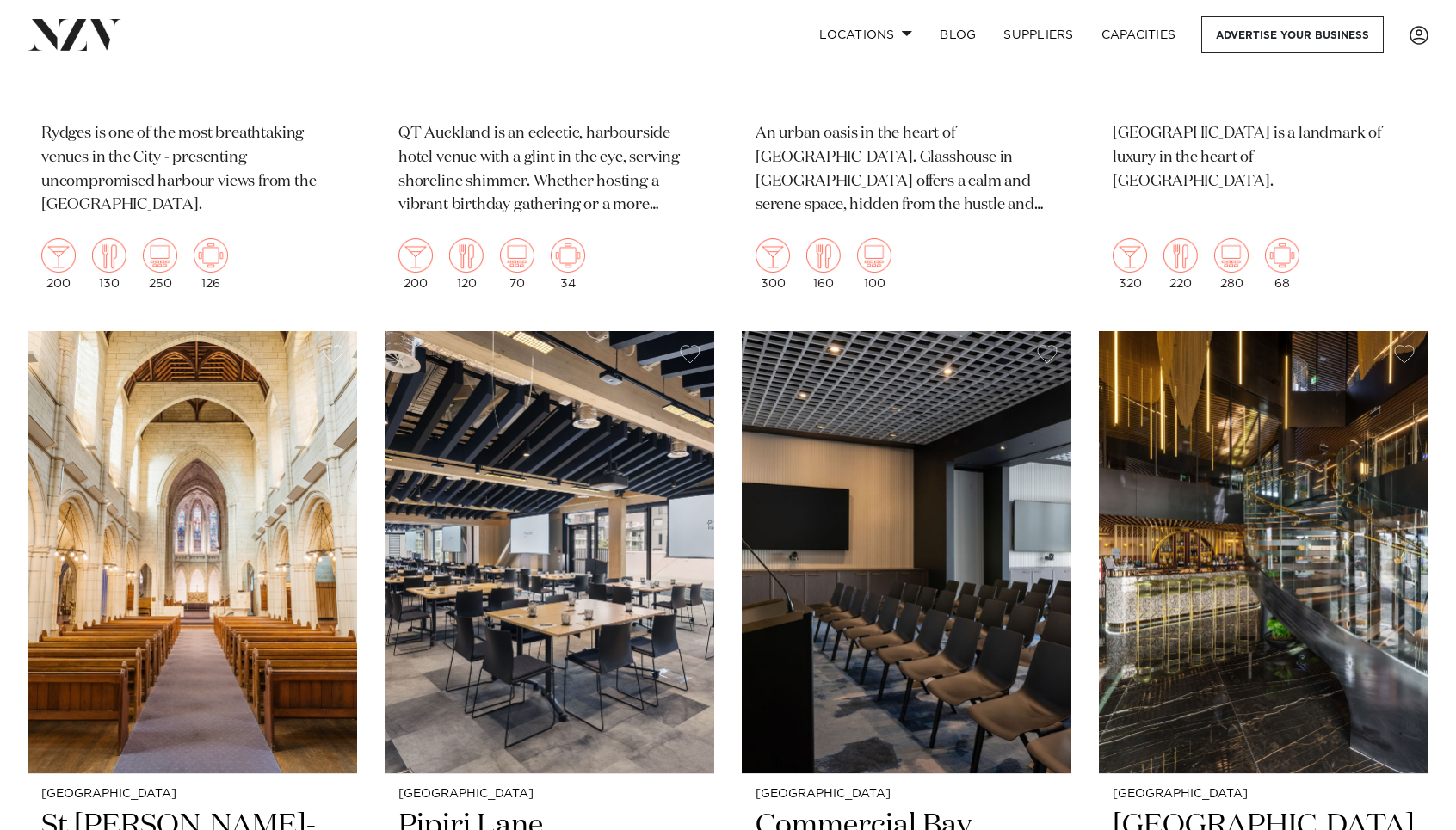
click at [84, 36] on img at bounding box center [75, 35] width 94 height 31
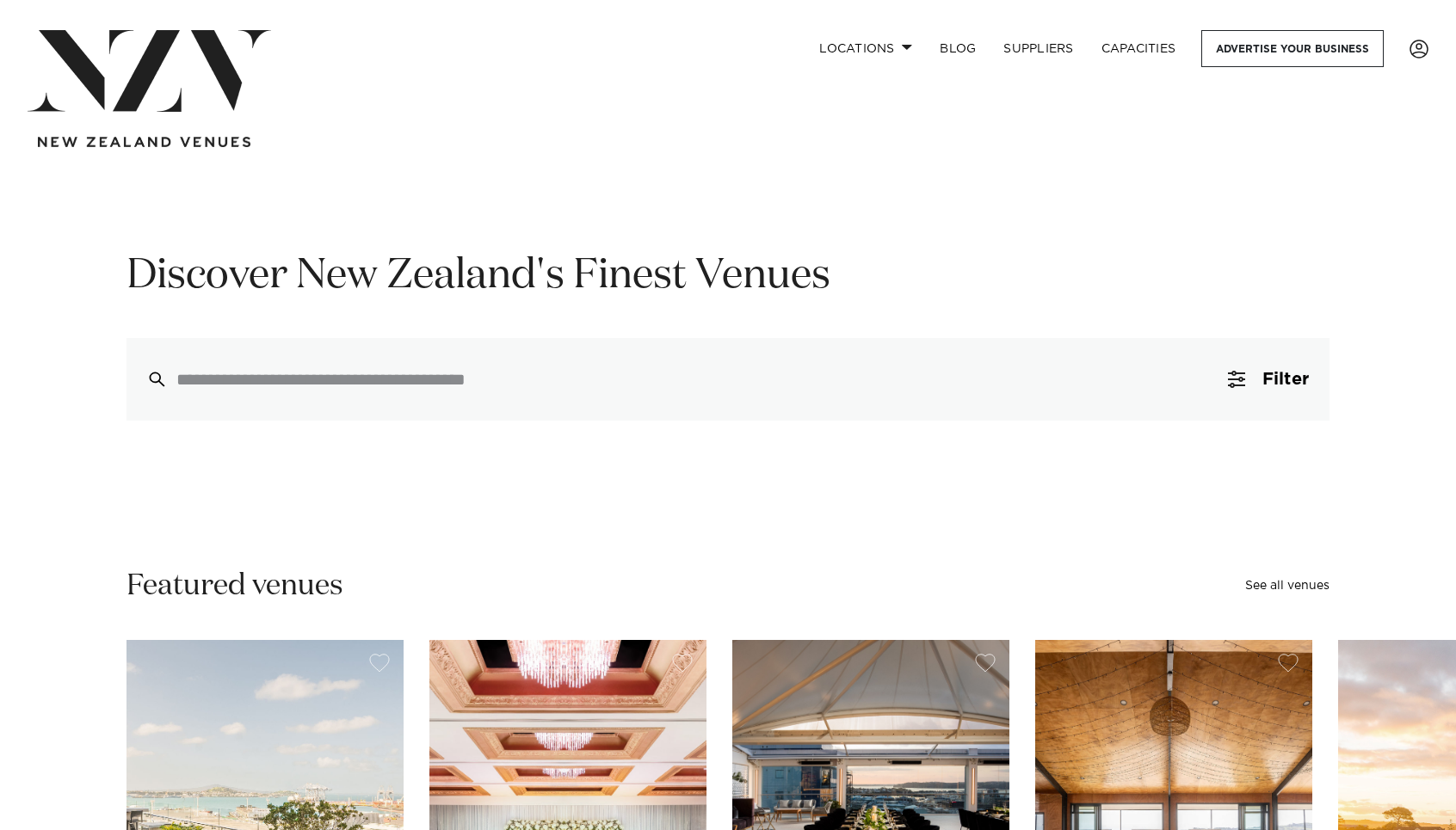
click at [1418, 58] on li at bounding box center [1412, 49] width 33 height 37
click at [1416, 46] on span at bounding box center [1419, 49] width 19 height 19
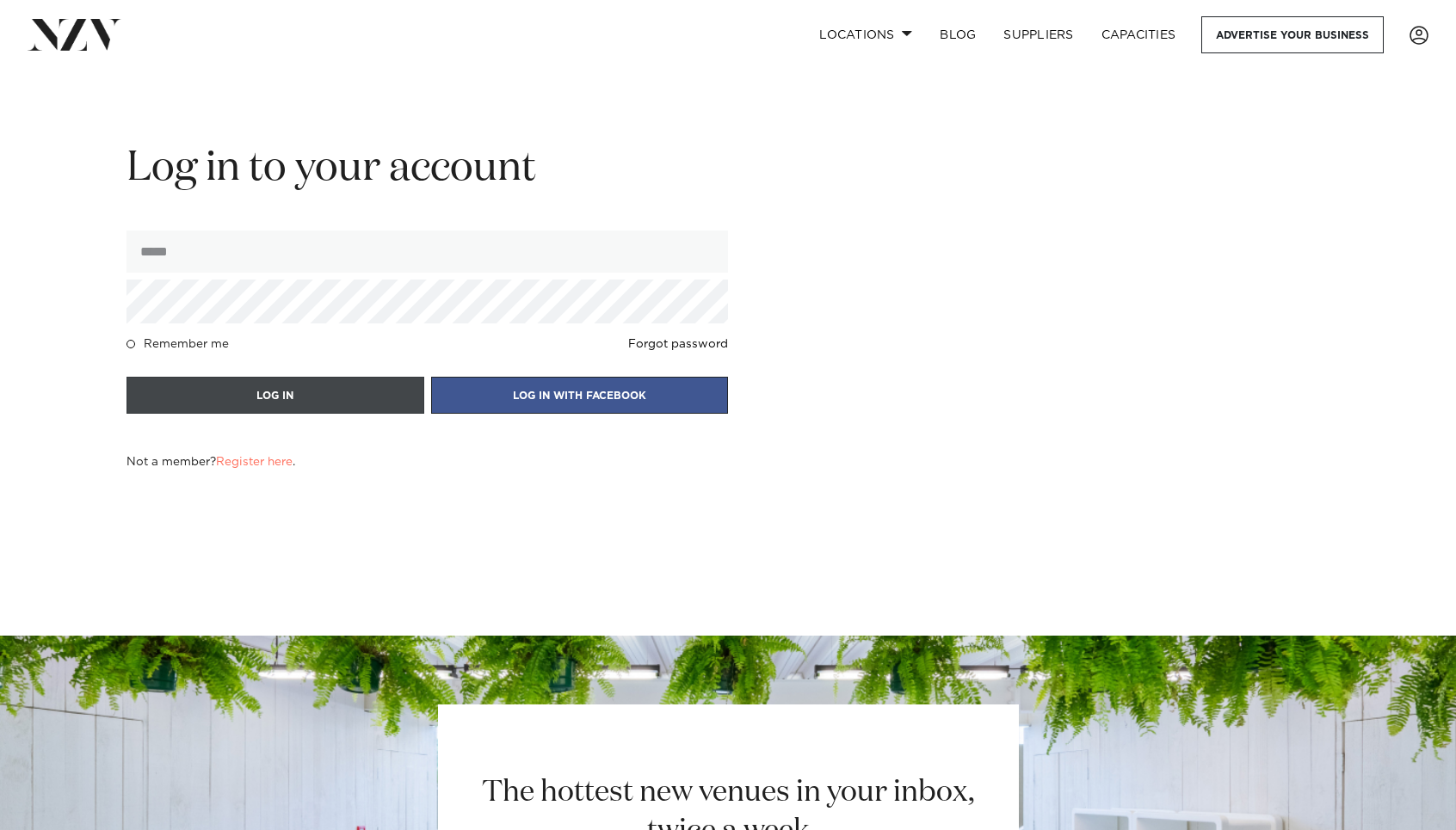
type input "**********"
click at [332, 383] on button "LOG IN" at bounding box center [275, 395] width 298 height 37
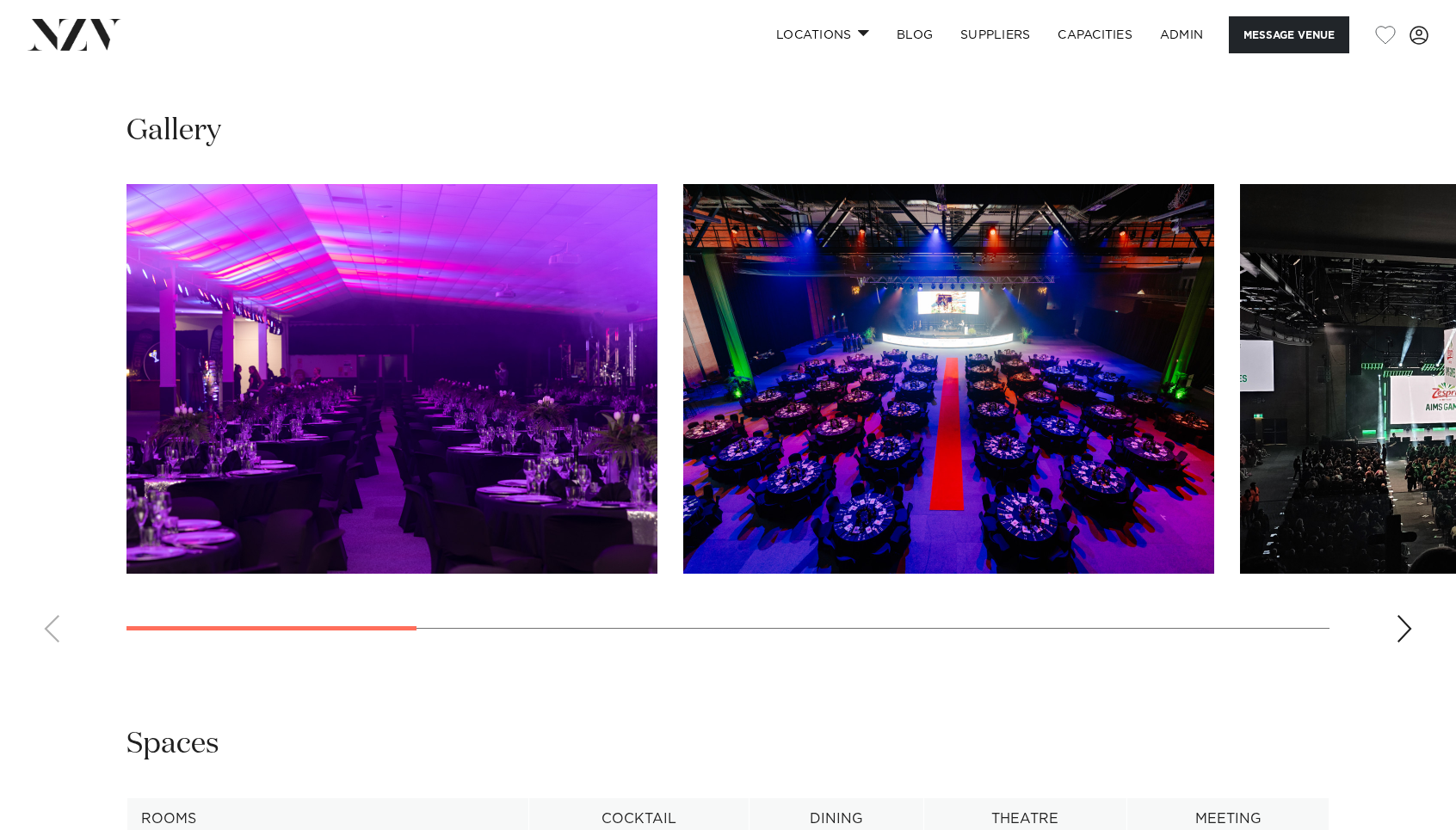
scroll to position [1734, 0]
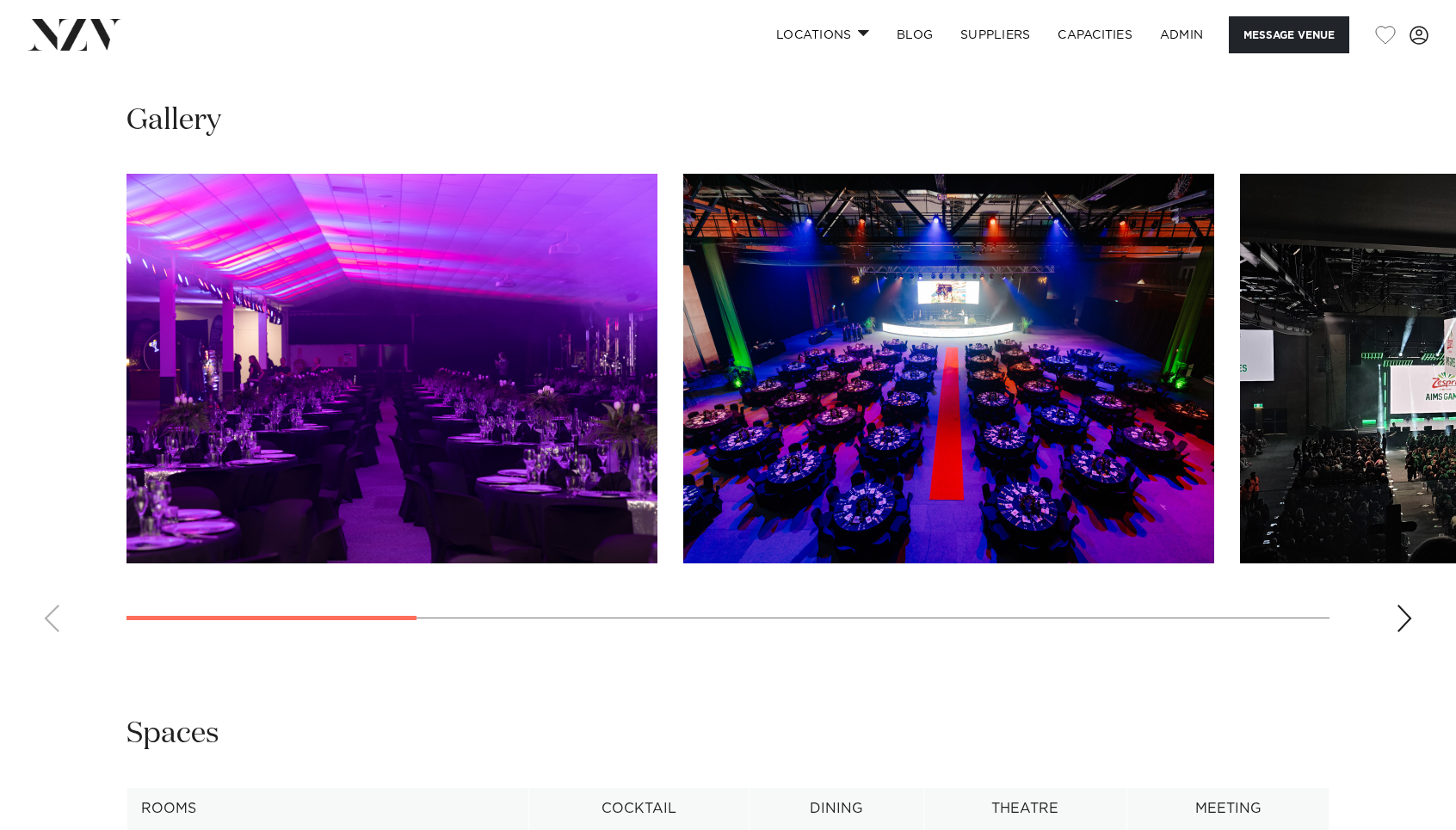
click at [1397, 605] on div "Next slide" at bounding box center [1405, 619] width 17 height 28
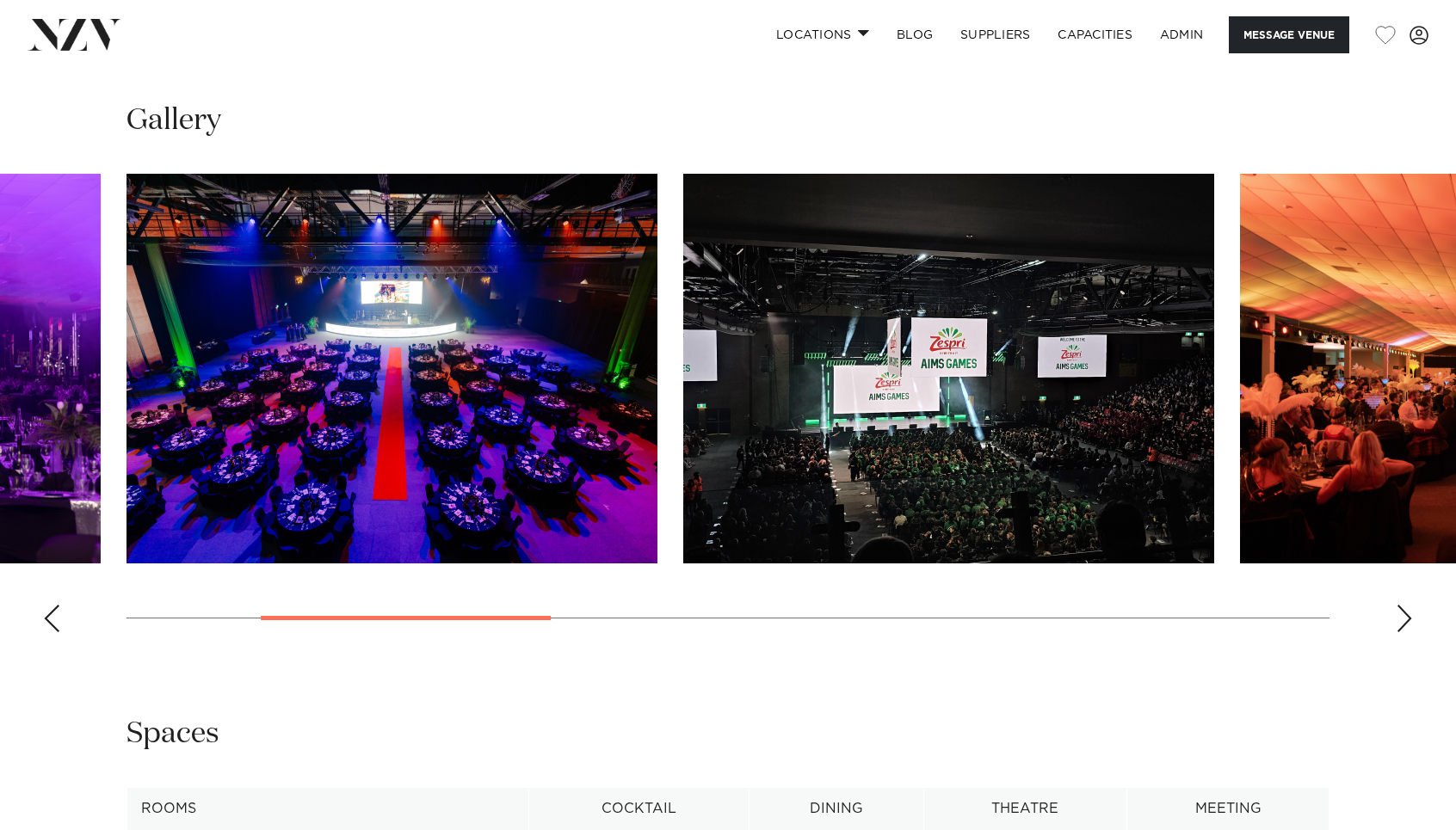
click at [1397, 605] on div "Next slide" at bounding box center [1405, 619] width 17 height 28
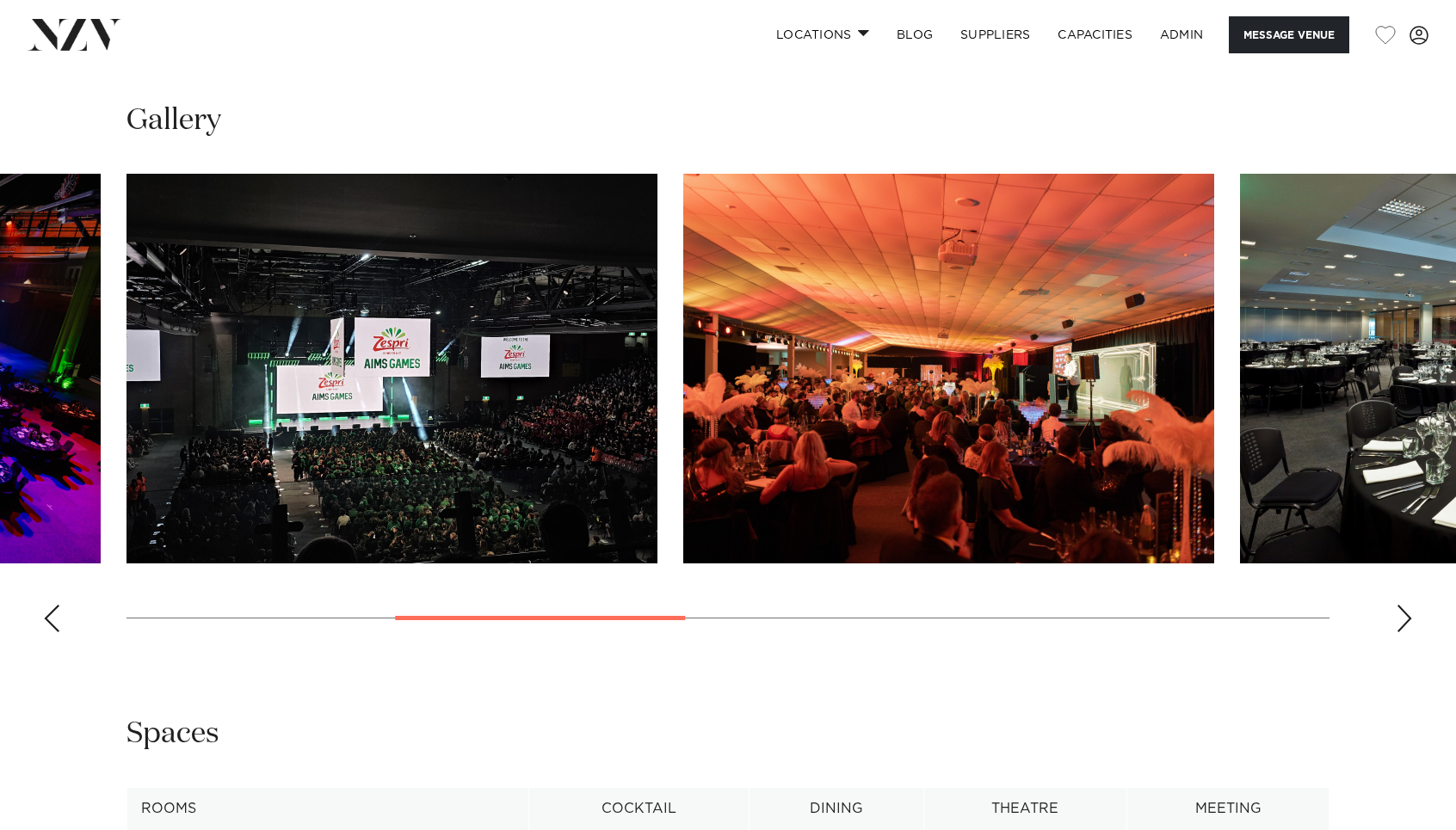
click at [1397, 605] on div "Next slide" at bounding box center [1405, 619] width 17 height 28
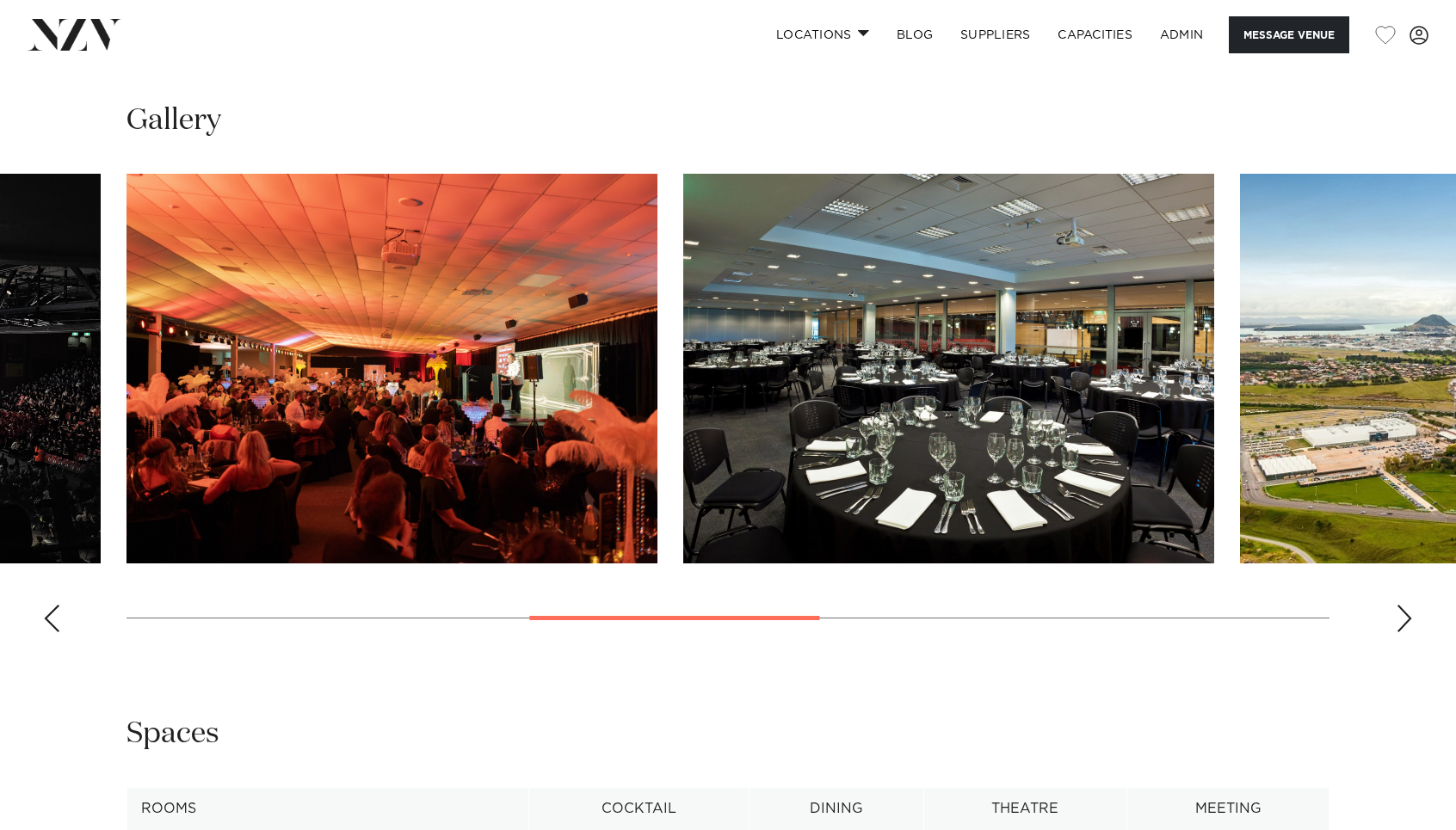
click at [1396, 605] on div "Next slide" at bounding box center [1405, 619] width 17 height 28
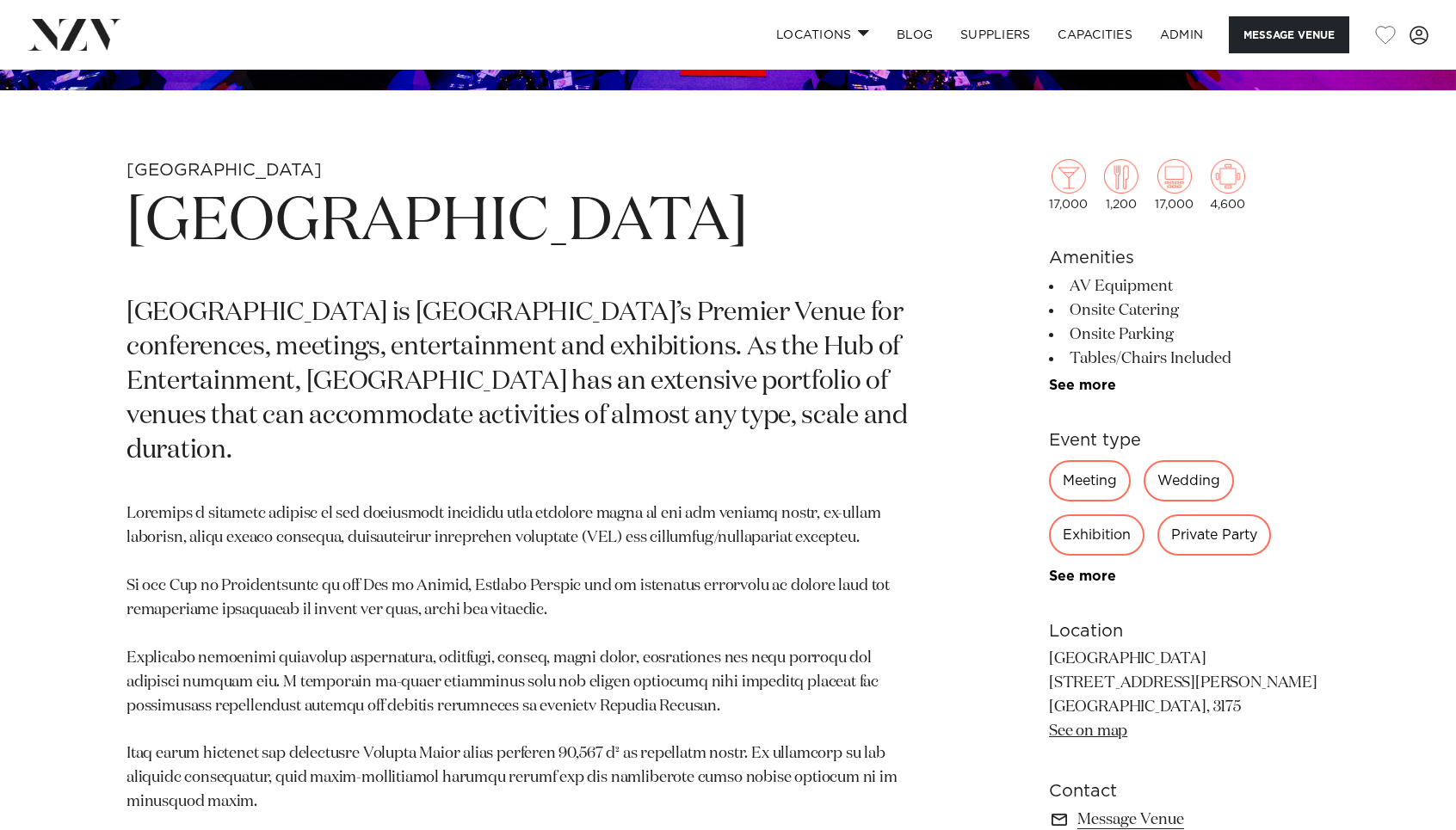
scroll to position [666, 0]
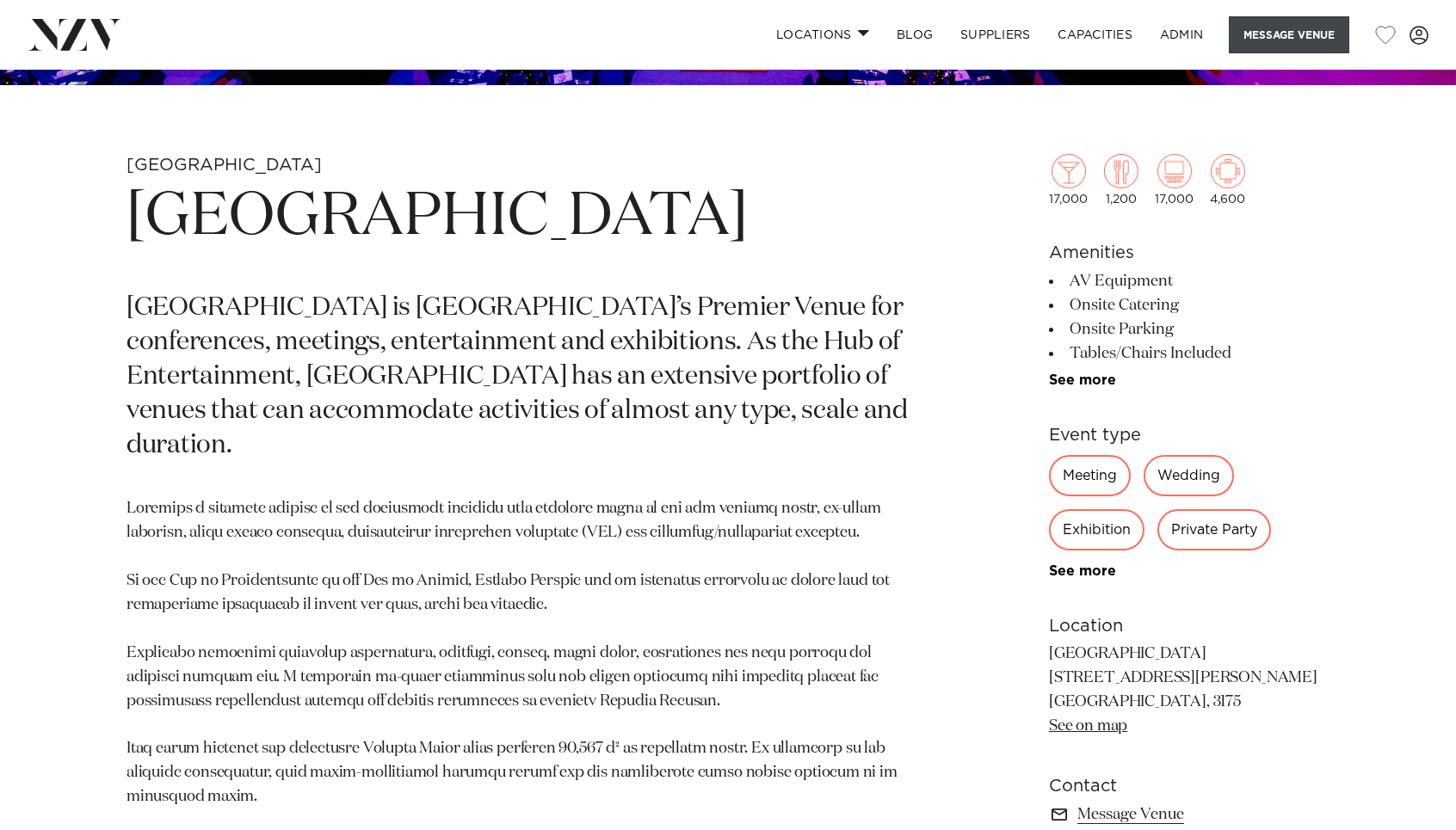
click at [1306, 37] on button "Message Venue" at bounding box center [1289, 35] width 120 height 37
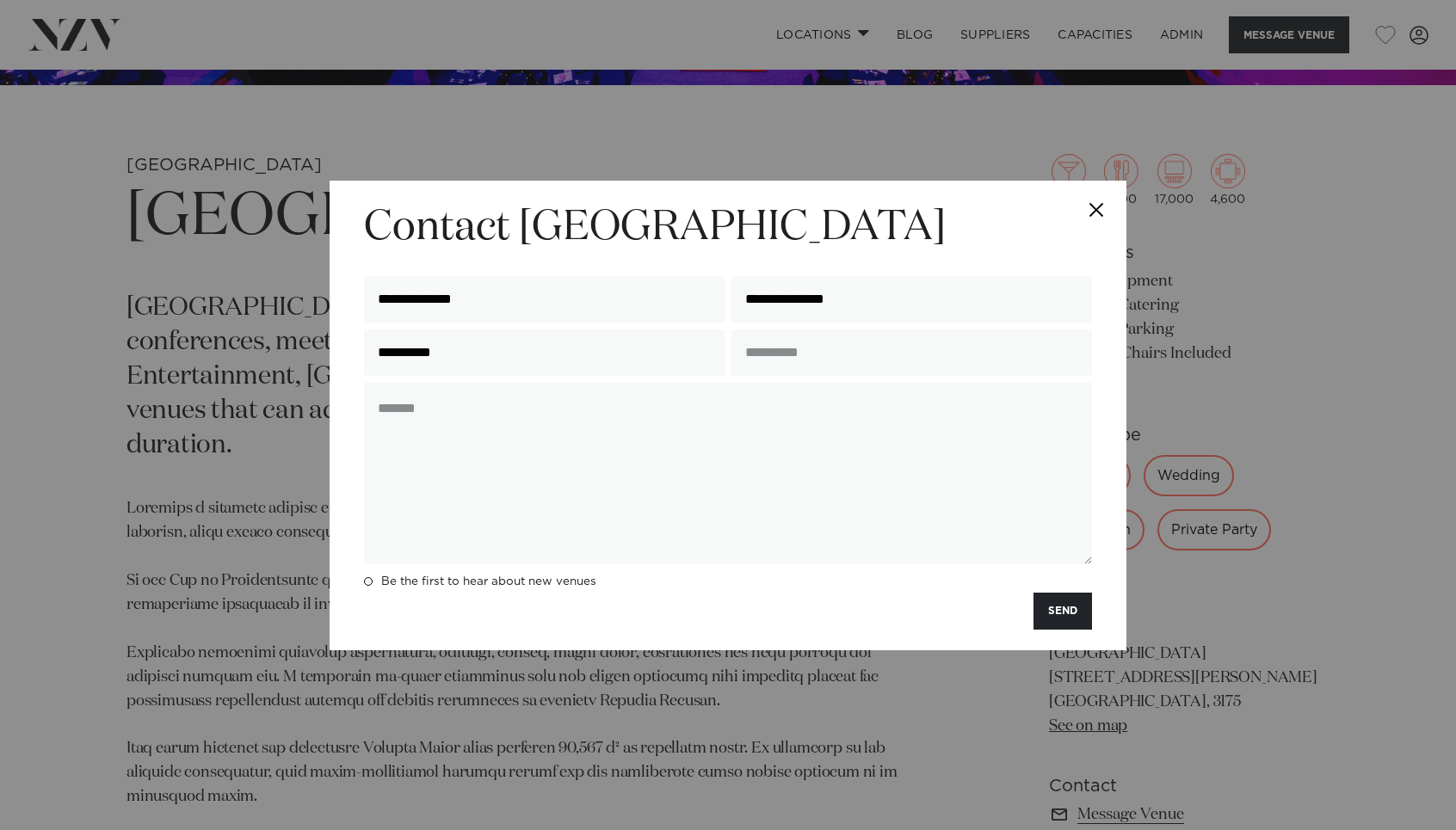
click at [1097, 208] on button "Close" at bounding box center [1096, 211] width 60 height 60
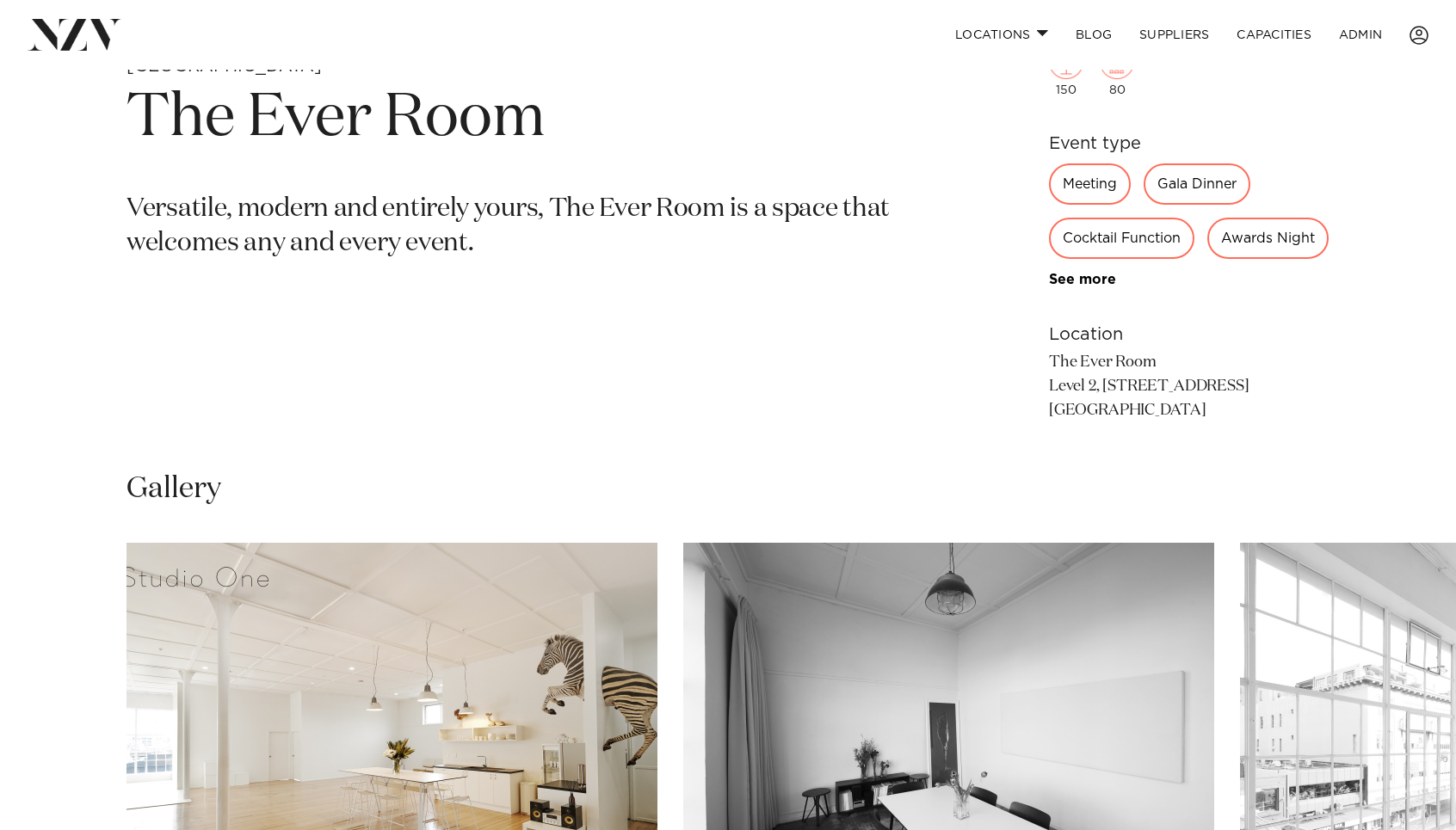
scroll to position [812, 0]
click at [516, 156] on h1 "The Ever Room" at bounding box center [527, 117] width 801 height 79
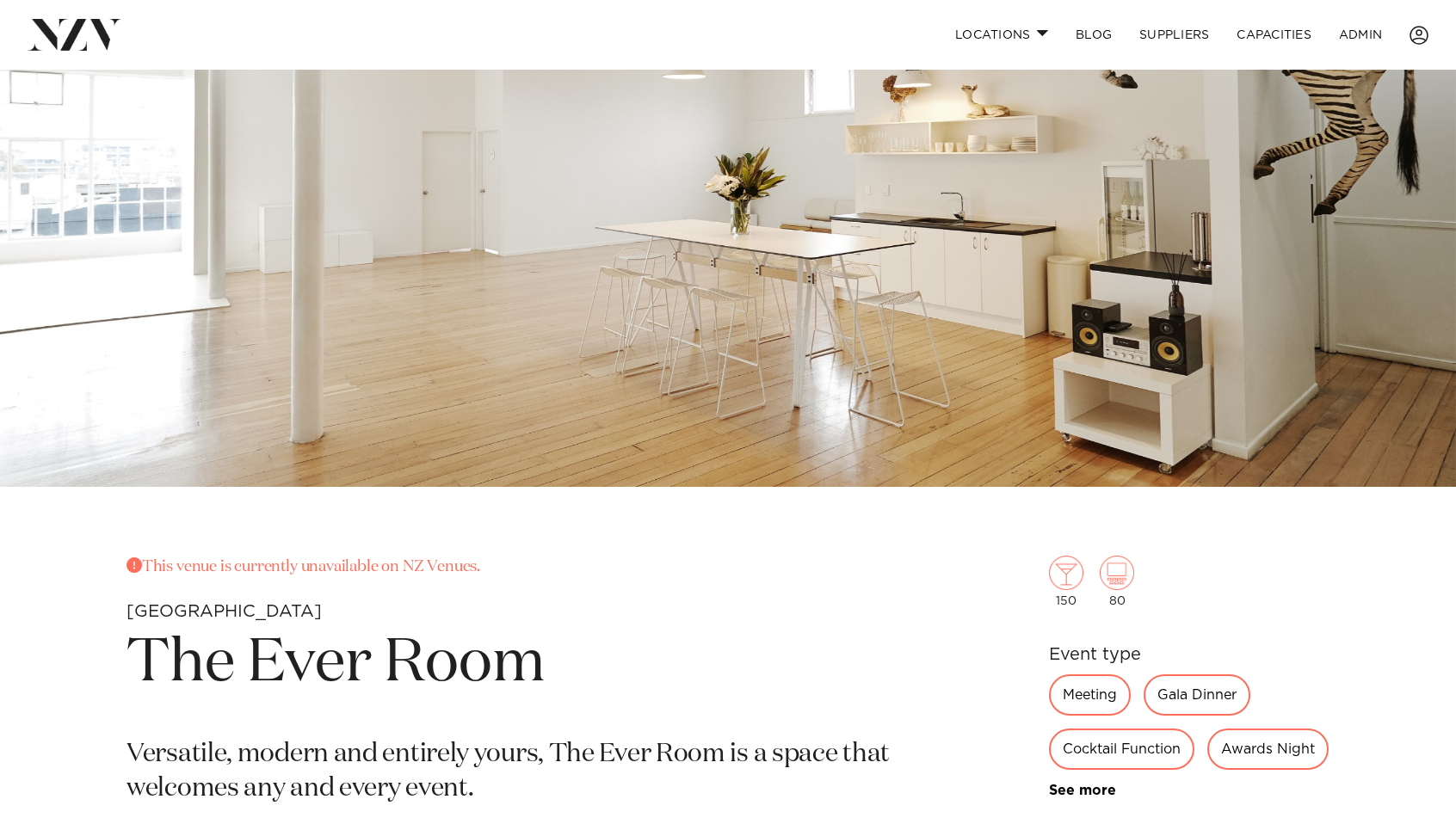
scroll to position [246, 0]
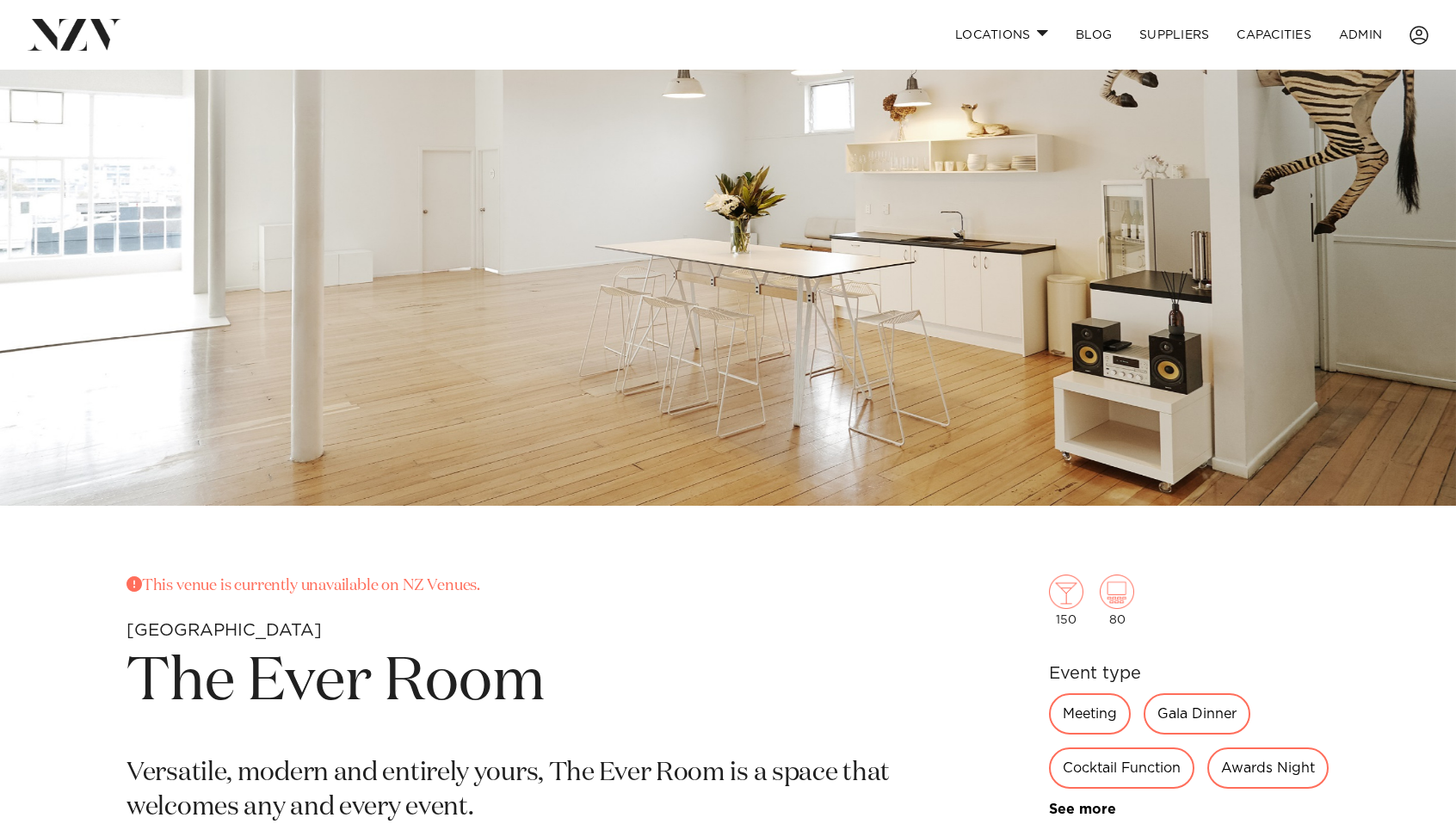
click at [88, 39] on img at bounding box center [75, 35] width 94 height 31
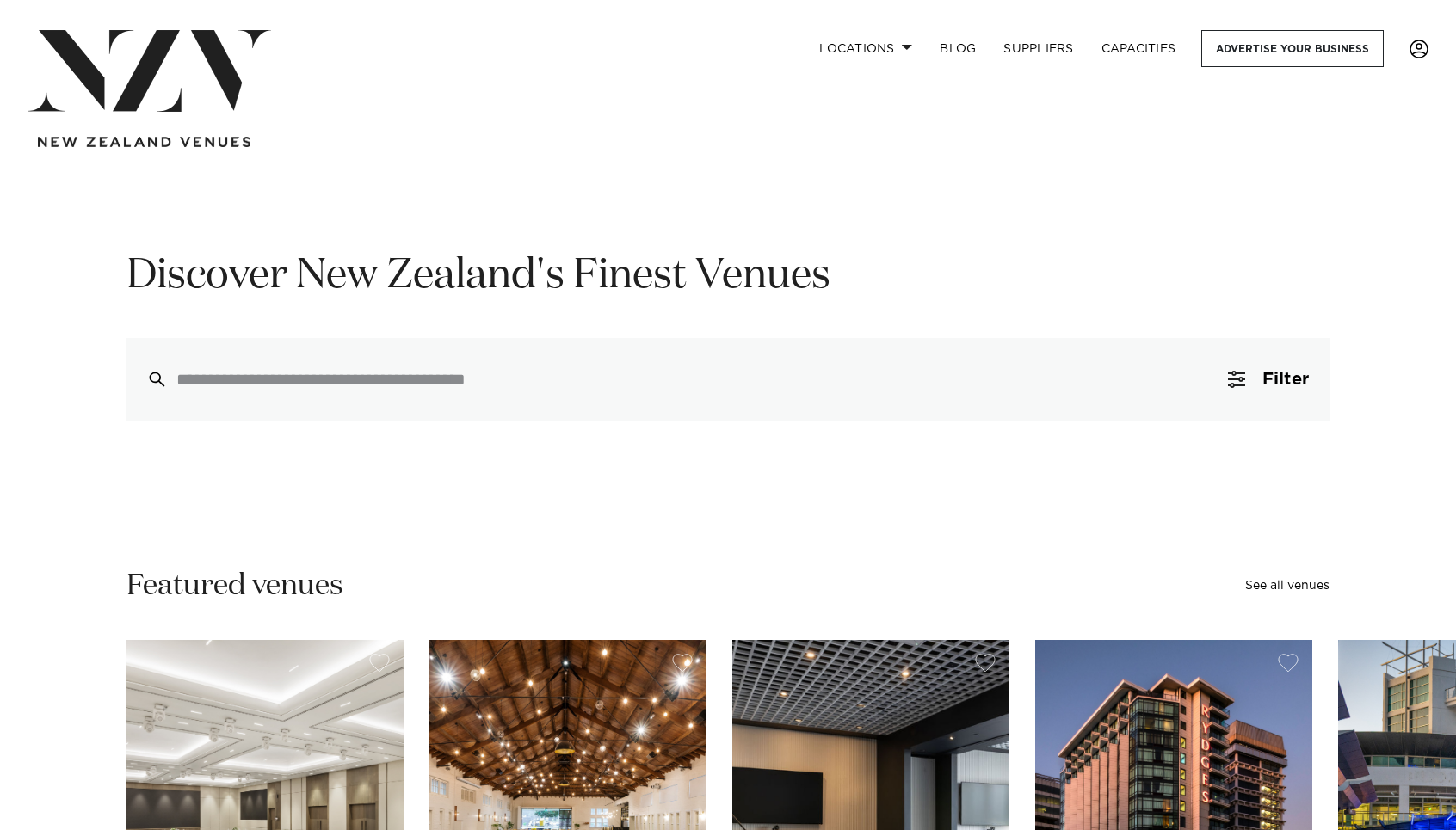
click at [1424, 50] on span at bounding box center [1419, 49] width 19 height 19
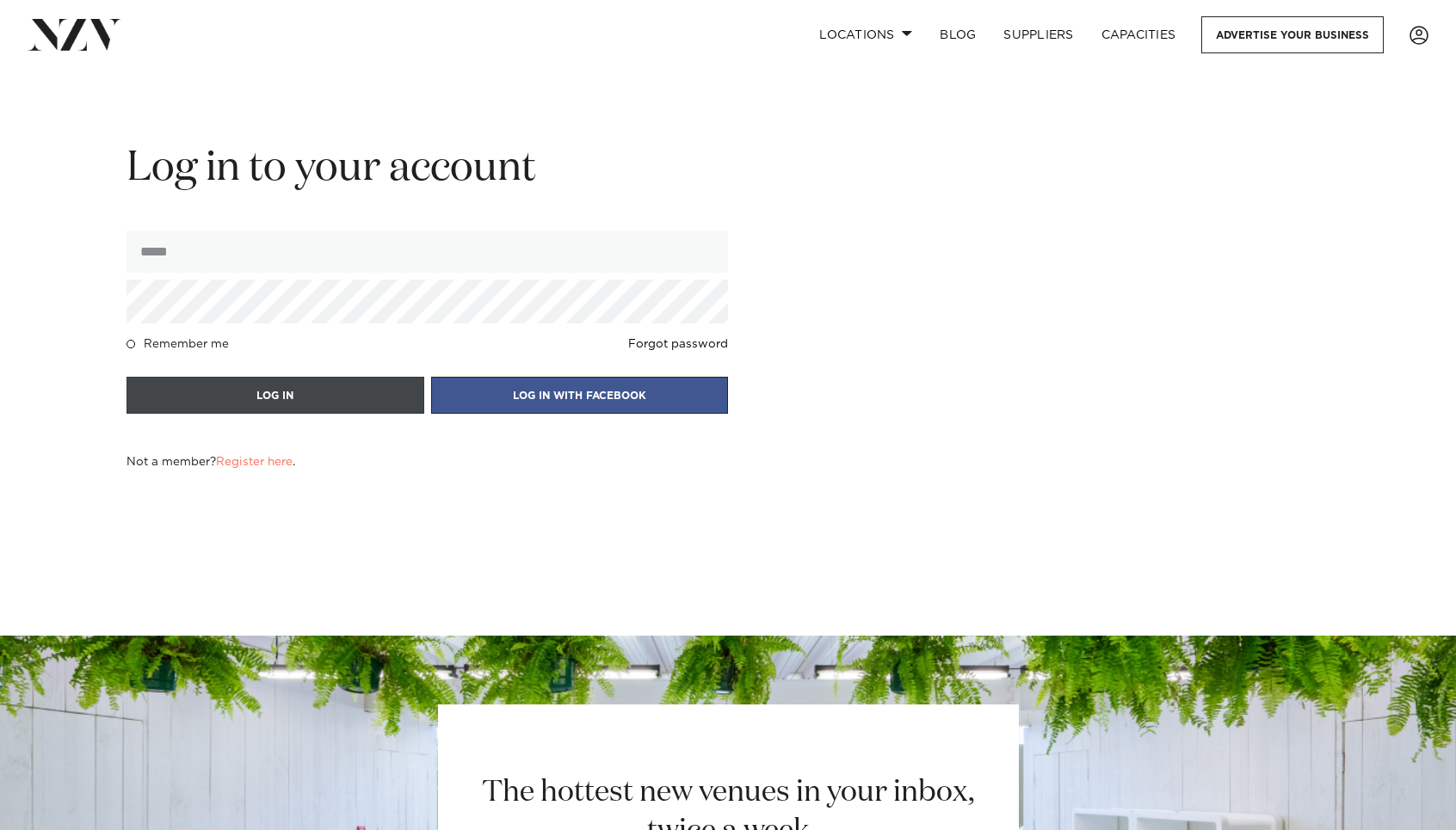
type input "**********"
click at [190, 378] on button "LOG IN" at bounding box center [275, 395] width 298 height 37
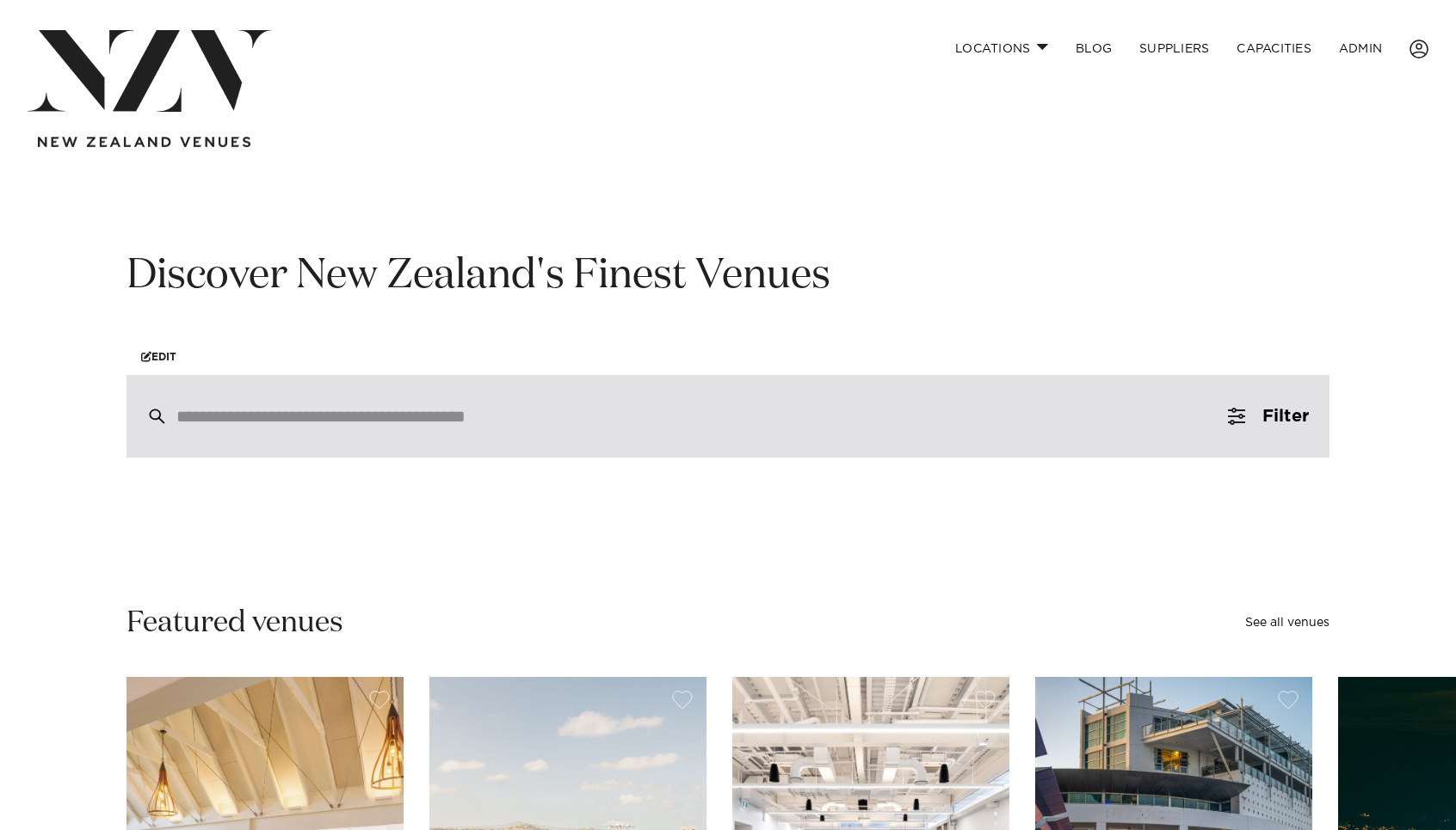
click at [283, 442] on div at bounding box center [728, 416] width 1204 height 83
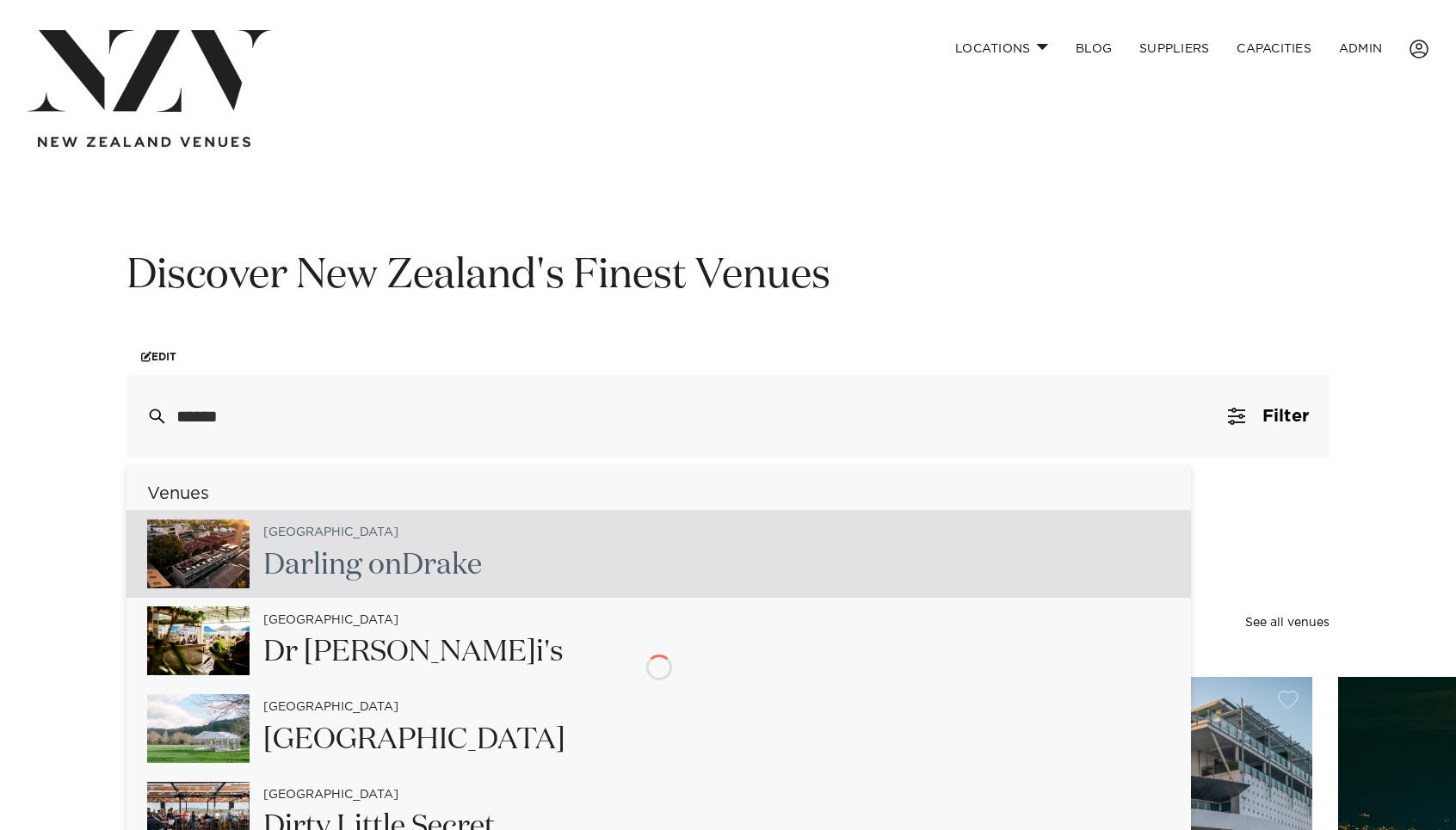
type input "*******"
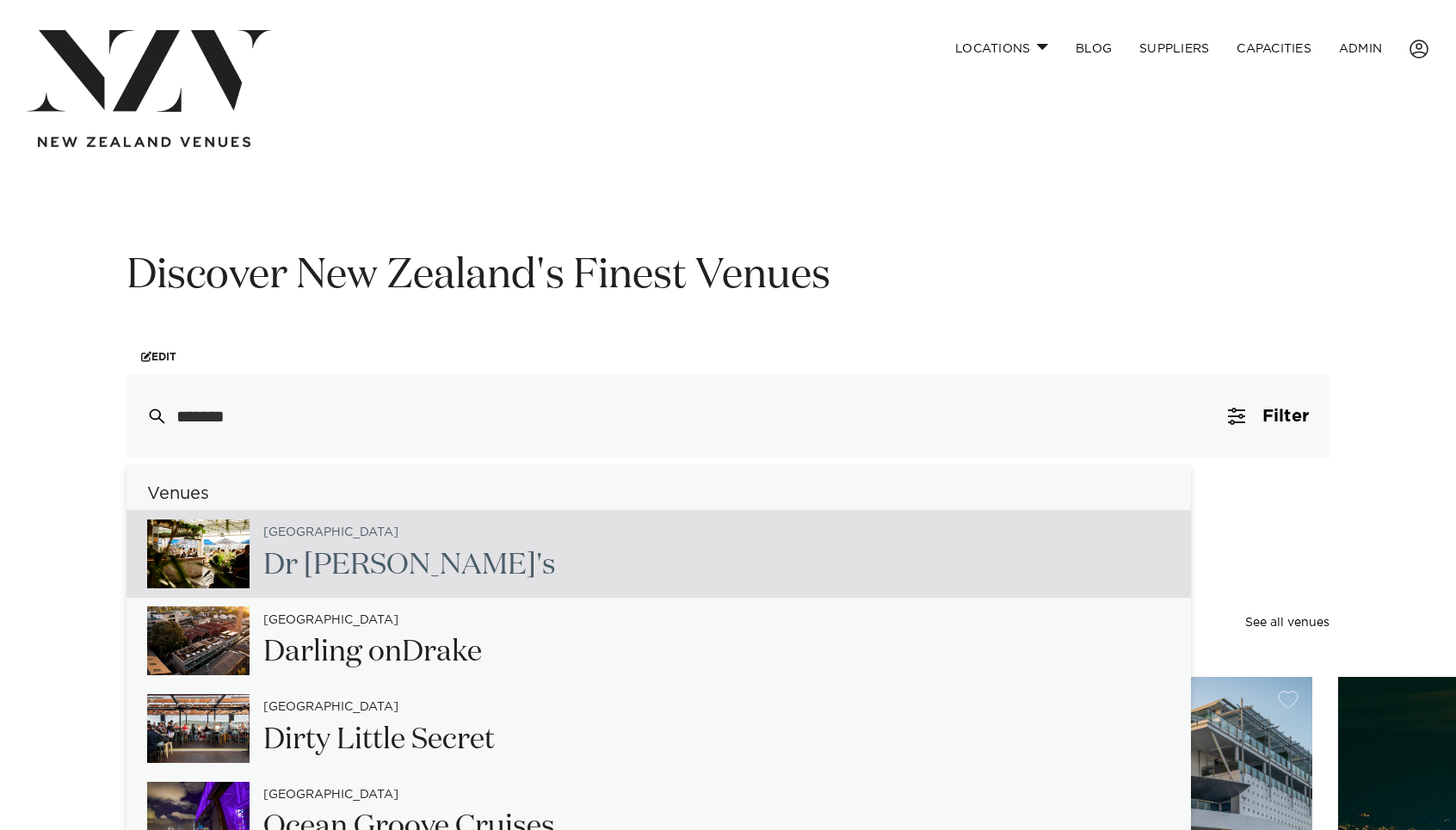
click at [340, 577] on span "[PERSON_NAME]" at bounding box center [419, 566] width 232 height 30
type input "**********"
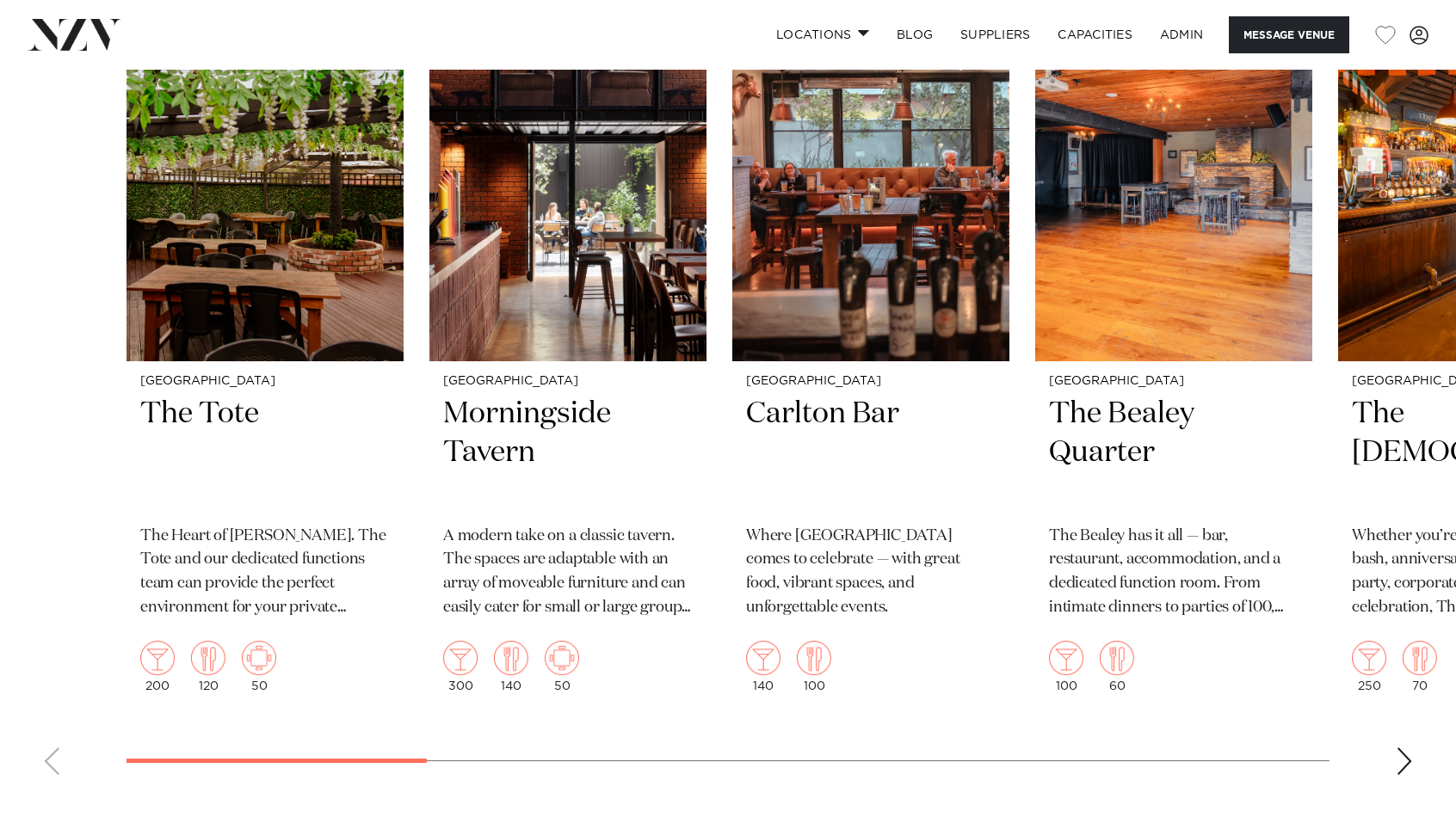
scroll to position [2858, 0]
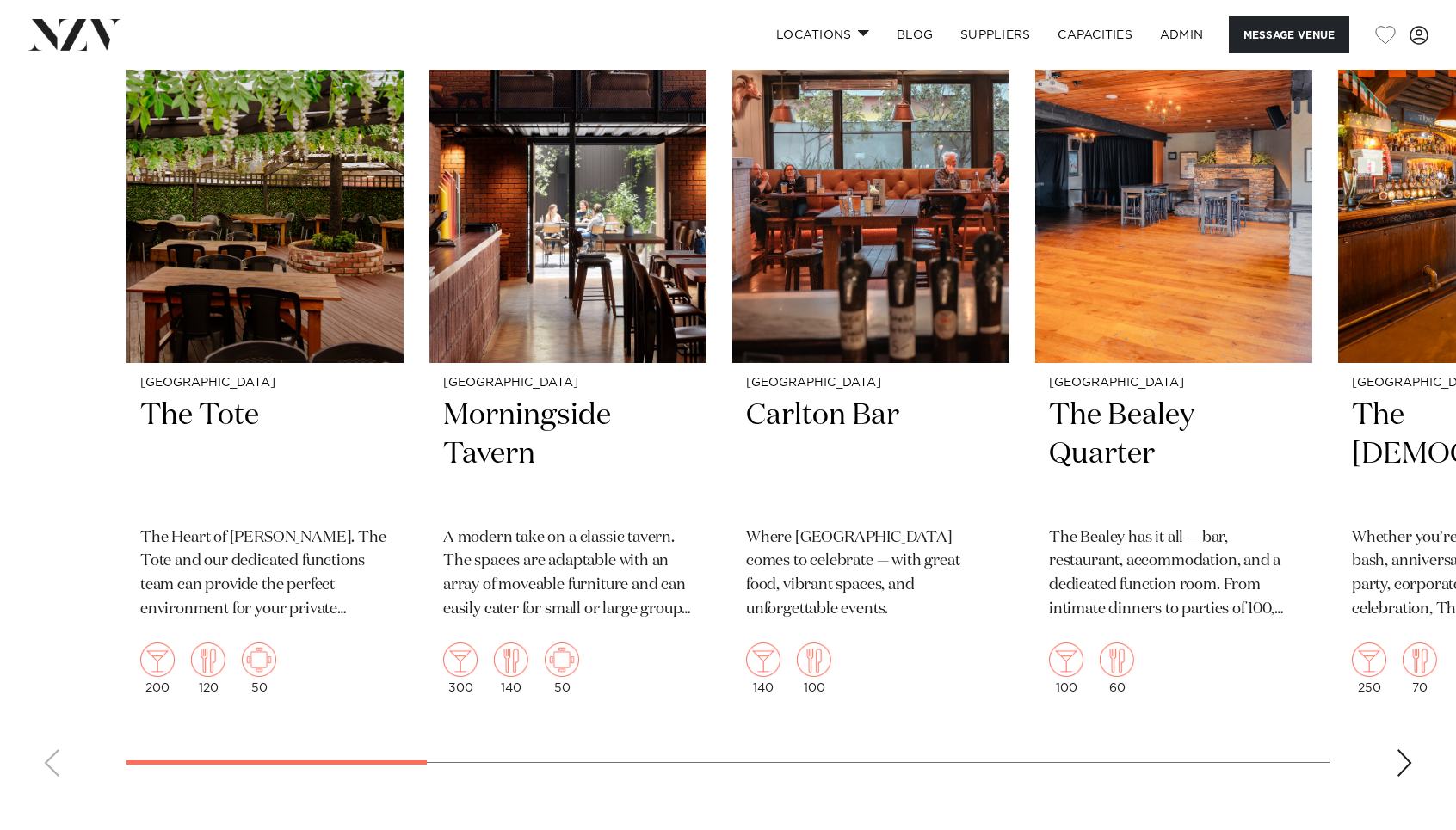
click at [1400, 765] on div "Next slide" at bounding box center [1405, 763] width 17 height 28
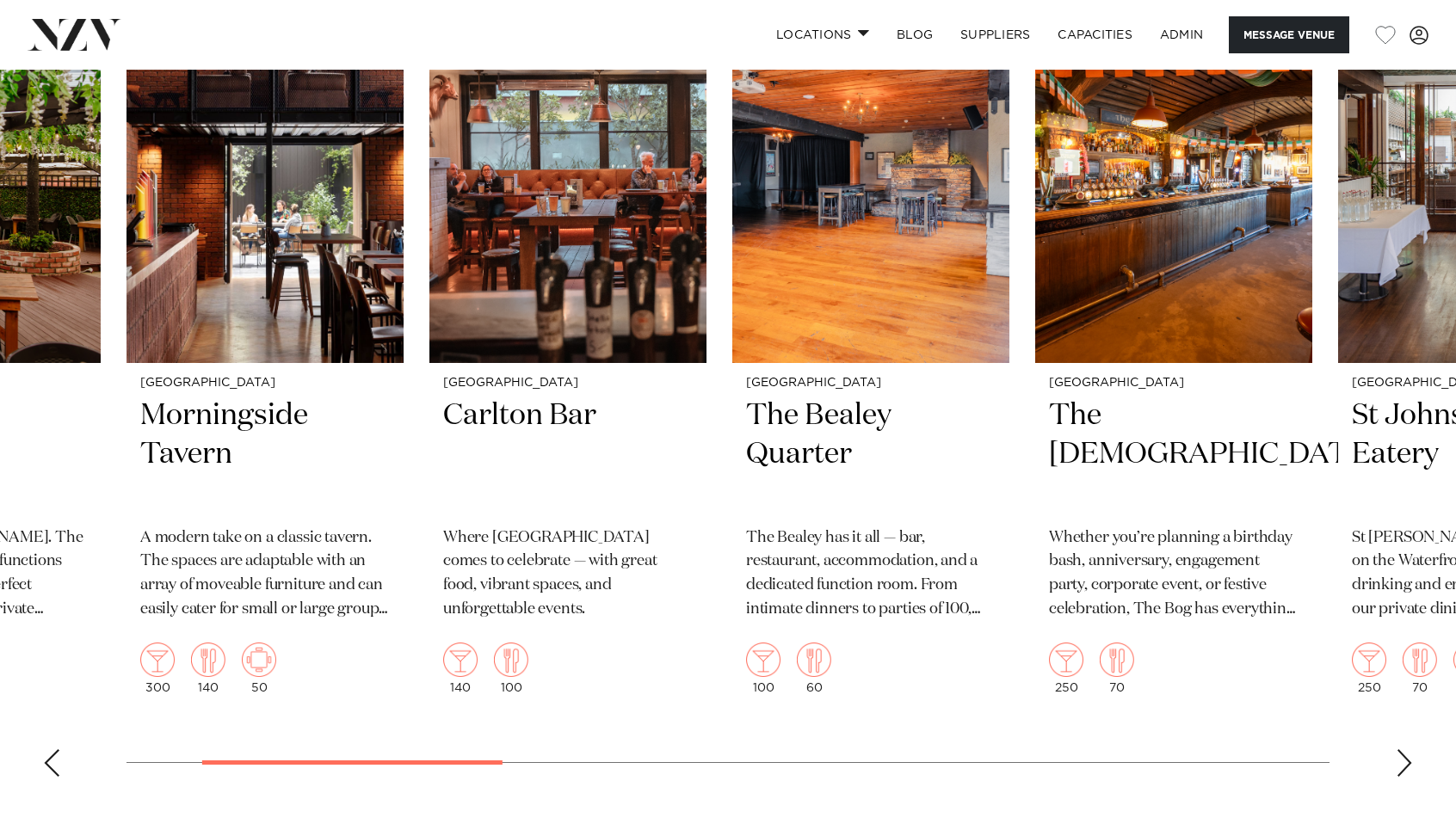
click at [1399, 766] on div "Next slide" at bounding box center [1405, 763] width 17 height 28
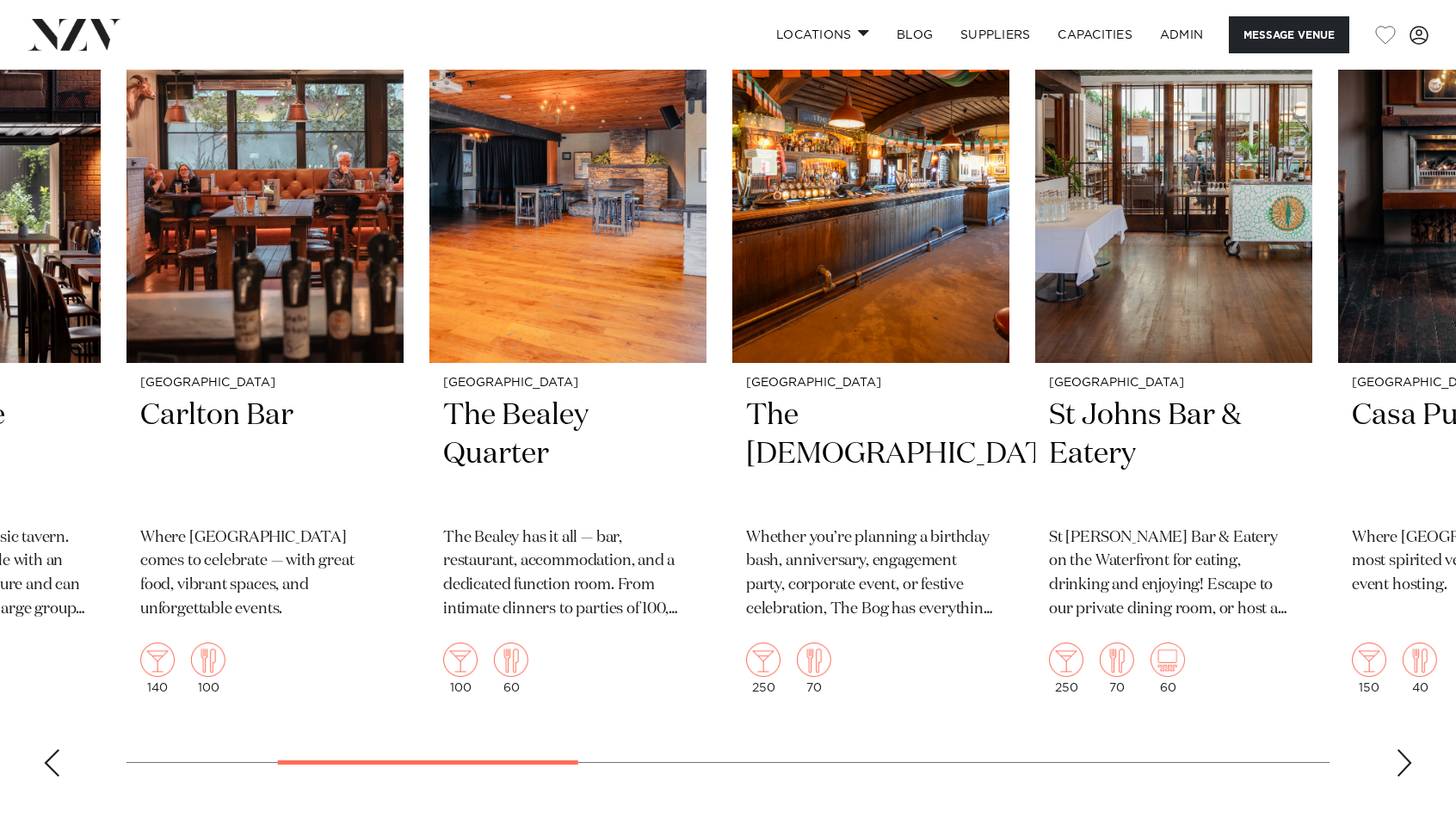
click at [1399, 766] on div "Next slide" at bounding box center [1405, 763] width 17 height 28
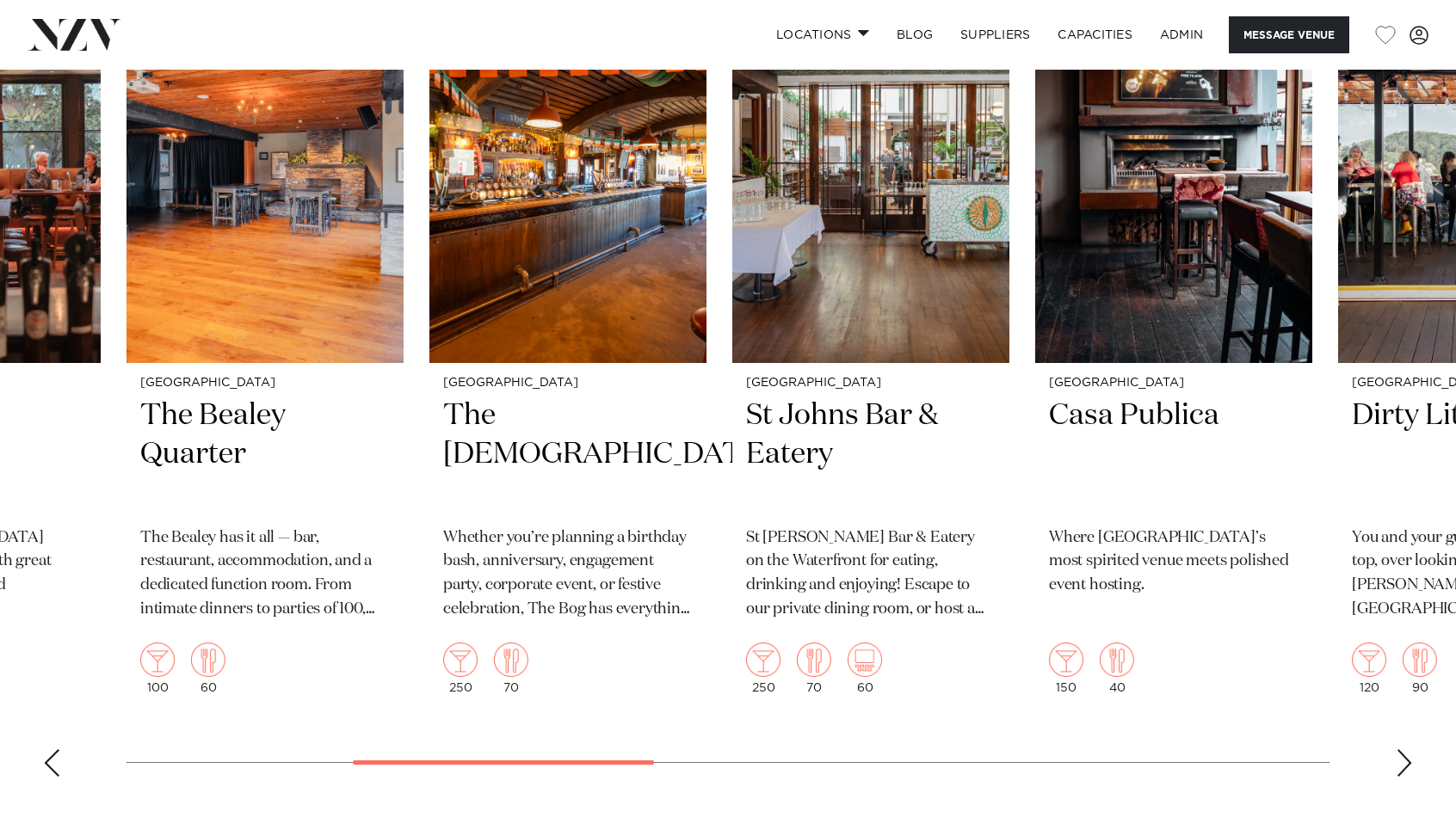
click at [1399, 766] on div "Next slide" at bounding box center [1405, 763] width 17 height 28
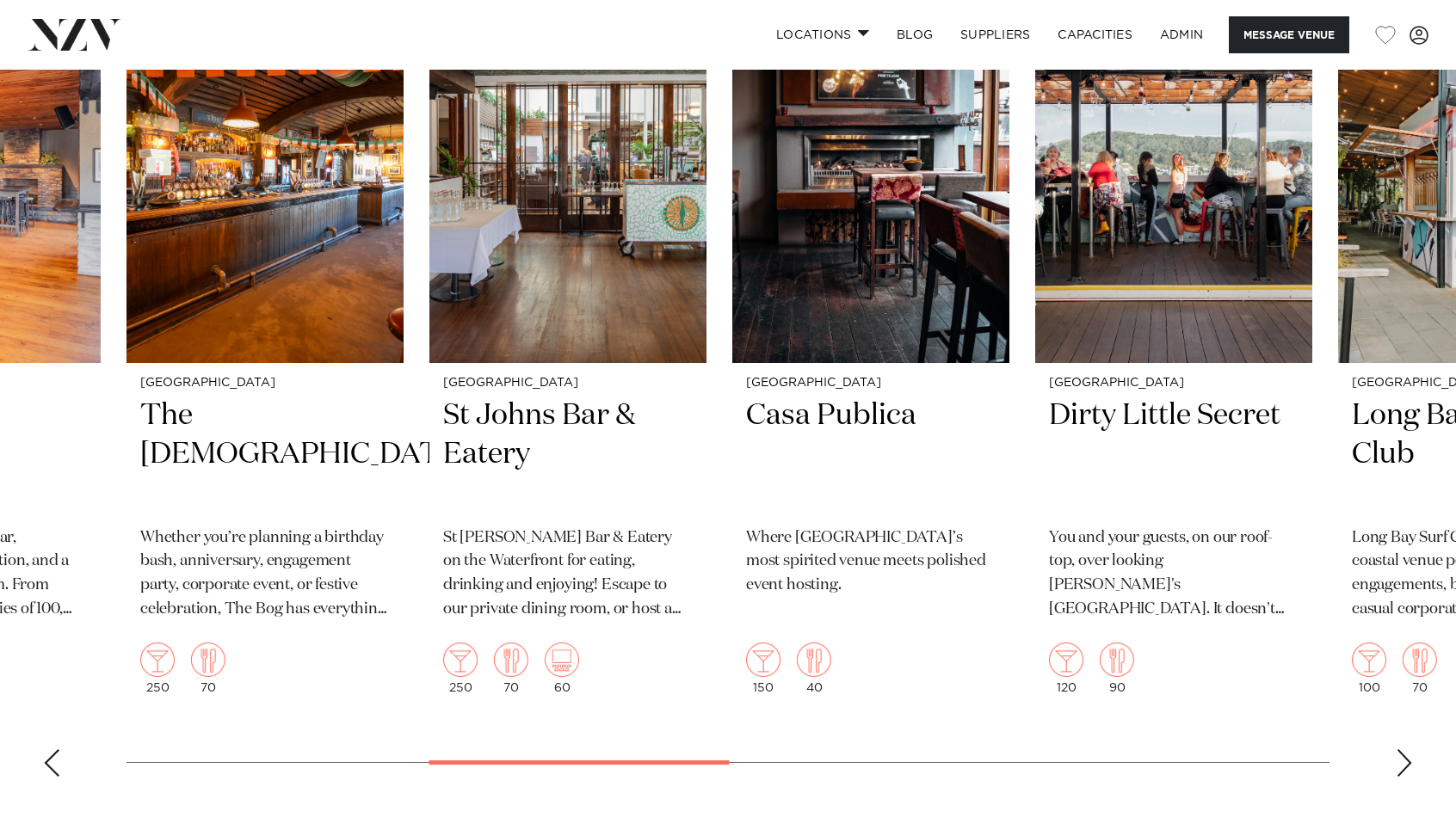
click at [1397, 766] on div "Next slide" at bounding box center [1405, 763] width 17 height 28
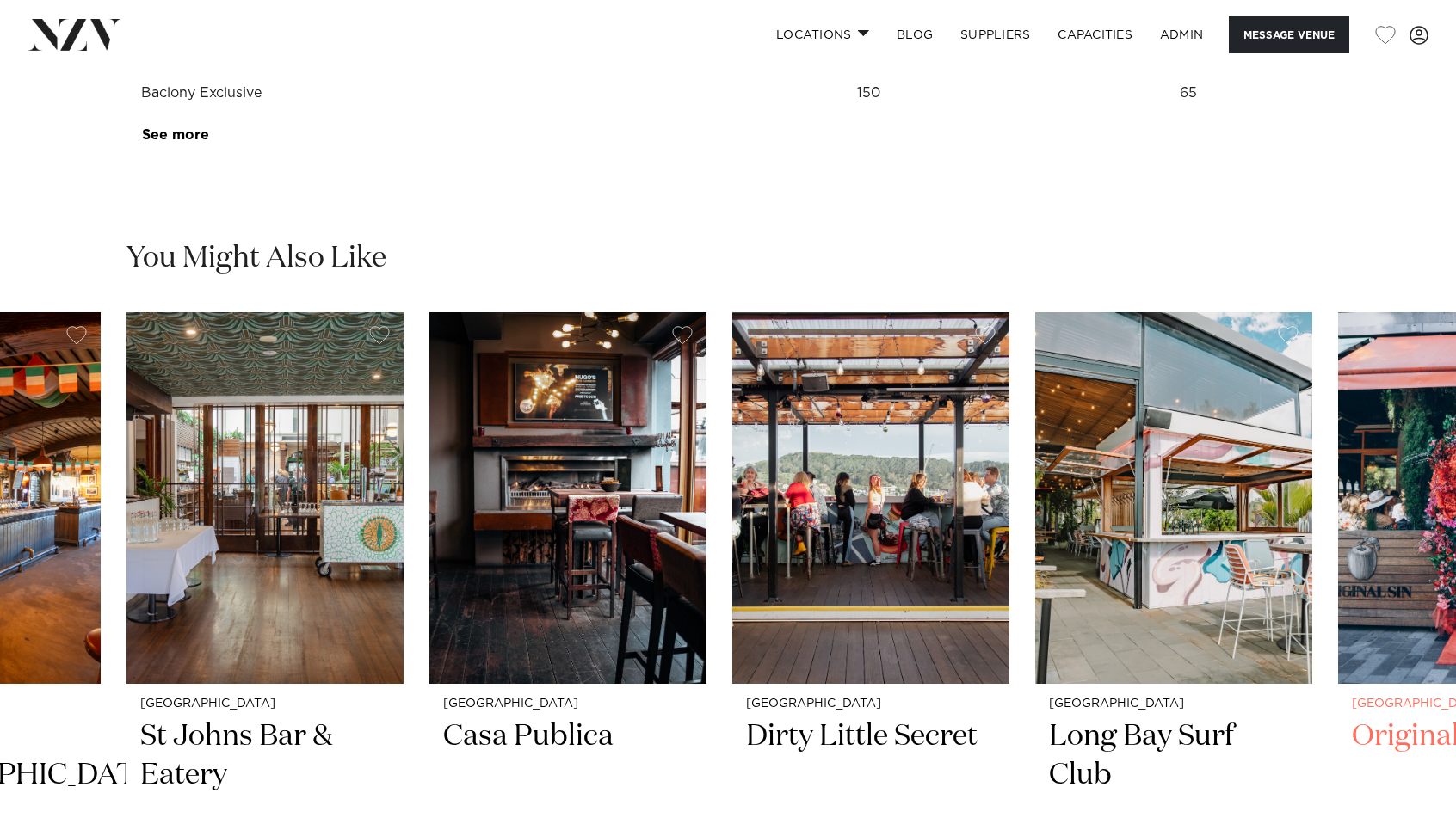
scroll to position [2539, 0]
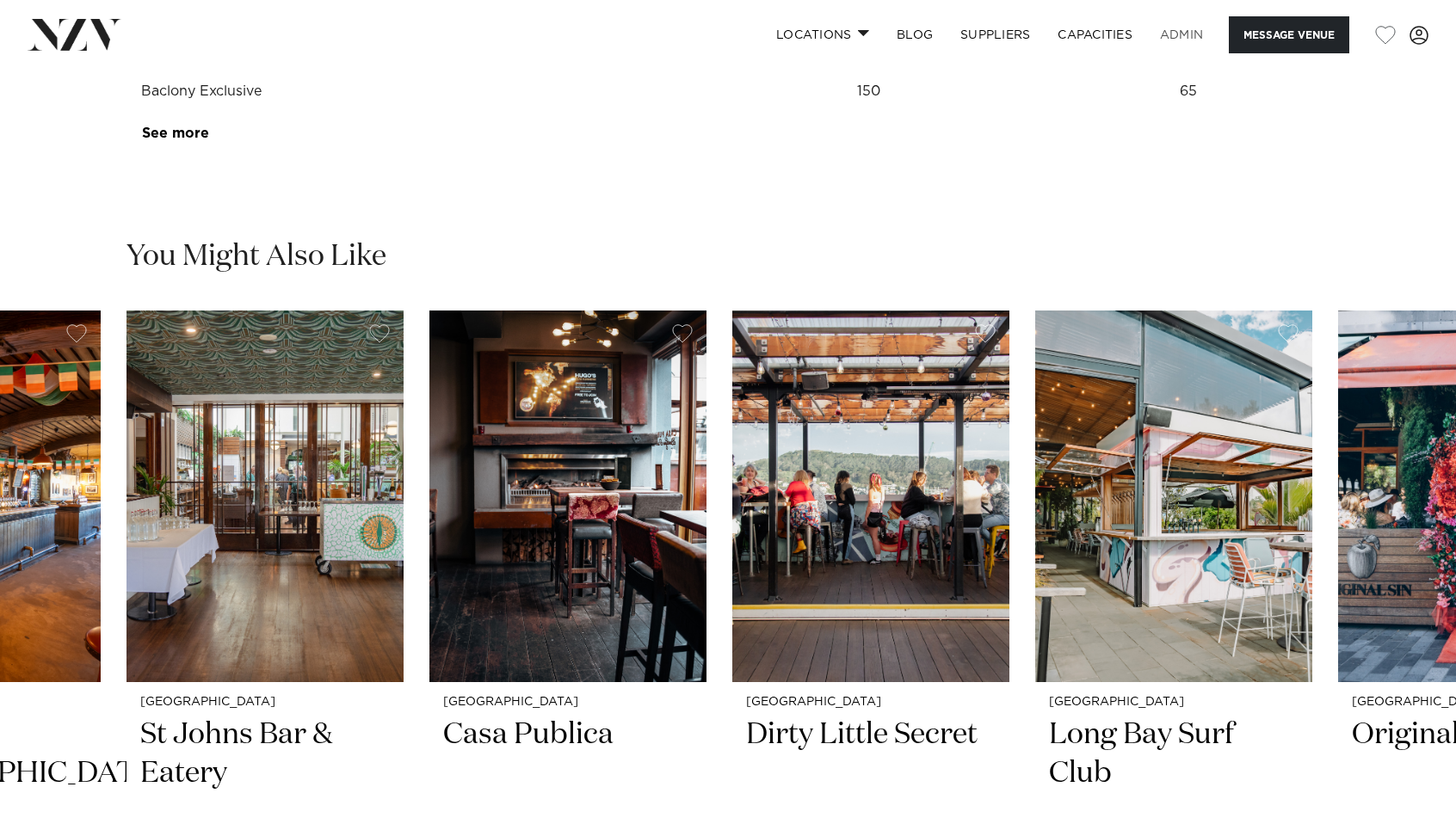
click at [1172, 33] on link "ADMIN" at bounding box center [1181, 35] width 70 height 37
